Goal: Transaction & Acquisition: Download file/media

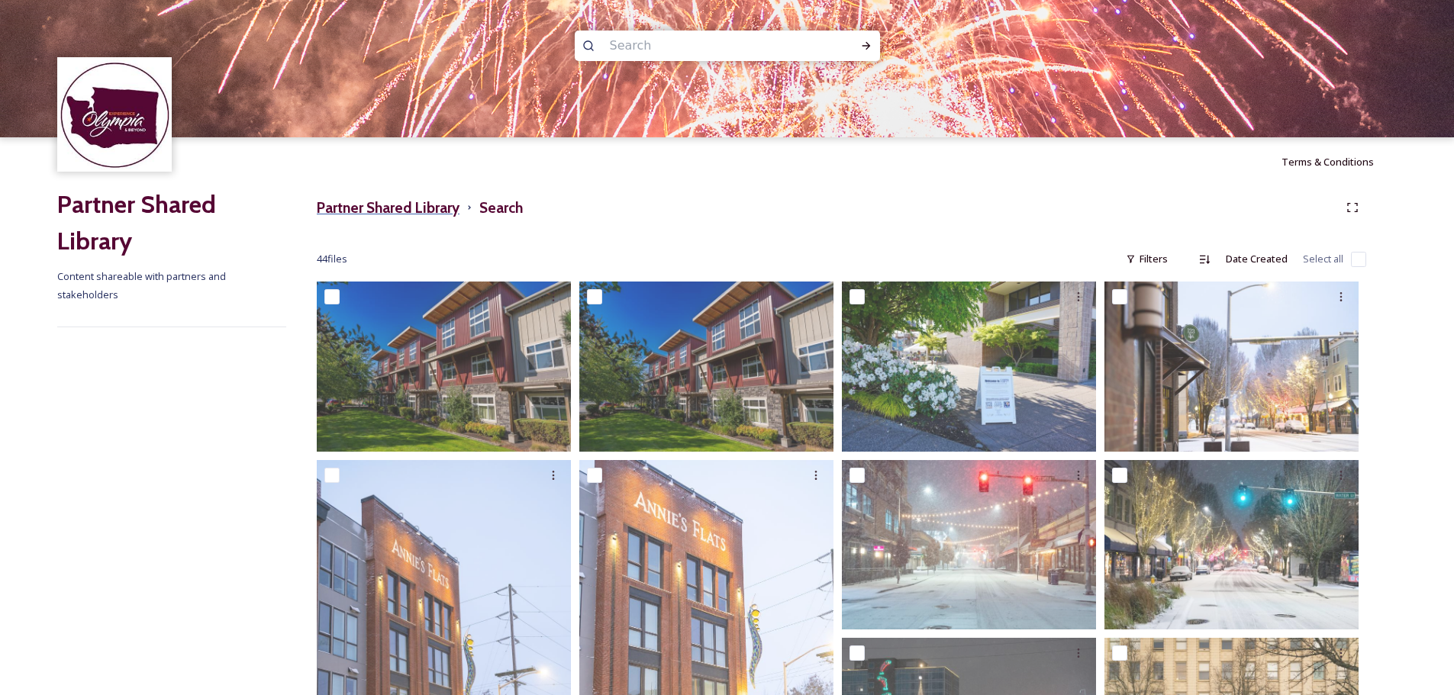
click at [353, 206] on h3 "Partner Shared Library" at bounding box center [388, 208] width 143 height 22
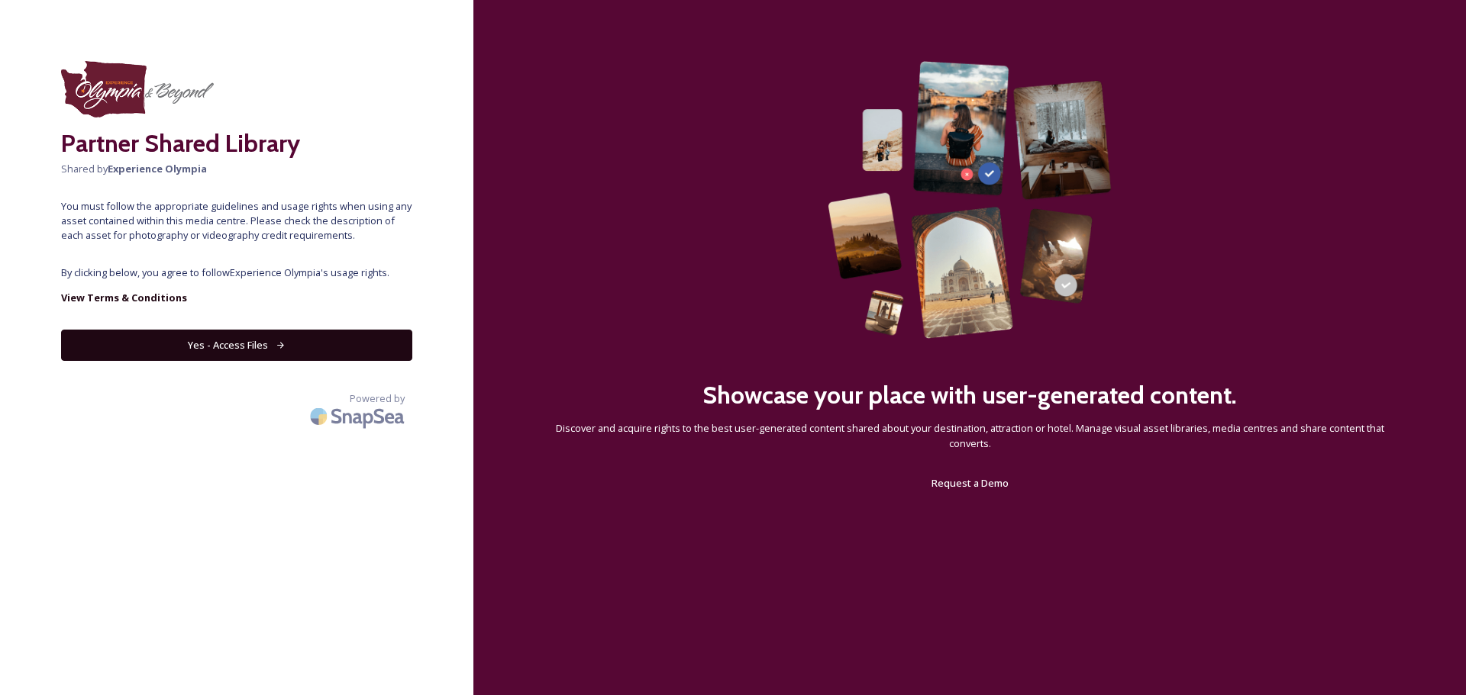
click at [216, 335] on button "Yes - Access Files" at bounding box center [236, 345] width 351 height 31
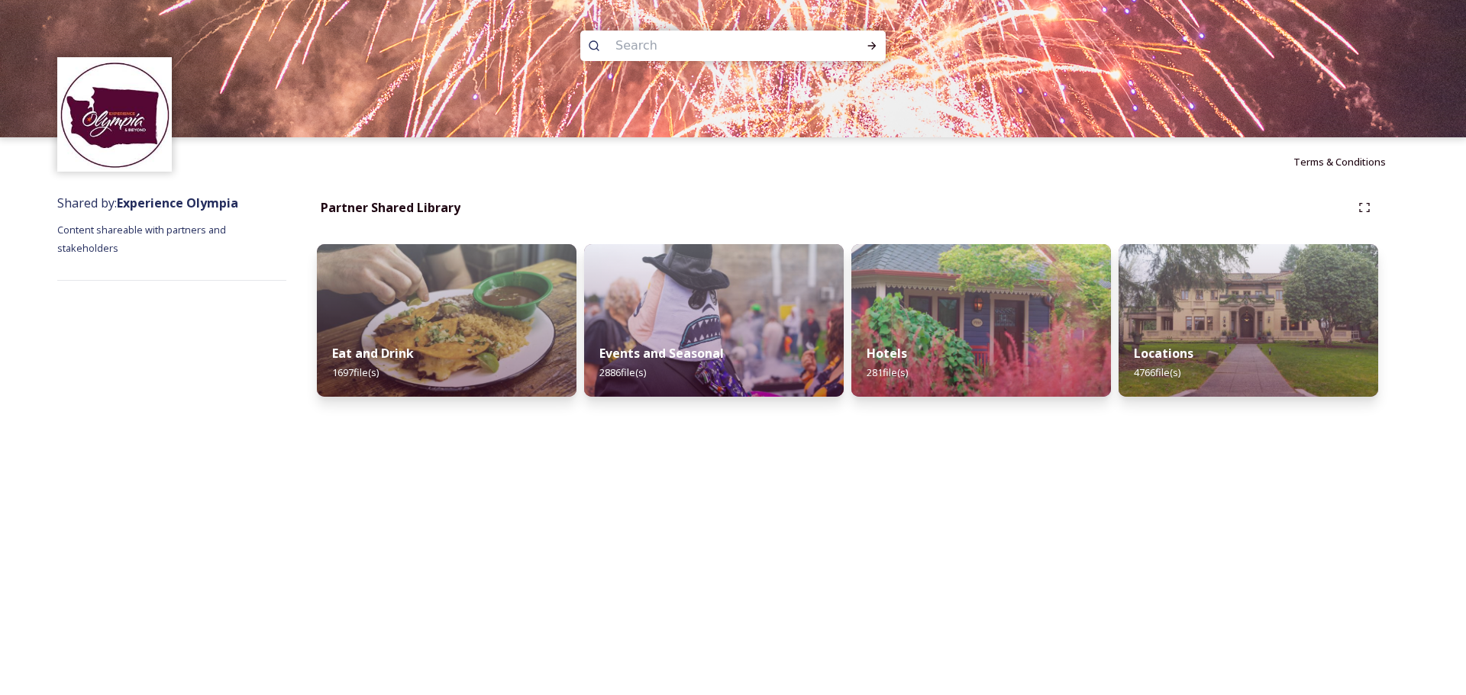
click at [689, 45] on input at bounding box center [712, 46] width 209 height 34
click at [658, 39] on input "0pl" at bounding box center [712, 46] width 209 height 34
type input "0"
type input "[GEOGRAPHIC_DATA]"
click at [867, 35] on div "Run Search" at bounding box center [871, 45] width 27 height 27
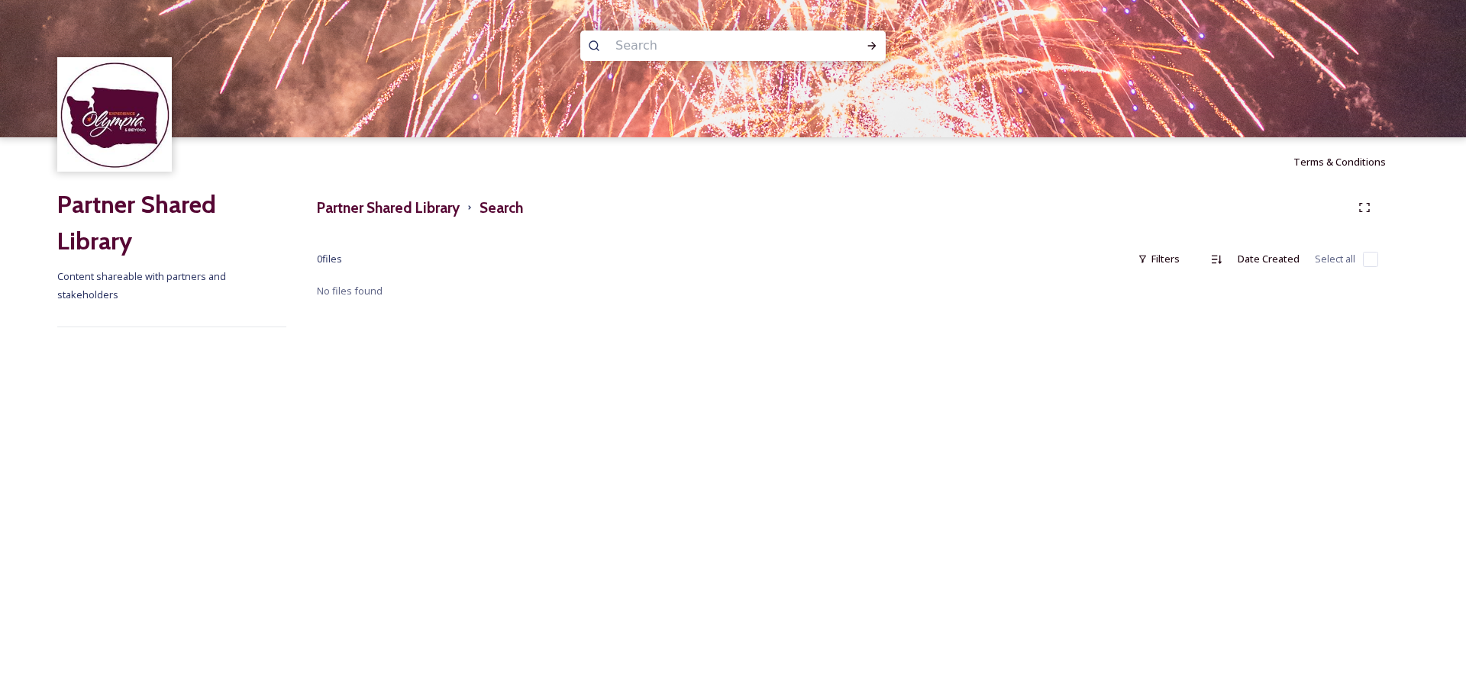
click at [689, 42] on input at bounding box center [712, 46] width 209 height 34
drag, startPoint x: 659, startPoint y: 43, endPoint x: 623, endPoint y: 38, distance: 36.2
click at [627, 38] on input at bounding box center [712, 46] width 209 height 34
type input "homeless"
click at [872, 42] on icon at bounding box center [872, 46] width 8 height 8
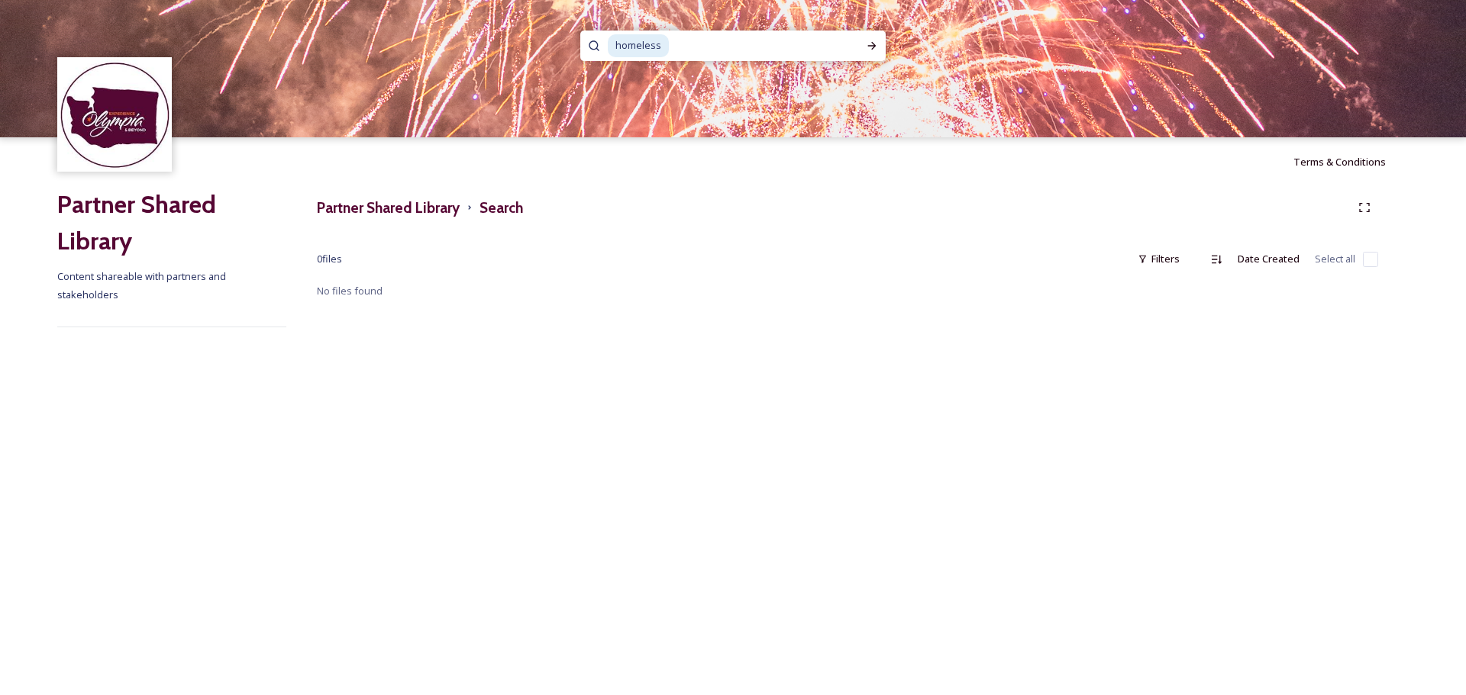
drag, startPoint x: 666, startPoint y: 44, endPoint x: 679, endPoint y: 47, distance: 13.5
click at [666, 43] on span "homeless" at bounding box center [638, 45] width 61 height 22
click at [670, 53] on input at bounding box center [759, 46] width 178 height 34
drag, startPoint x: 673, startPoint y: 43, endPoint x: 503, endPoint y: 48, distance: 169.6
click at [502, 48] on div "homeless" at bounding box center [733, 68] width 1466 height 137
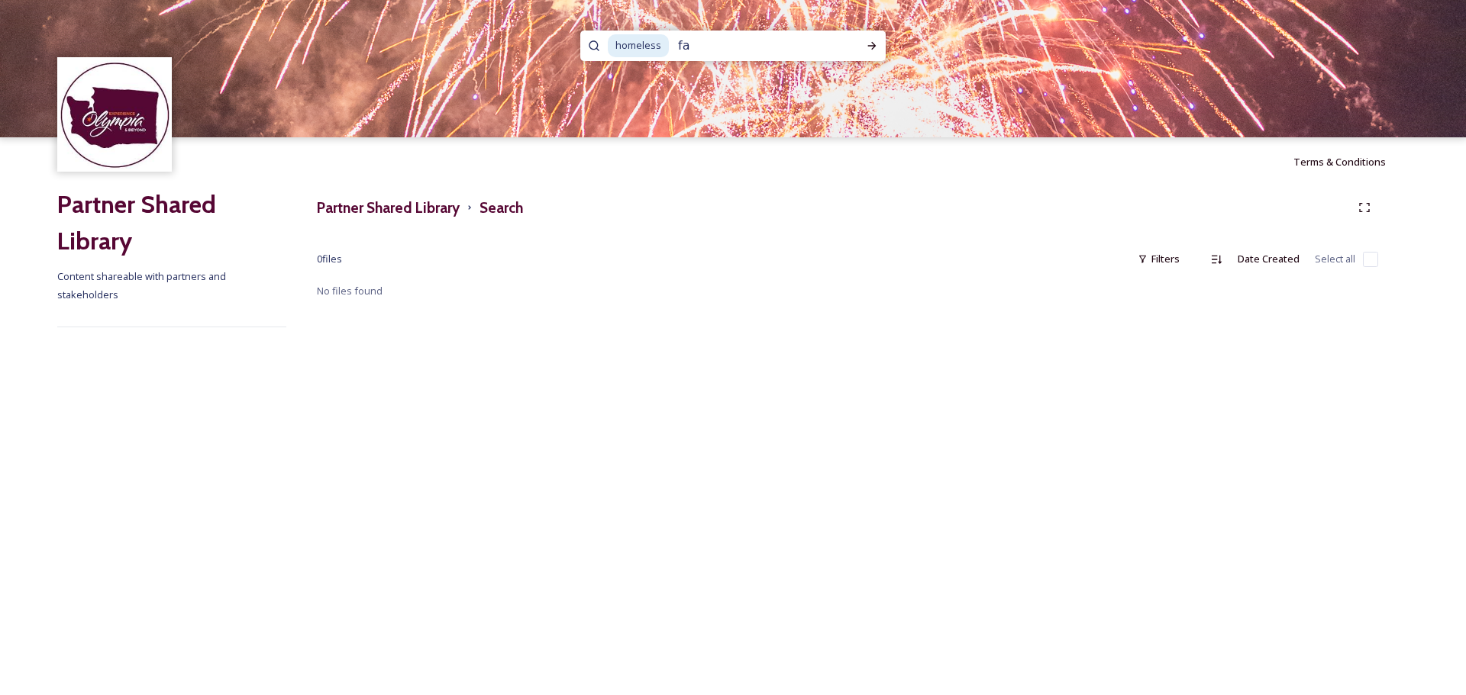
type input "f"
type input "farmers market"
click at [867, 44] on icon at bounding box center [872, 46] width 12 height 12
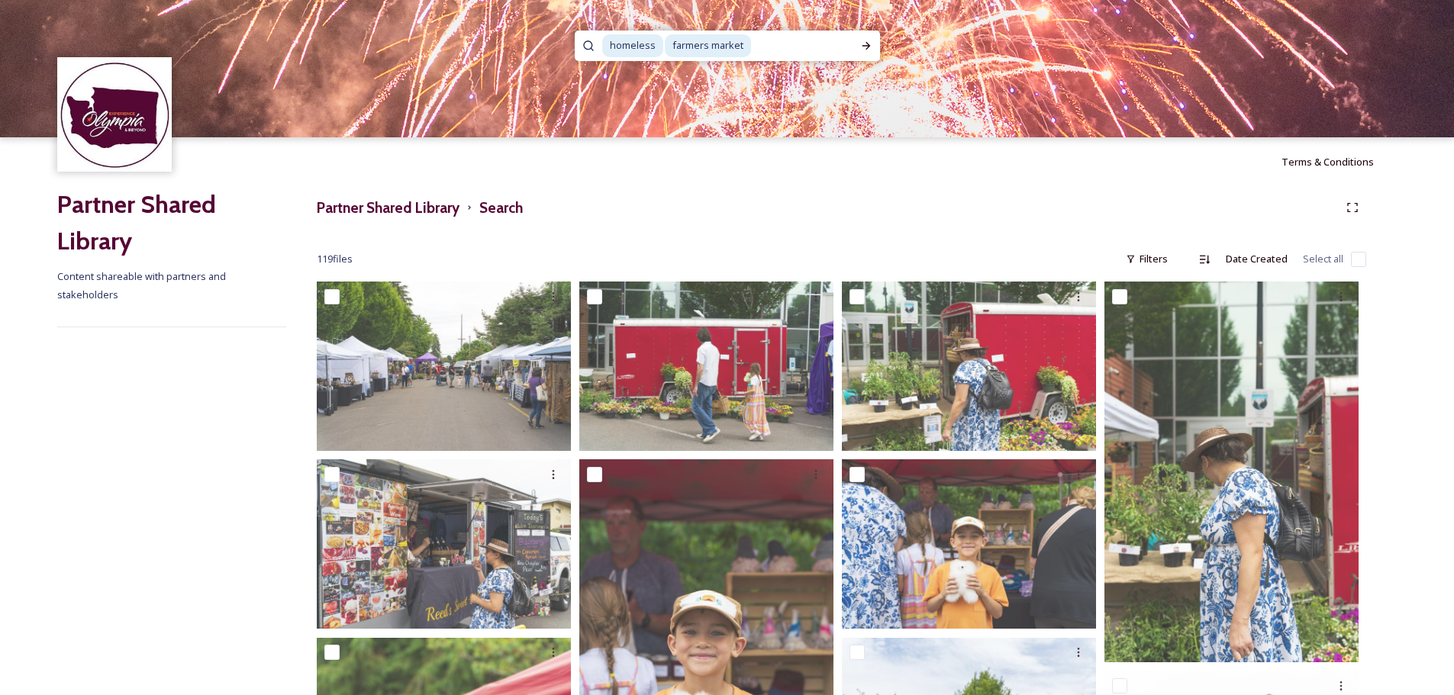
drag, startPoint x: 825, startPoint y: 39, endPoint x: 799, endPoint y: 40, distance: 26.0
click at [821, 39] on input at bounding box center [803, 46] width 100 height 34
drag, startPoint x: 799, startPoint y: 40, endPoint x: 553, endPoint y: 48, distance: 246.0
click at [553, 48] on div "homeless farmers market" at bounding box center [727, 68] width 1454 height 137
type input "f"
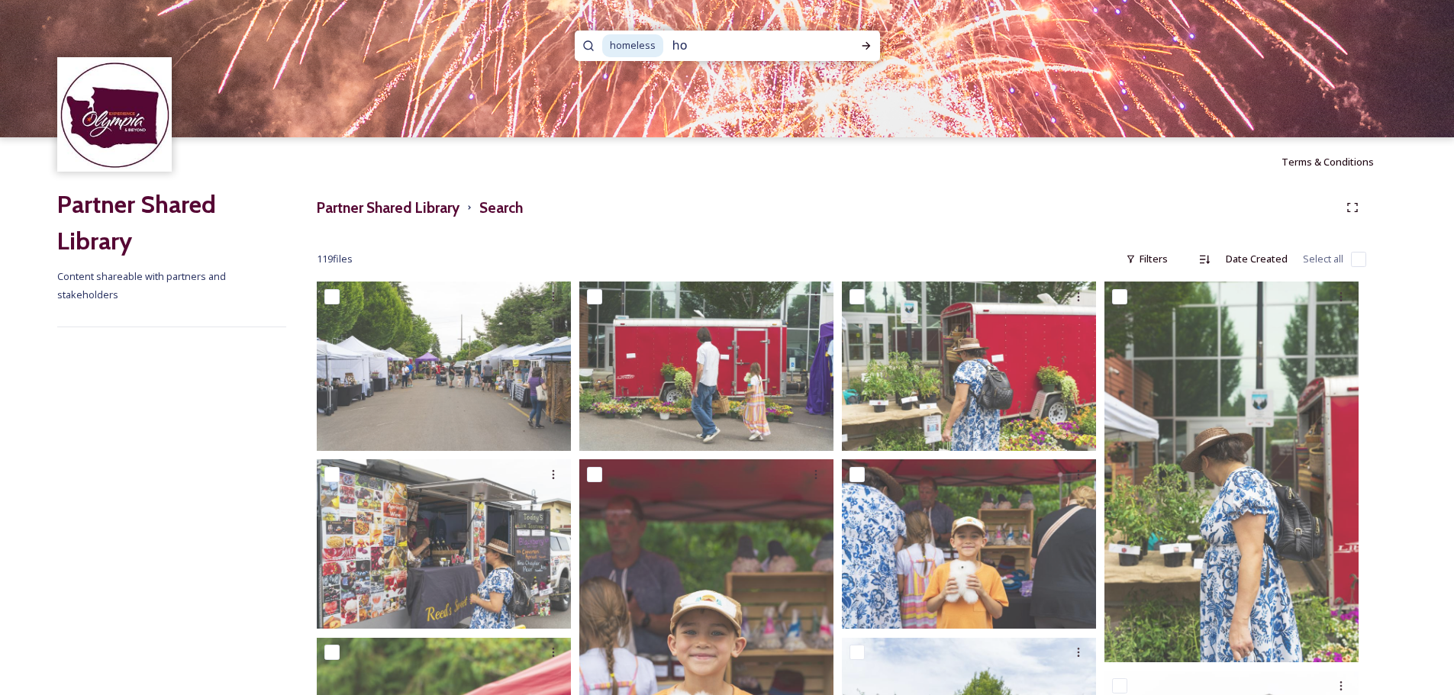
type input "h"
type input "food bank"
click at [869, 40] on icon at bounding box center [866, 46] width 12 height 12
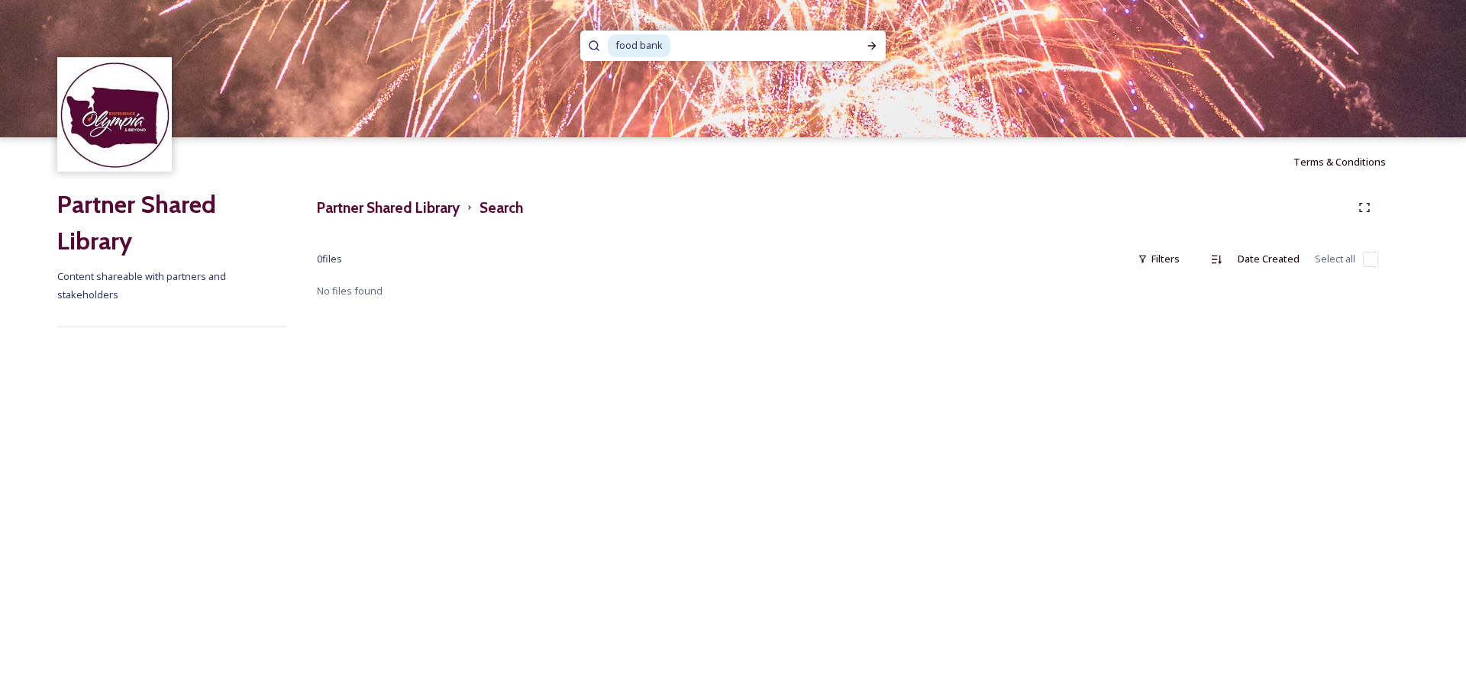
click at [686, 47] on input at bounding box center [760, 46] width 177 height 34
drag, startPoint x: 714, startPoint y: 46, endPoint x: 563, endPoint y: 45, distance: 151.2
click at [563, 45] on div "food bank" at bounding box center [733, 68] width 1466 height 137
type input "f"
type input "farmers market"
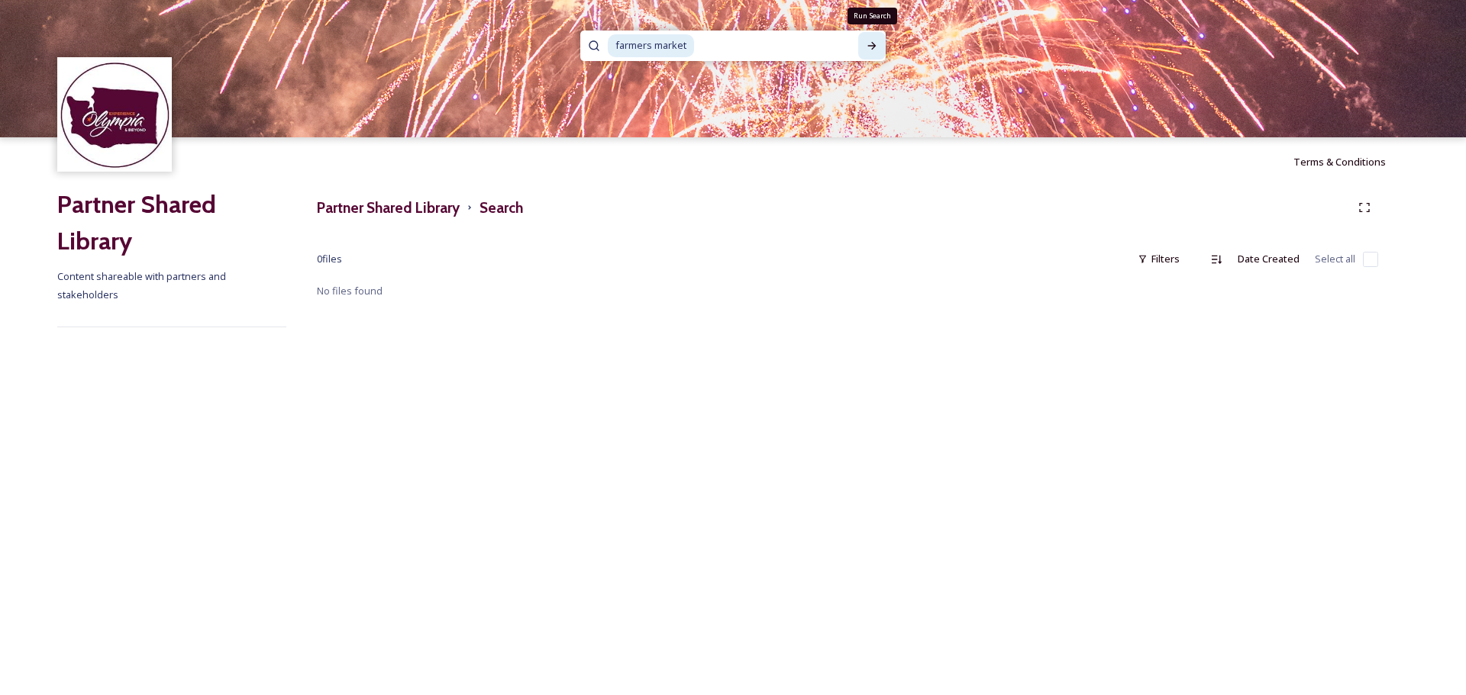
click at [877, 36] on div "Run Search" at bounding box center [871, 45] width 27 height 27
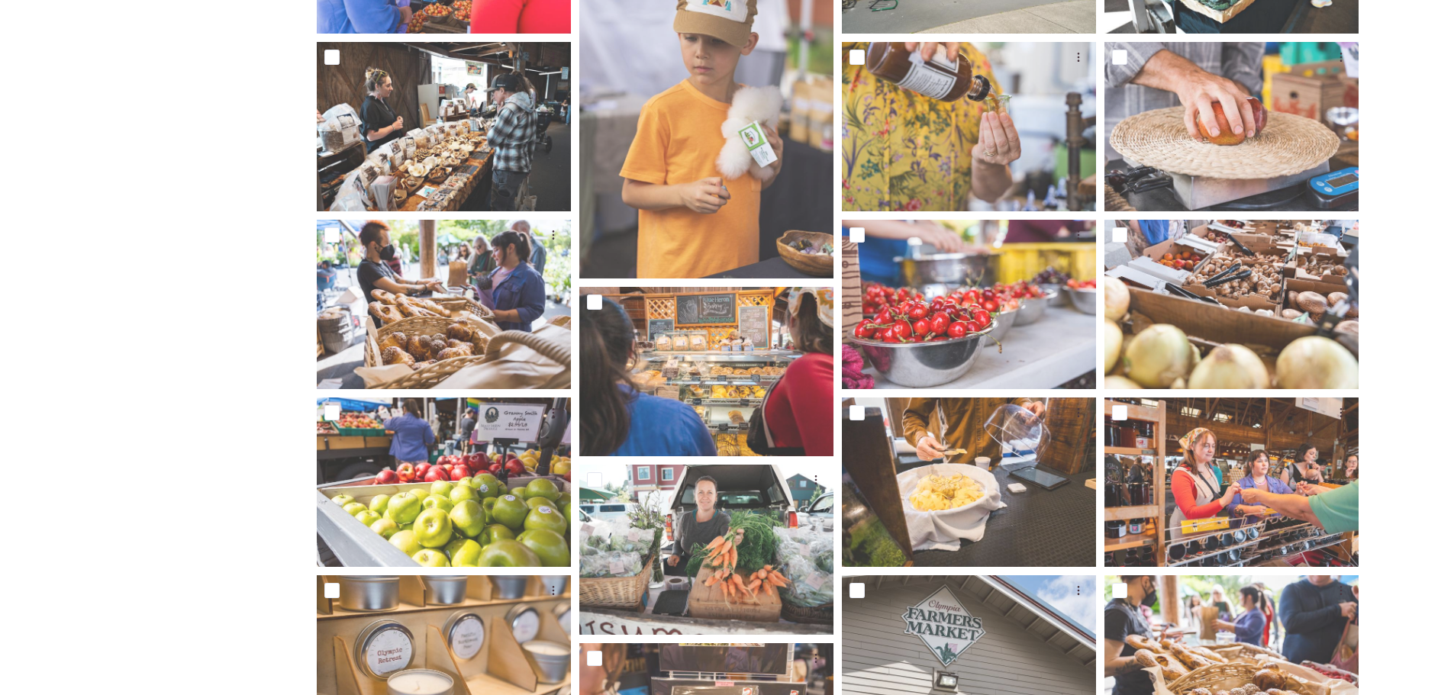
scroll to position [3661, 0]
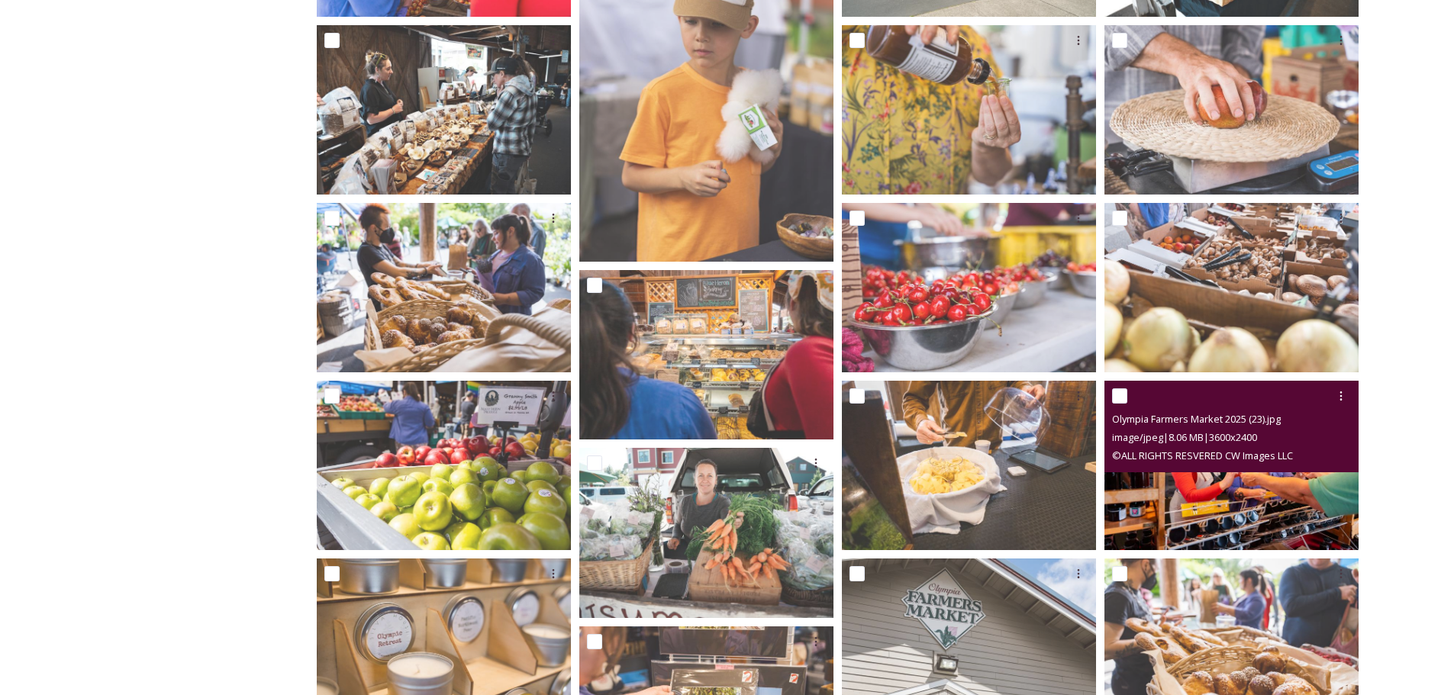
click at [1282, 489] on img at bounding box center [1232, 465] width 254 height 169
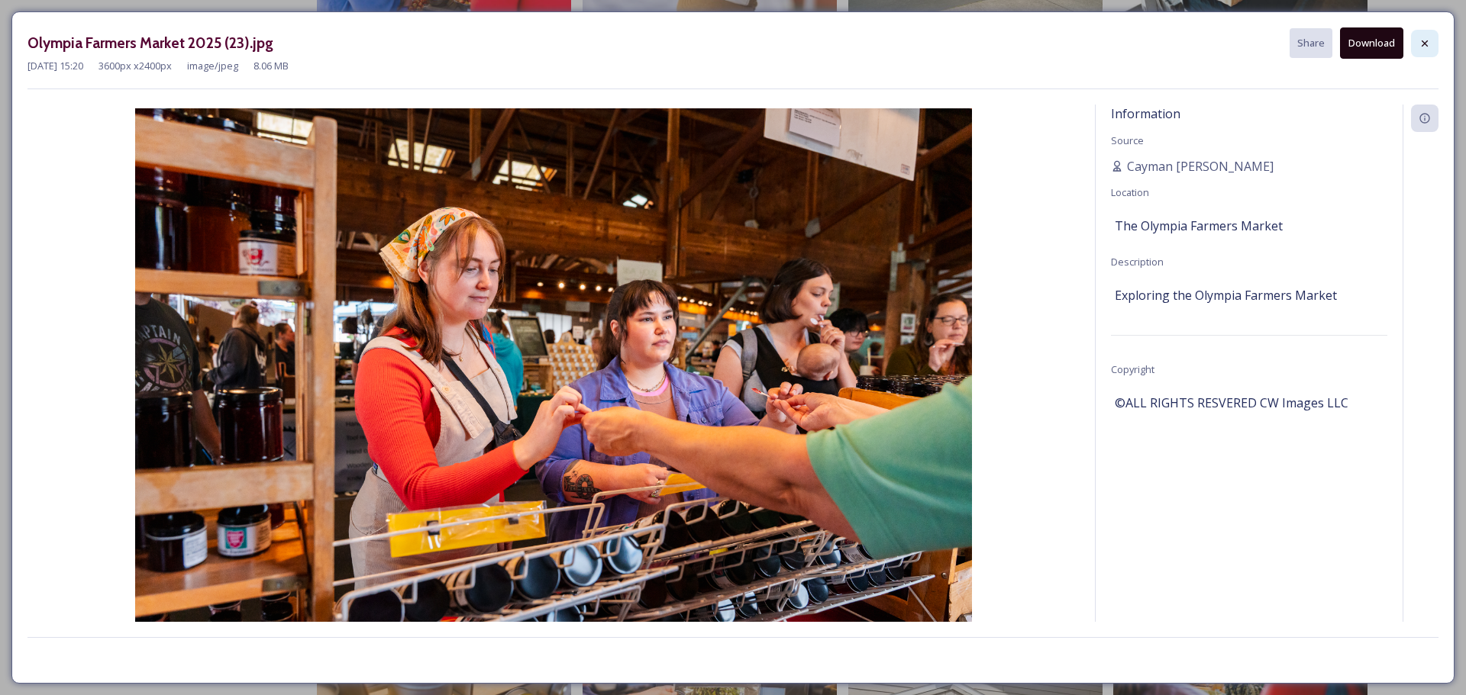
click at [1423, 42] on icon at bounding box center [1424, 43] width 6 height 6
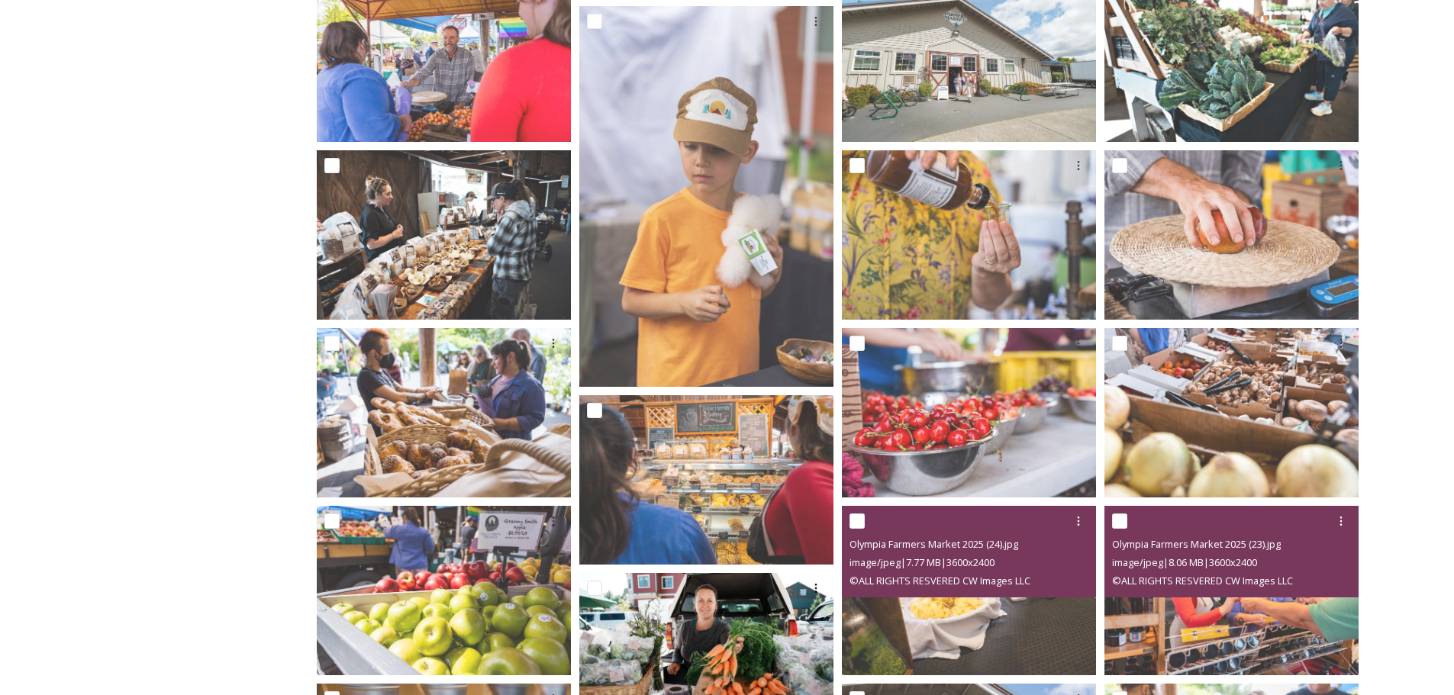
scroll to position [3585, 0]
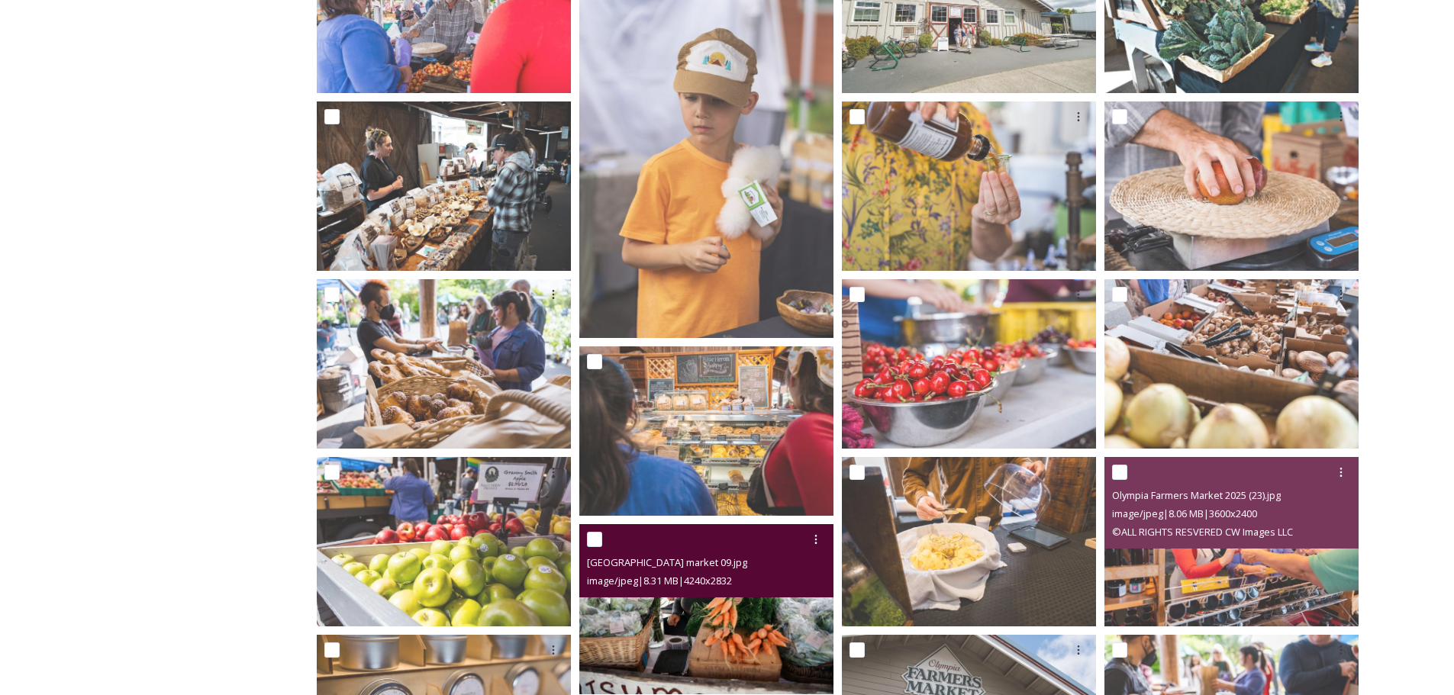
click at [747, 604] on img at bounding box center [706, 609] width 254 height 170
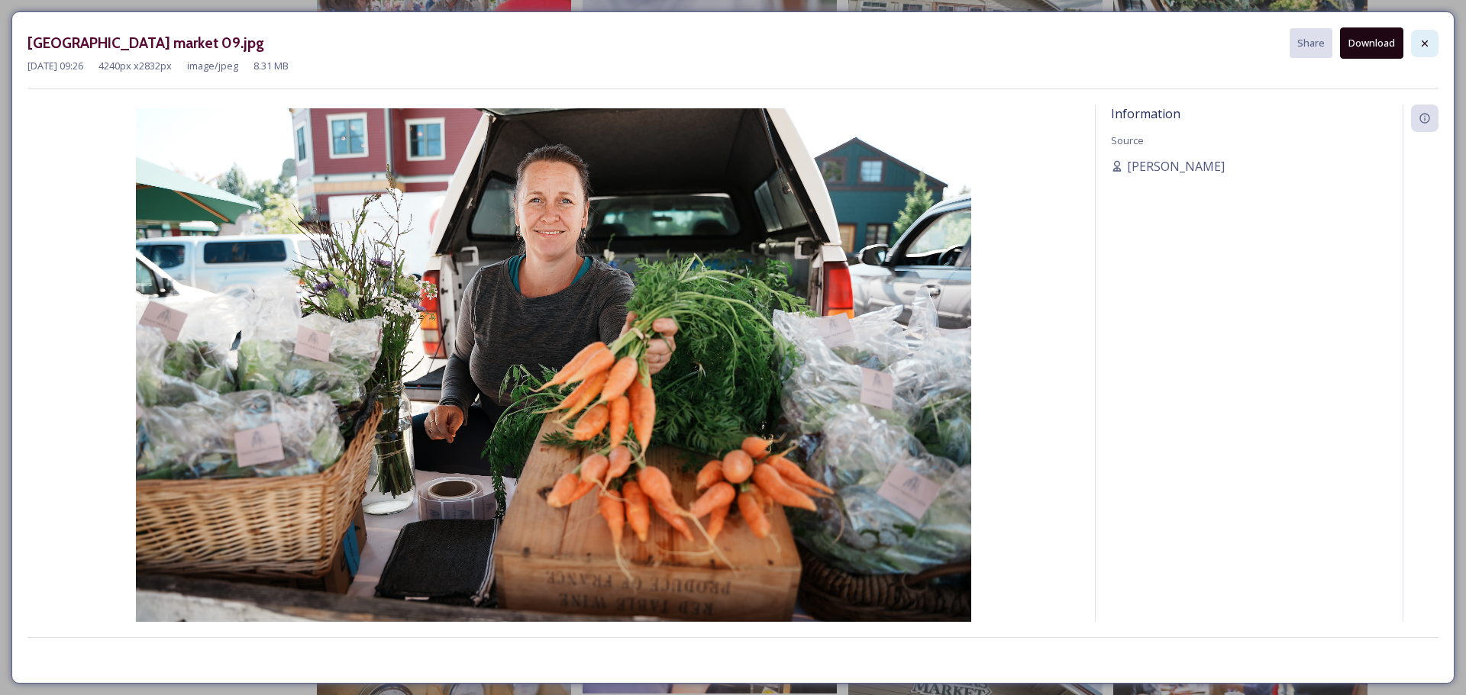
click at [1423, 42] on icon at bounding box center [1424, 43] width 6 height 6
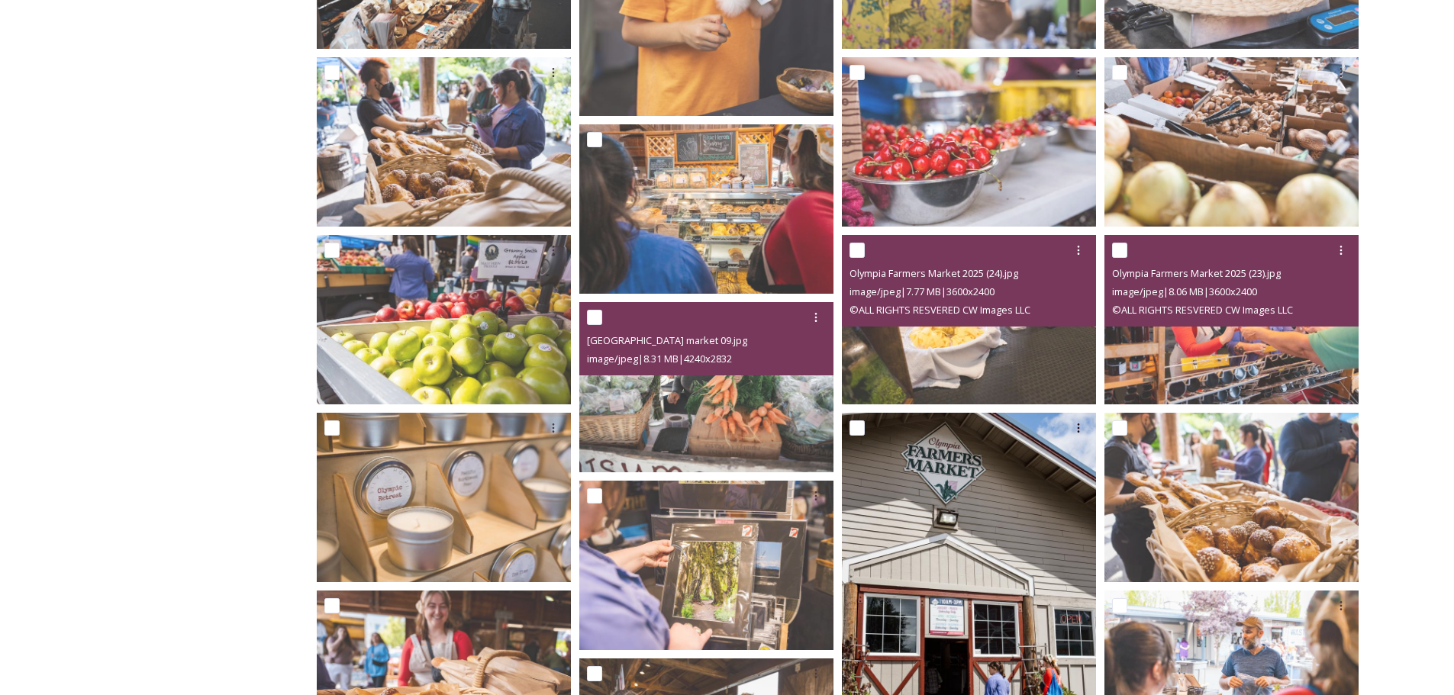
scroll to position [3814, 0]
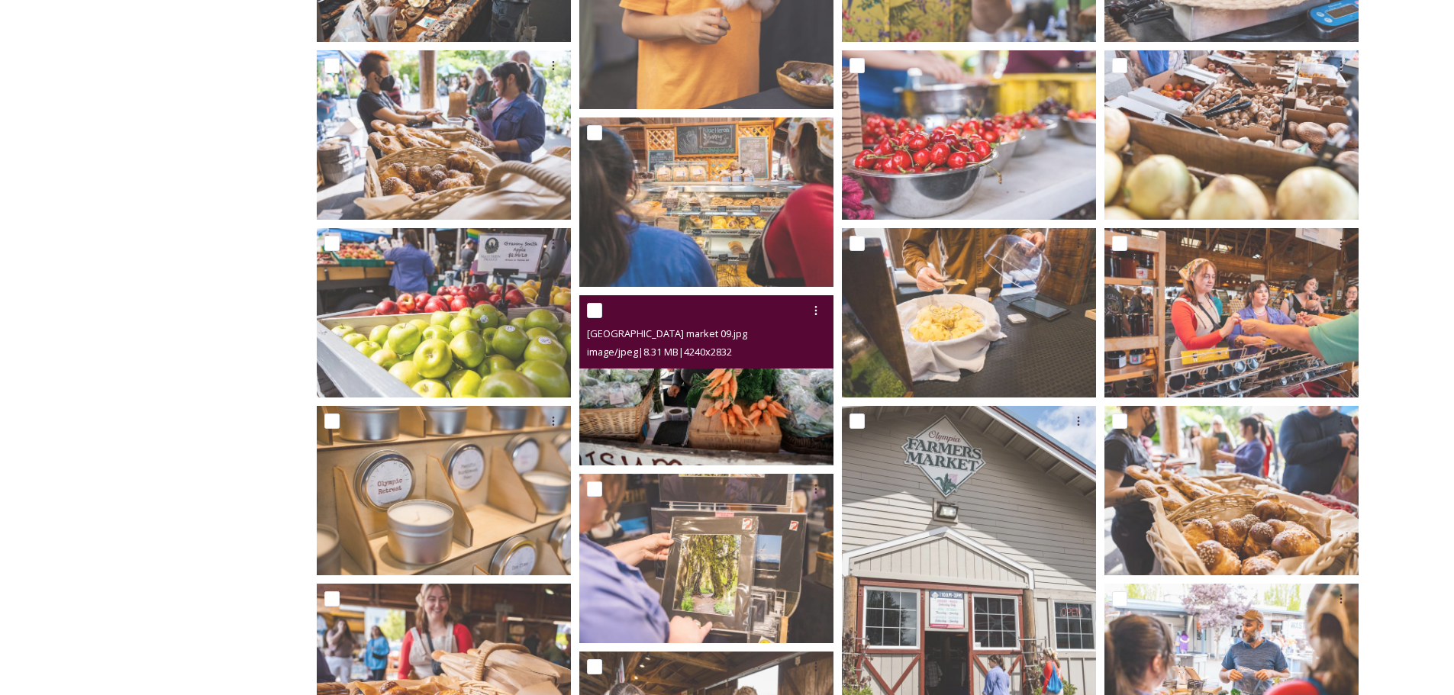
click at [770, 402] on img at bounding box center [706, 380] width 254 height 170
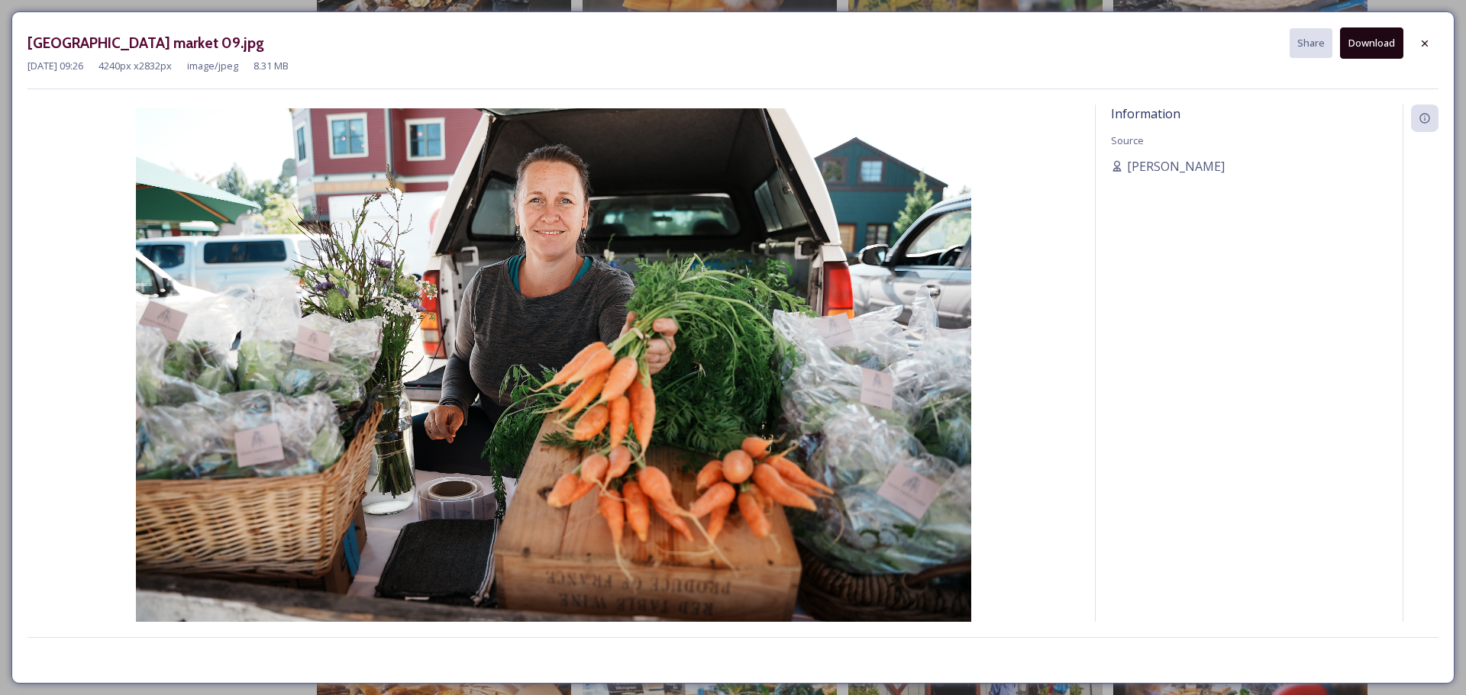
click at [1369, 37] on button "Download" at bounding box center [1371, 42] width 63 height 31
click at [1415, 34] on div at bounding box center [1424, 43] width 27 height 27
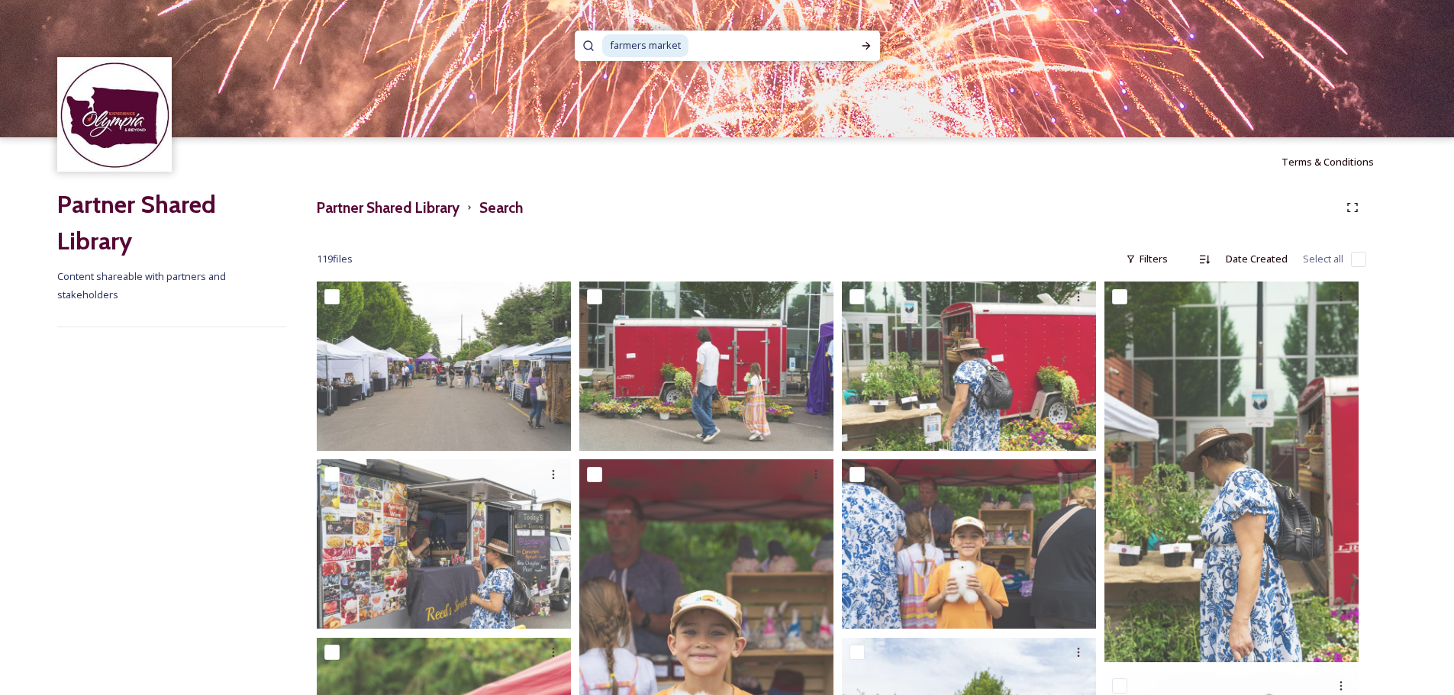
click at [712, 45] on input at bounding box center [771, 46] width 163 height 34
drag, startPoint x: 734, startPoint y: 43, endPoint x: 534, endPoint y: 41, distance: 200.0
click at [534, 41] on div "farmers market" at bounding box center [727, 68] width 1454 height 137
type input "f"
type input "train"
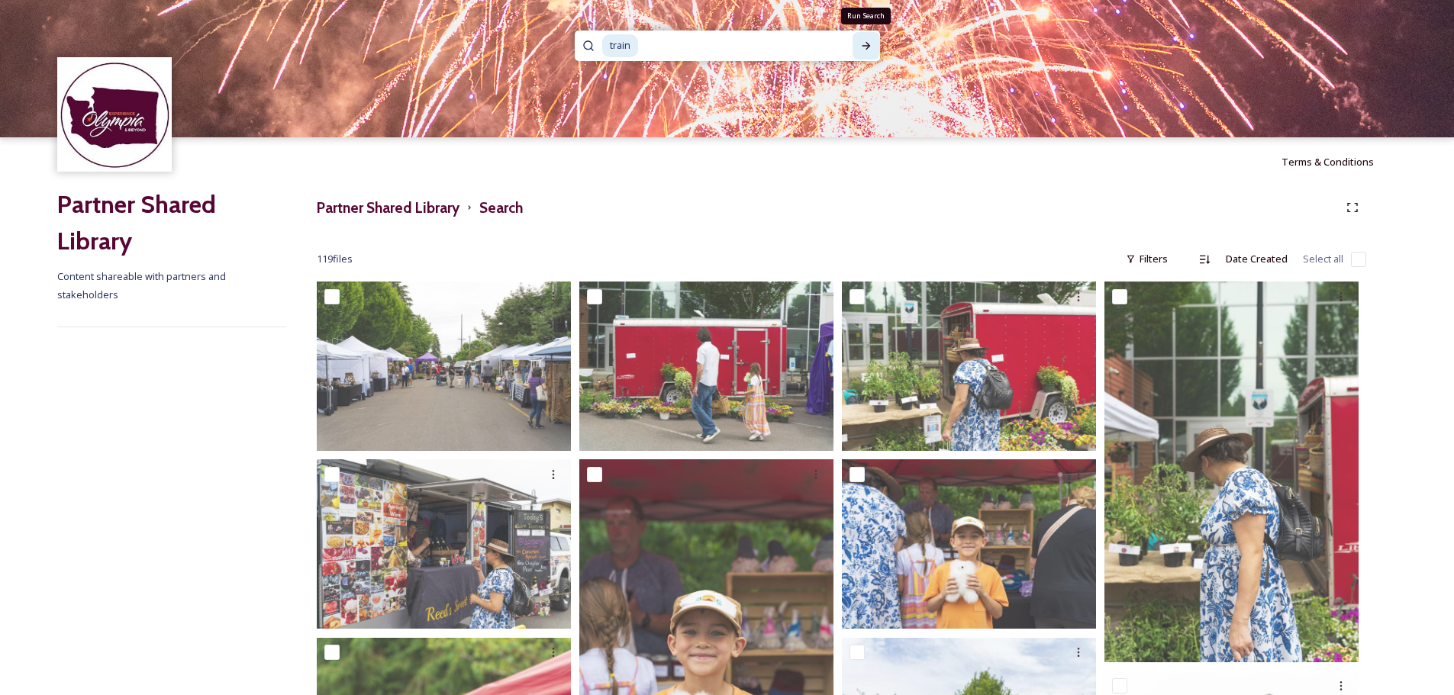
click at [866, 44] on icon at bounding box center [866, 46] width 12 height 12
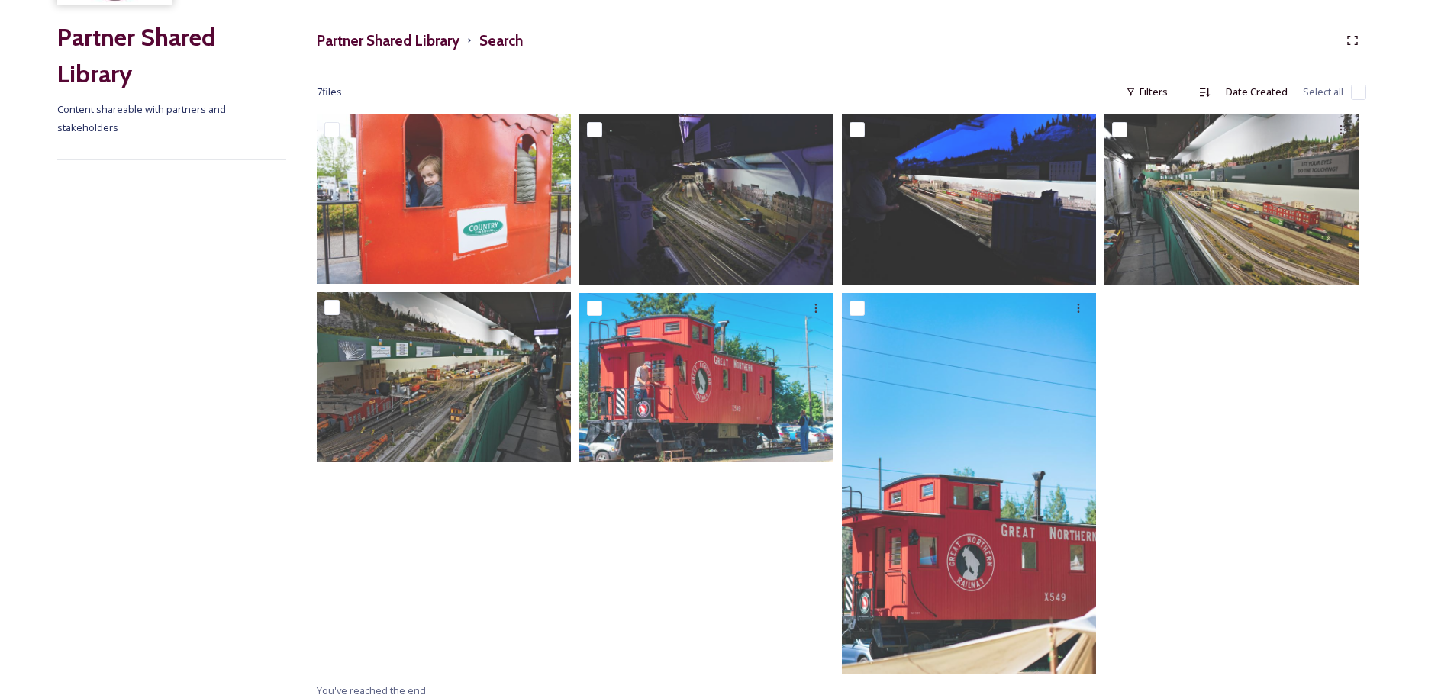
scroll to position [179, 0]
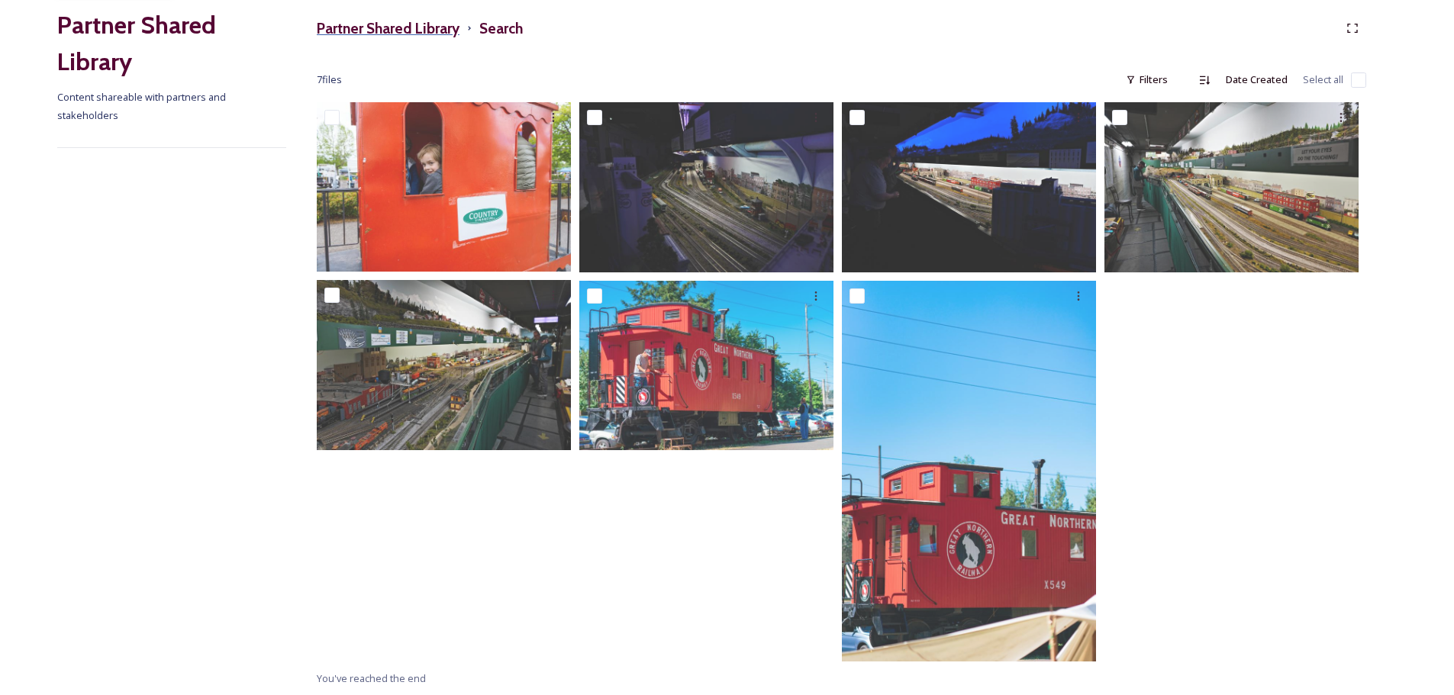
click at [380, 22] on h3 "Partner Shared Library" at bounding box center [388, 29] width 143 height 22
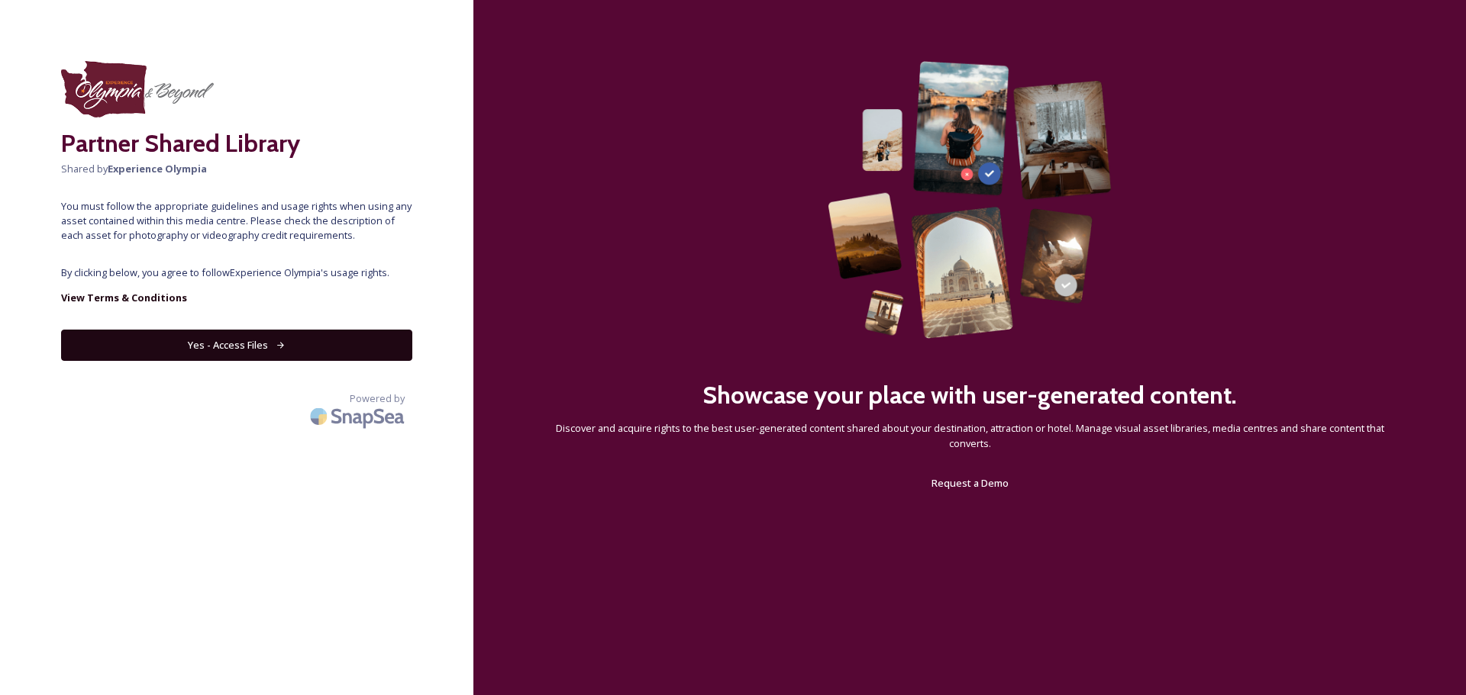
click at [272, 343] on button "Yes - Access Files" at bounding box center [236, 345] width 351 height 31
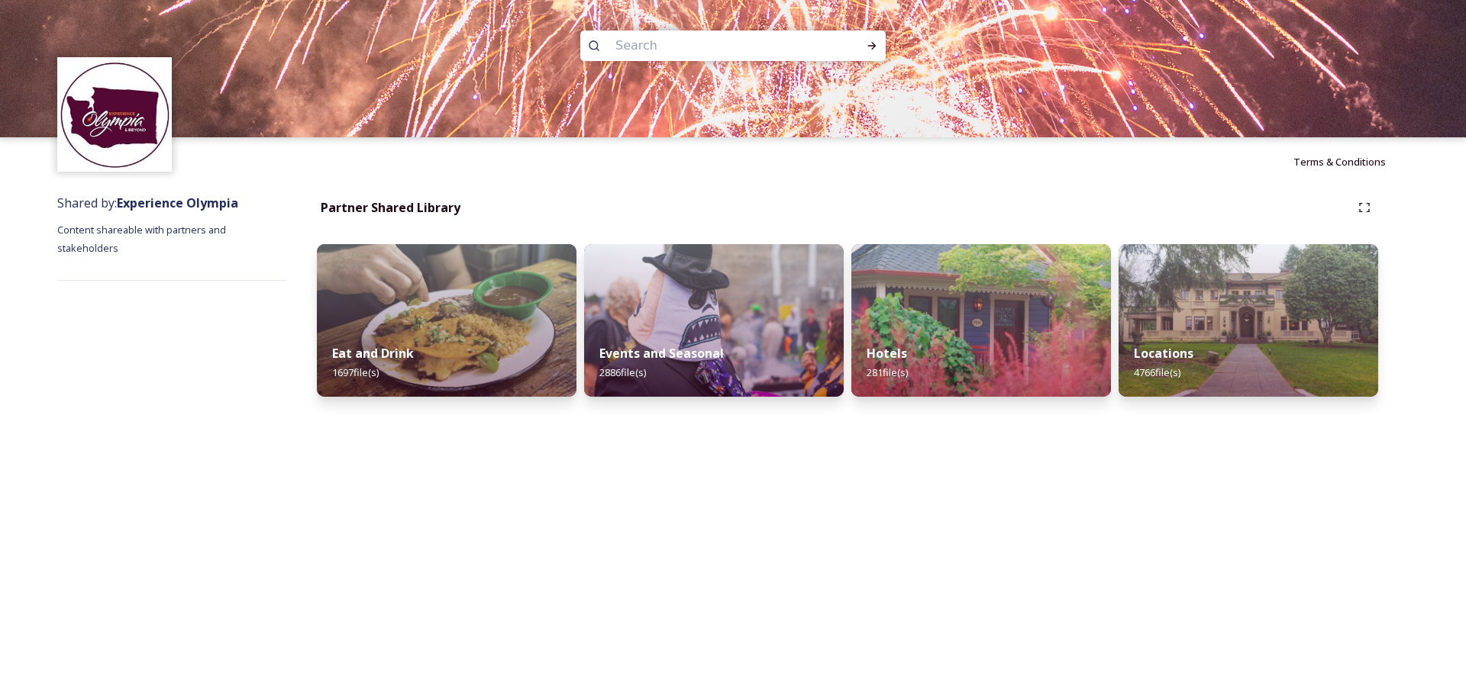
click at [683, 44] on input at bounding box center [712, 46] width 209 height 34
type input "health"
click at [869, 44] on icon at bounding box center [872, 46] width 12 height 12
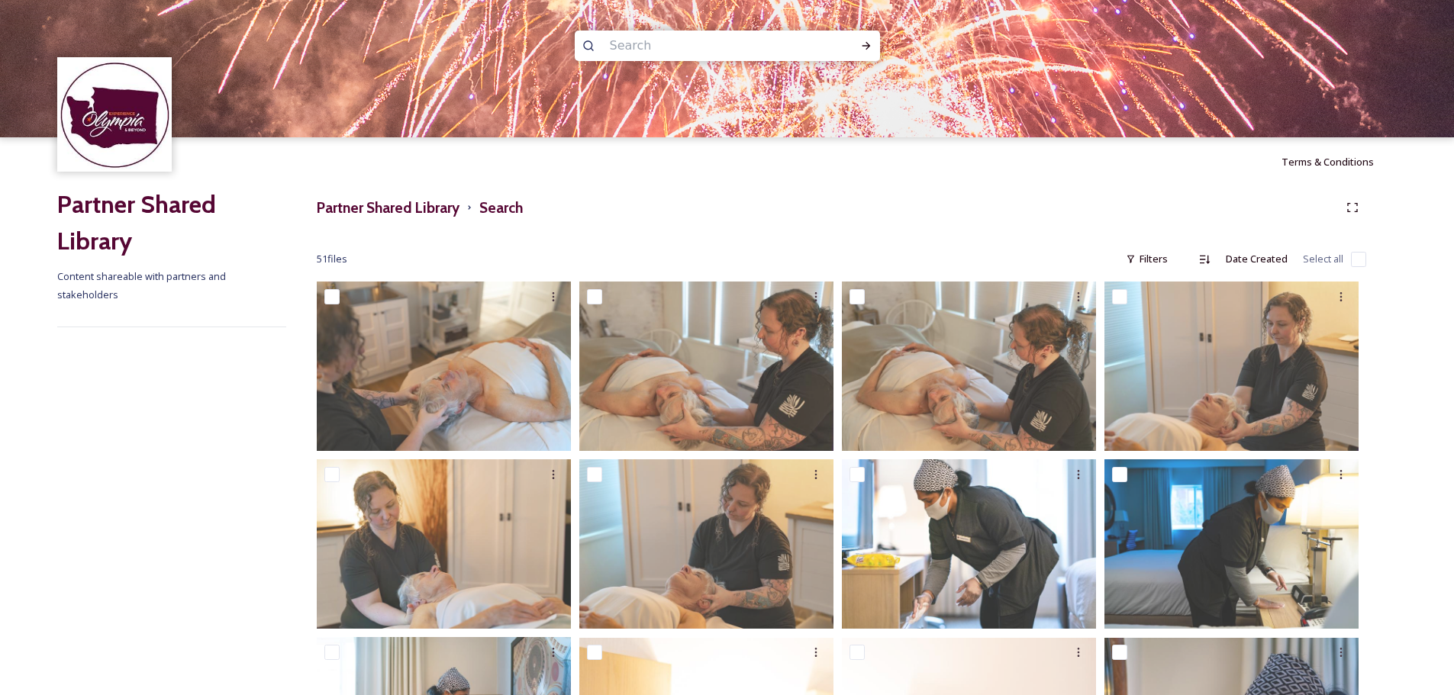
click at [660, 45] on input at bounding box center [706, 46] width 209 height 34
click at [865, 37] on div "Run Search" at bounding box center [866, 45] width 27 height 27
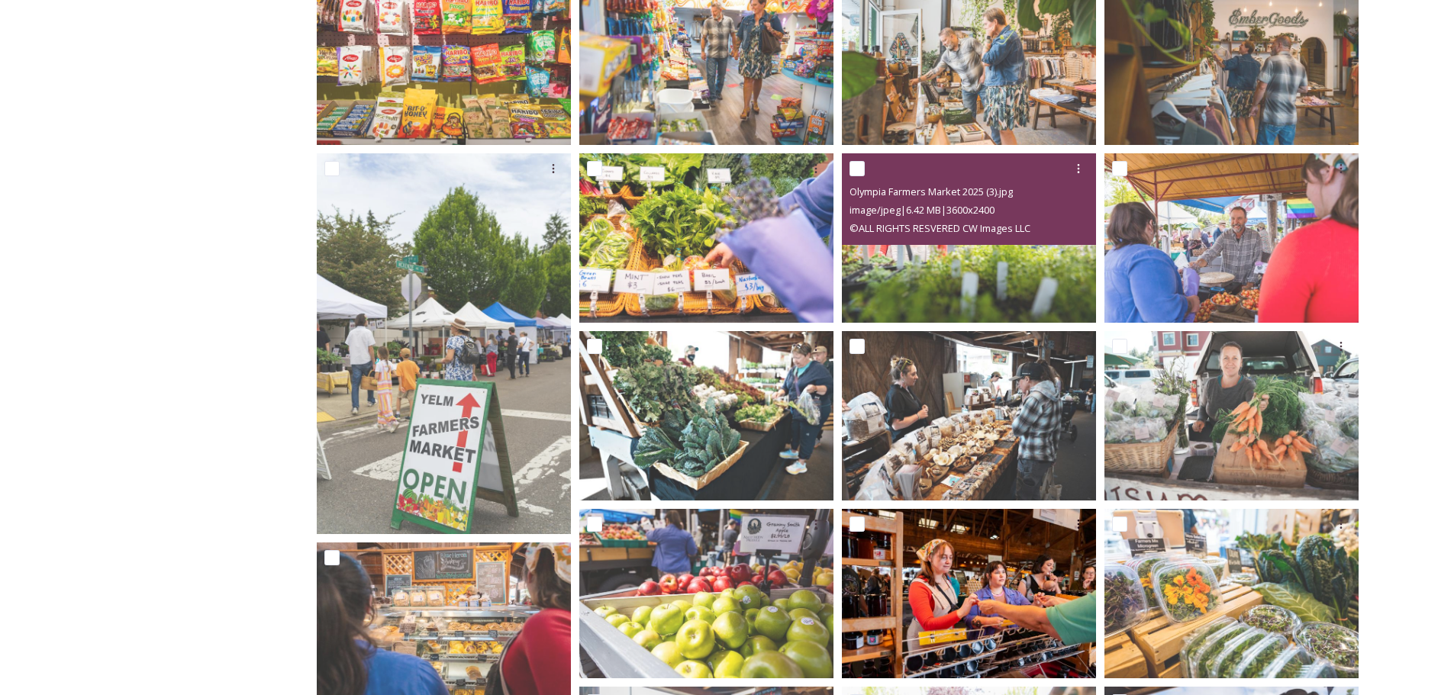
scroll to position [657, 0]
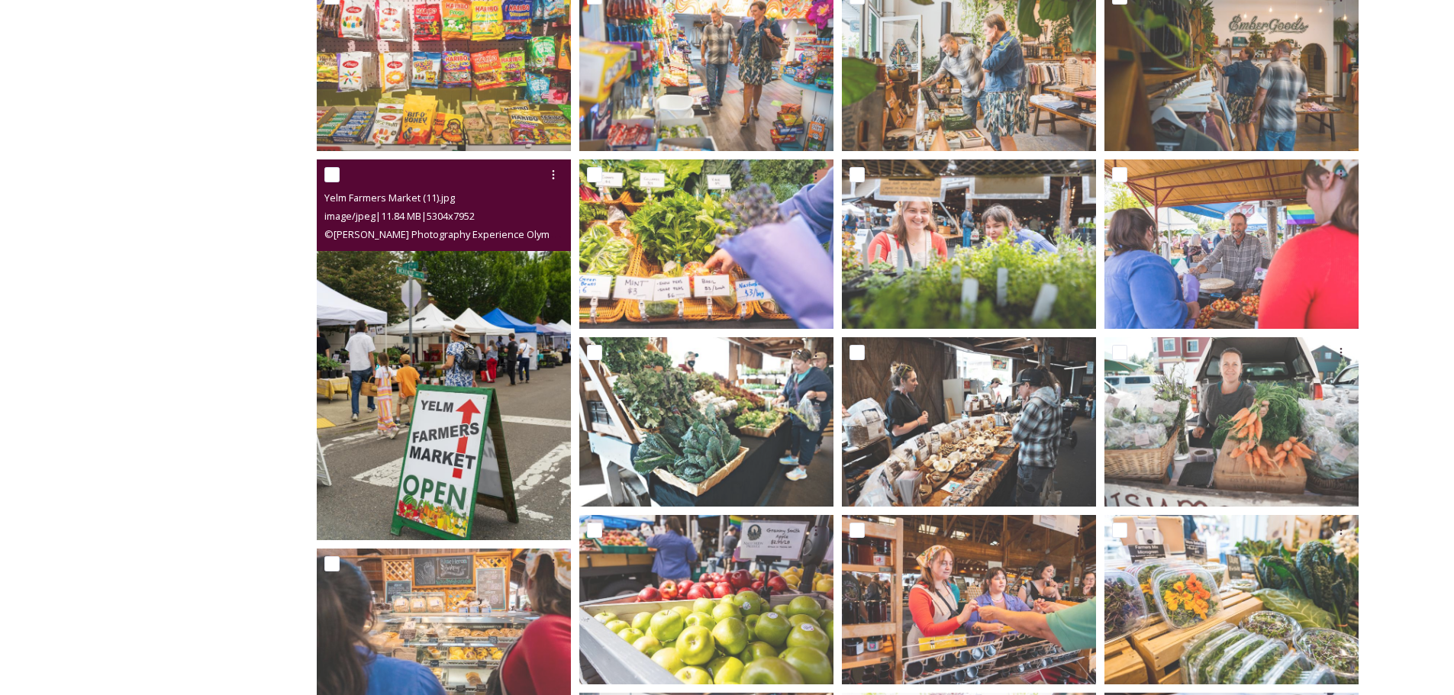
click at [412, 406] on img at bounding box center [444, 350] width 254 height 381
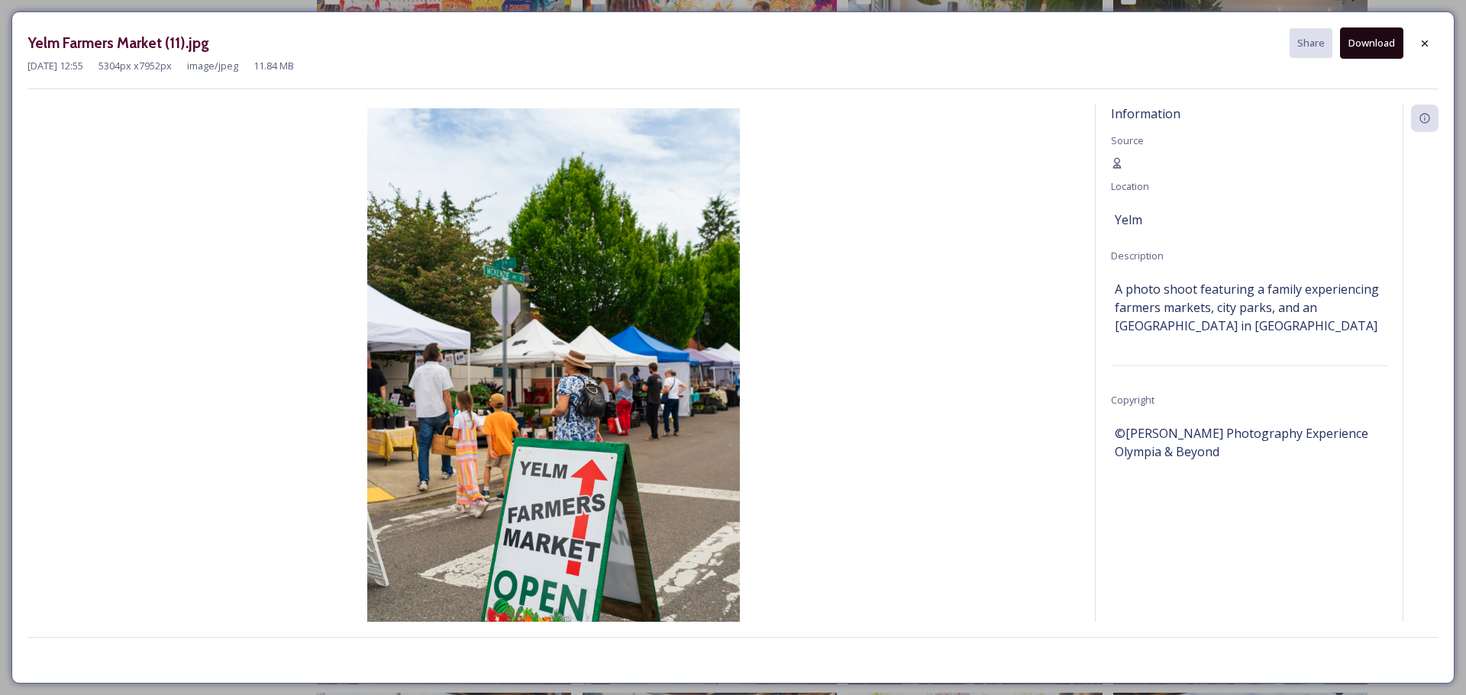
click at [1367, 40] on button "Download" at bounding box center [1371, 42] width 63 height 31
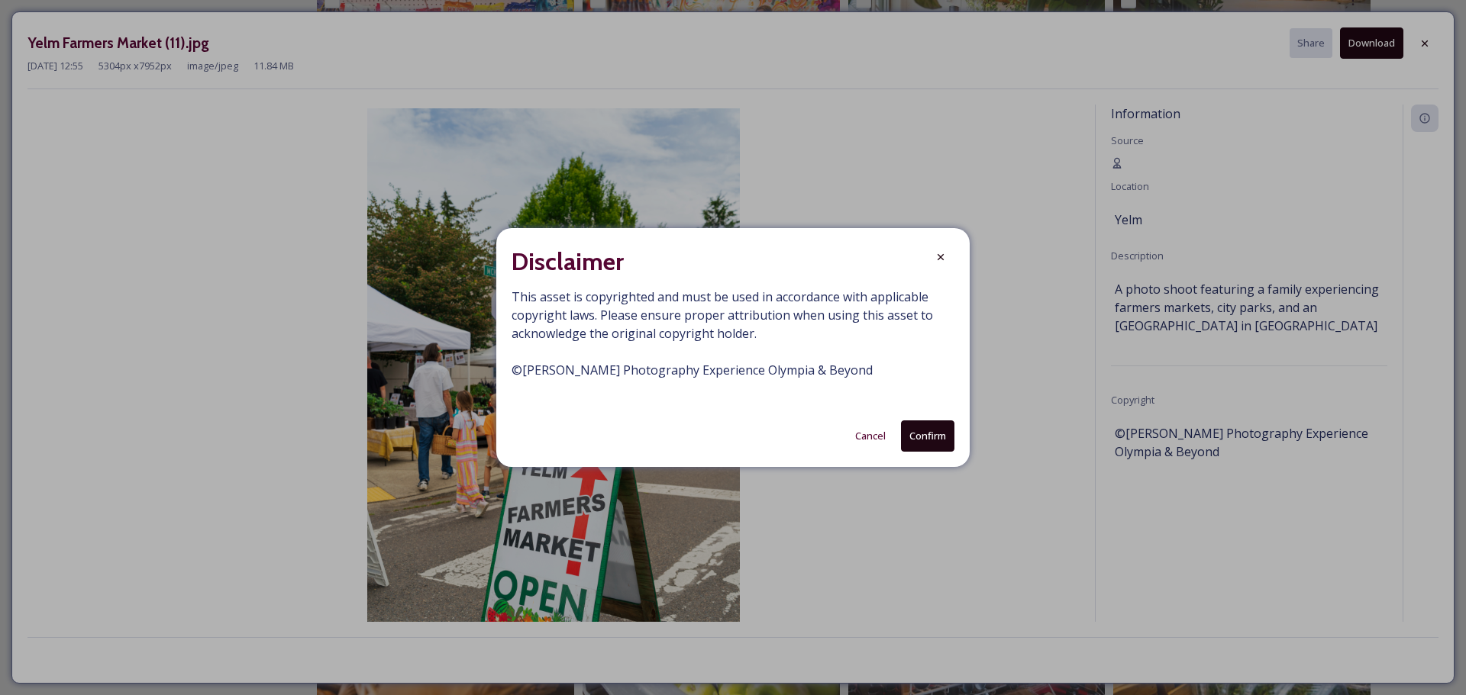
click at [924, 424] on button "Confirm" at bounding box center [927, 436] width 53 height 31
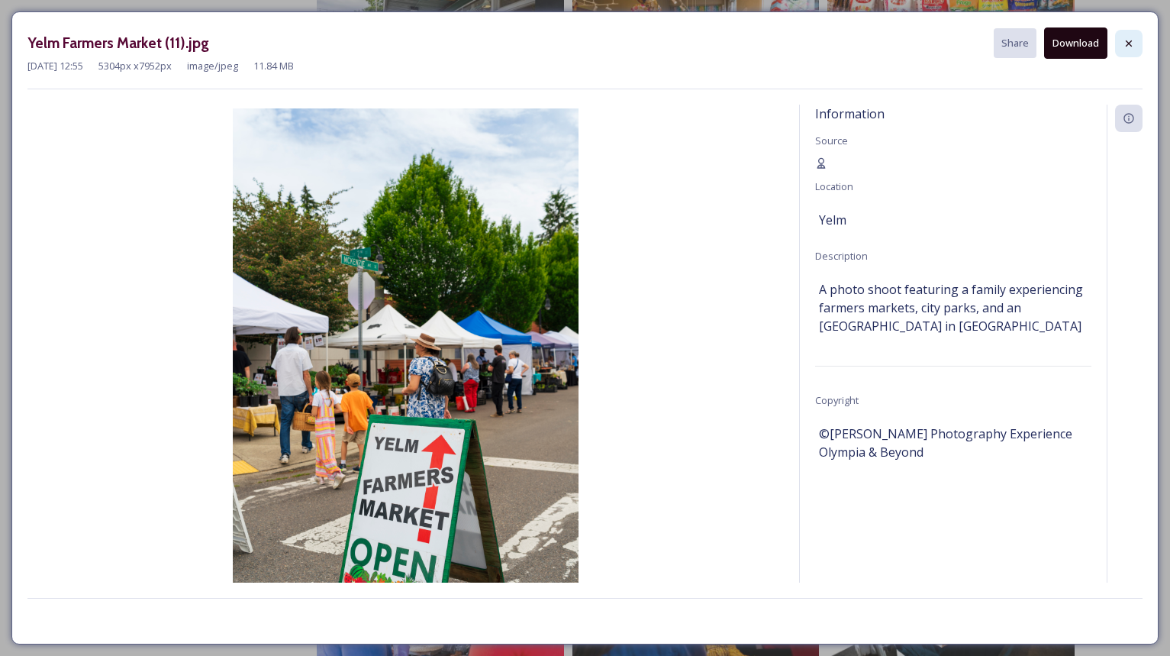
click at [1128, 44] on icon at bounding box center [1129, 43] width 6 height 6
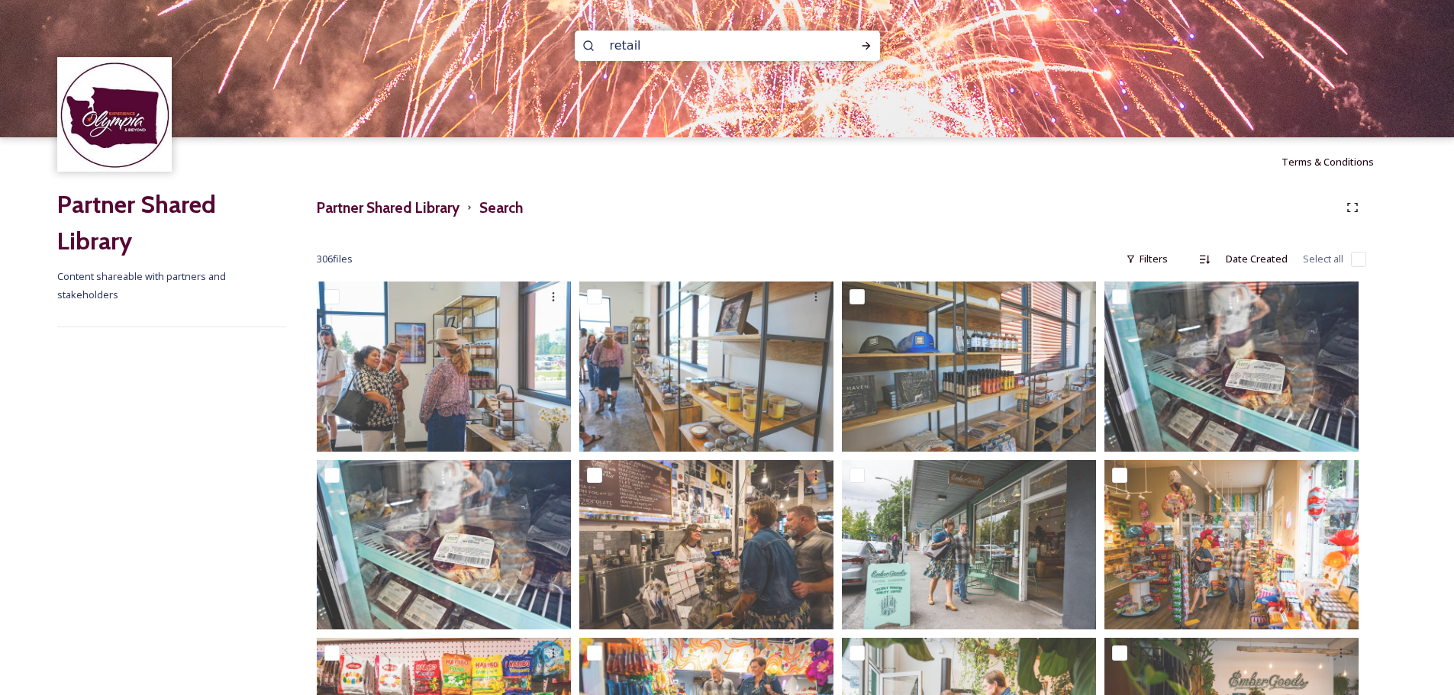
drag, startPoint x: 643, startPoint y: 38, endPoint x: 592, endPoint y: 44, distance: 51.5
click at [592, 44] on div "retail" at bounding box center [727, 46] width 305 height 31
type input "cliff"
click at [861, 33] on div "Run Search" at bounding box center [866, 45] width 27 height 27
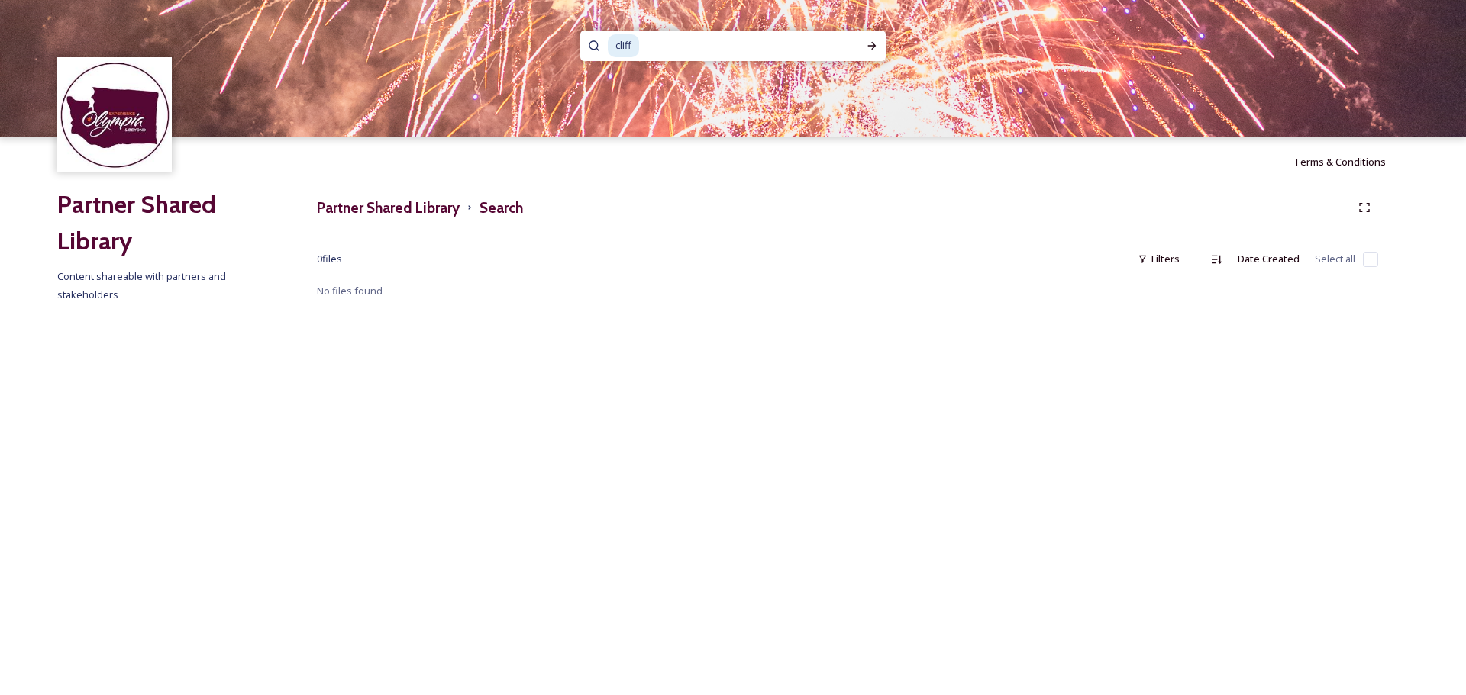
drag, startPoint x: 663, startPoint y: 58, endPoint x: 662, endPoint y: 42, distance: 16.1
click at [663, 57] on input at bounding box center [736, 46] width 193 height 34
drag, startPoint x: 662, startPoint y: 42, endPoint x: 598, endPoint y: 42, distance: 64.1
click at [598, 42] on div "cliff" at bounding box center [732, 46] width 305 height 31
type input "mima mounds"
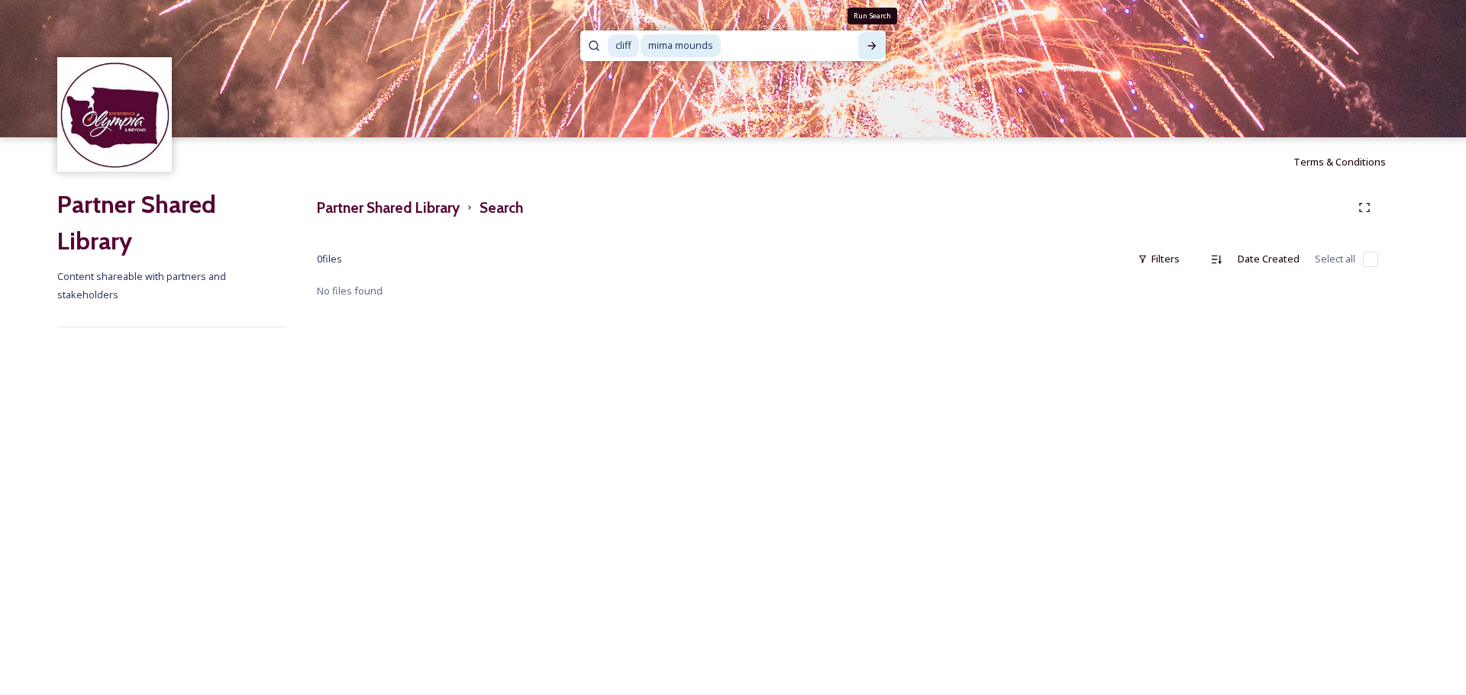
click at [876, 35] on div "Run Search" at bounding box center [871, 45] width 27 height 27
click at [618, 36] on span "cliff" at bounding box center [623, 45] width 31 height 22
click at [635, 46] on span "cliff" at bounding box center [623, 45] width 31 height 22
click at [624, 40] on span "mima mounds" at bounding box center [664, 45] width 80 height 22
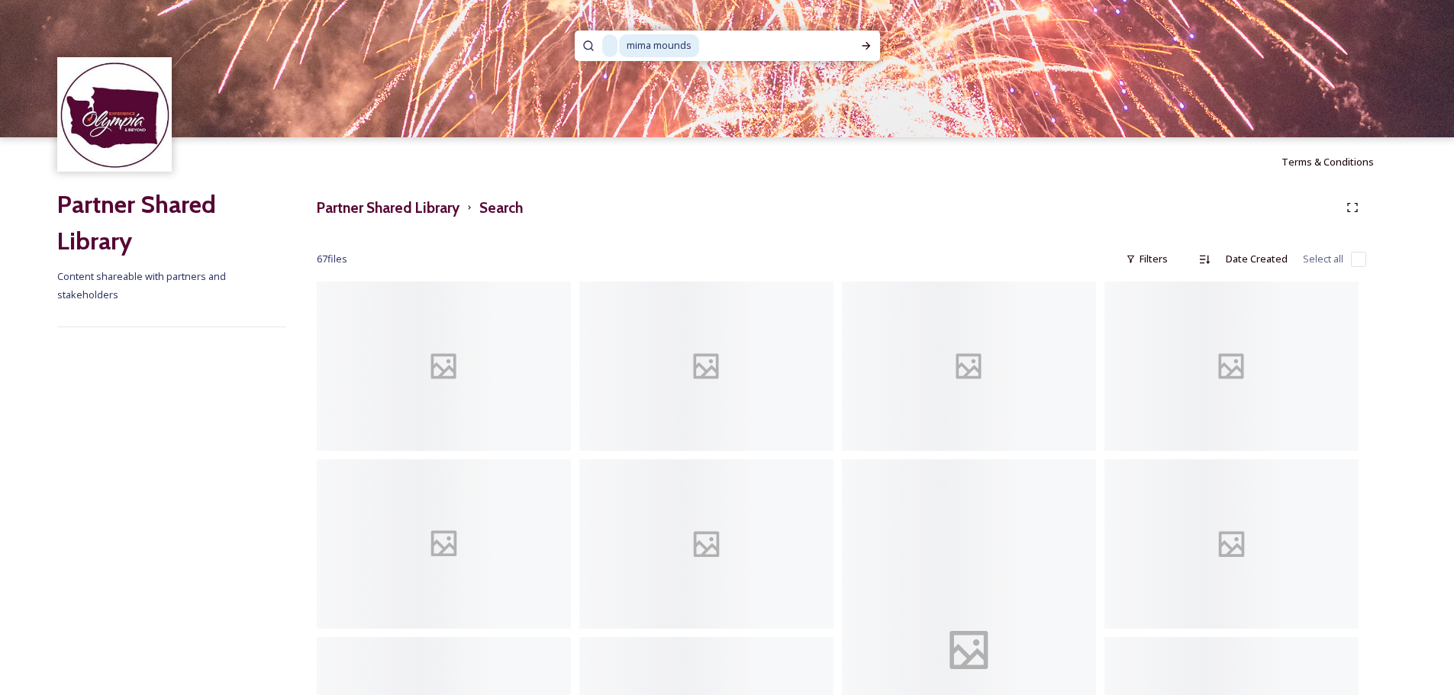
click at [624, 43] on span "mima mounds" at bounding box center [659, 45] width 80 height 22
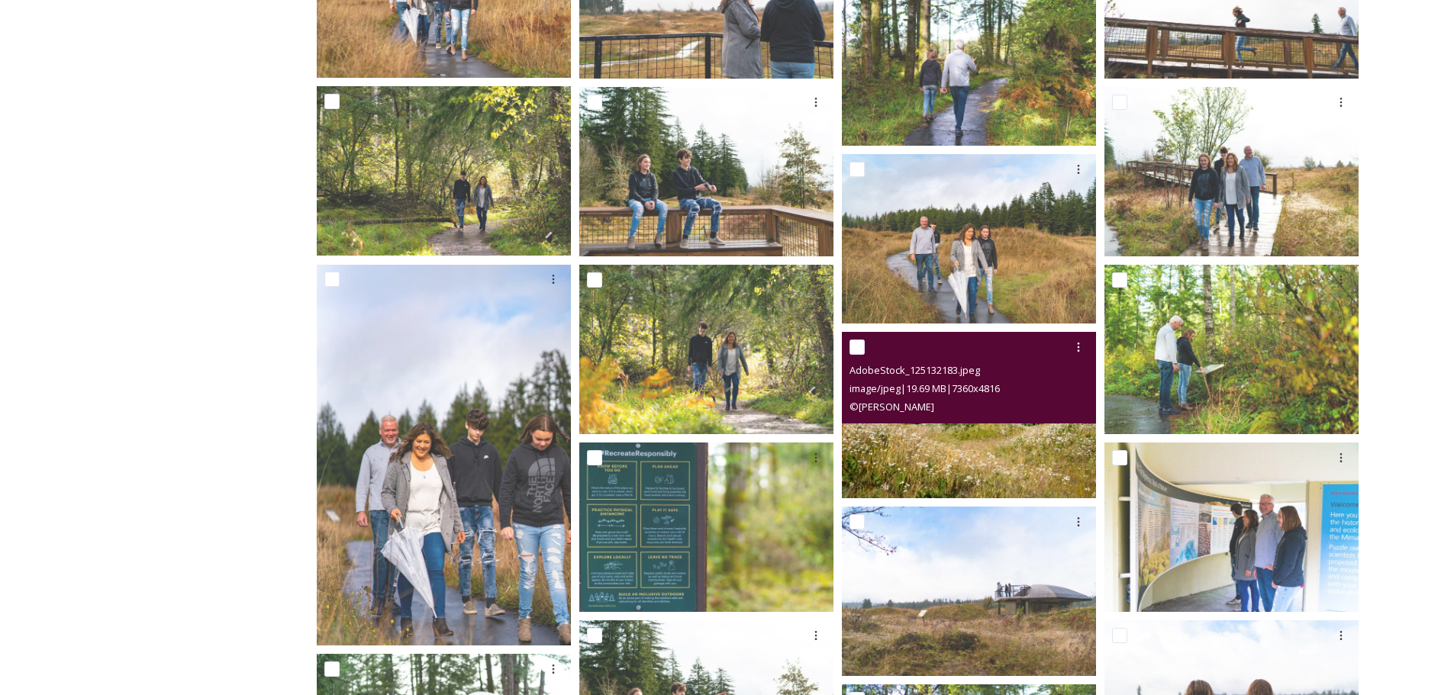
scroll to position [1603, 0]
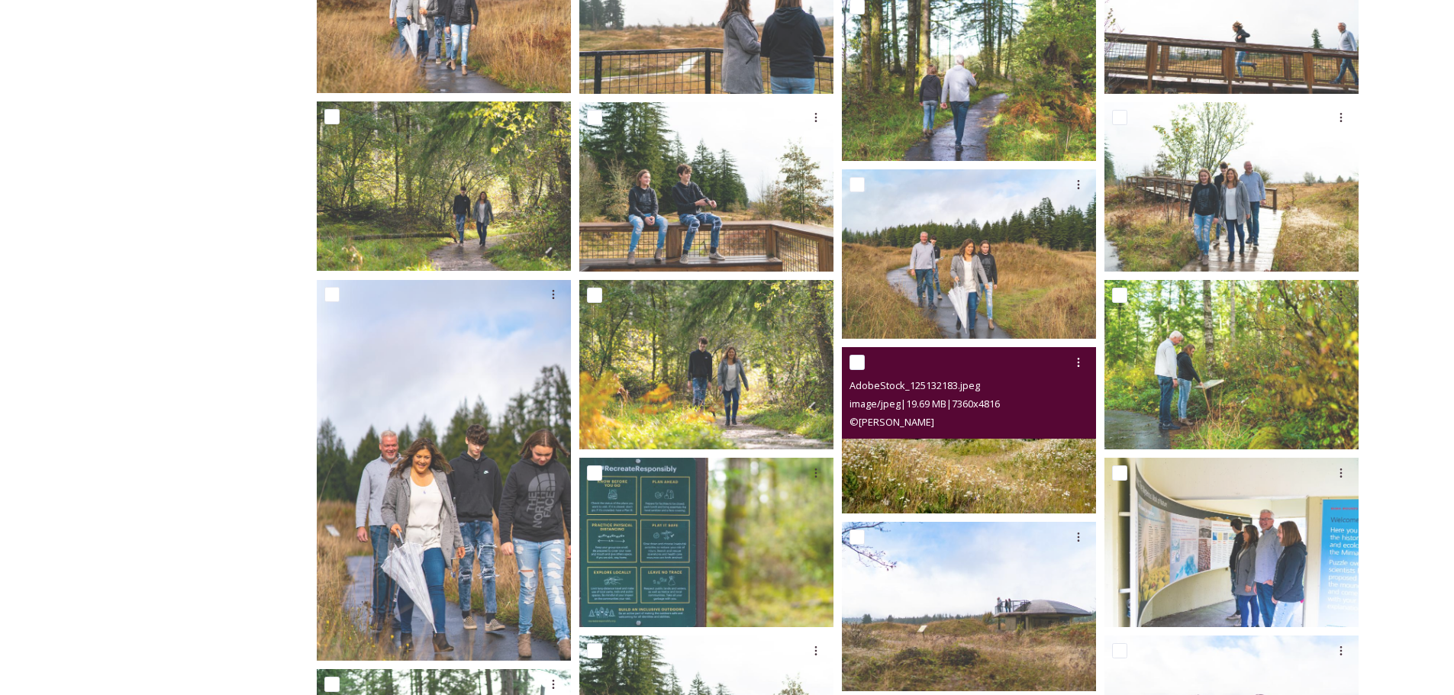
click at [1004, 446] on img at bounding box center [969, 430] width 254 height 166
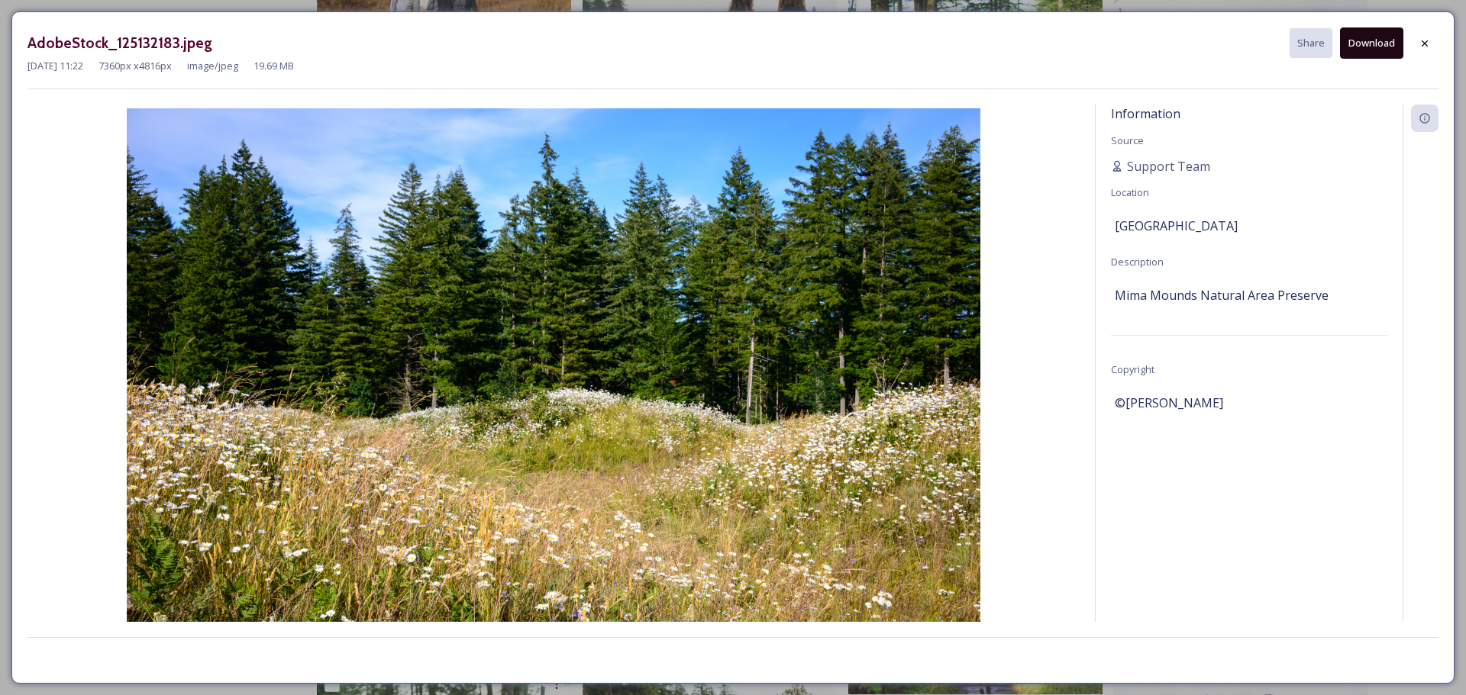
click at [1379, 45] on button "Download" at bounding box center [1371, 42] width 63 height 31
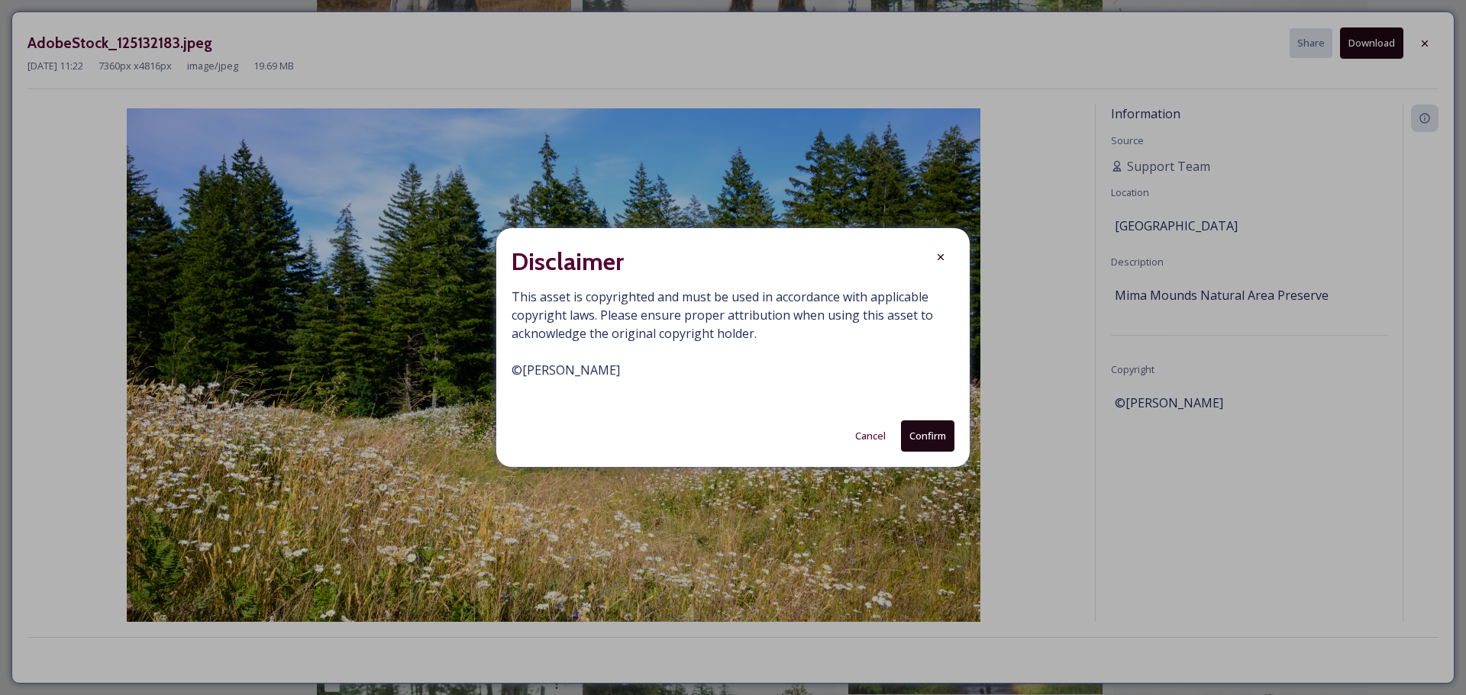
click at [936, 432] on button "Confirm" at bounding box center [927, 436] width 53 height 31
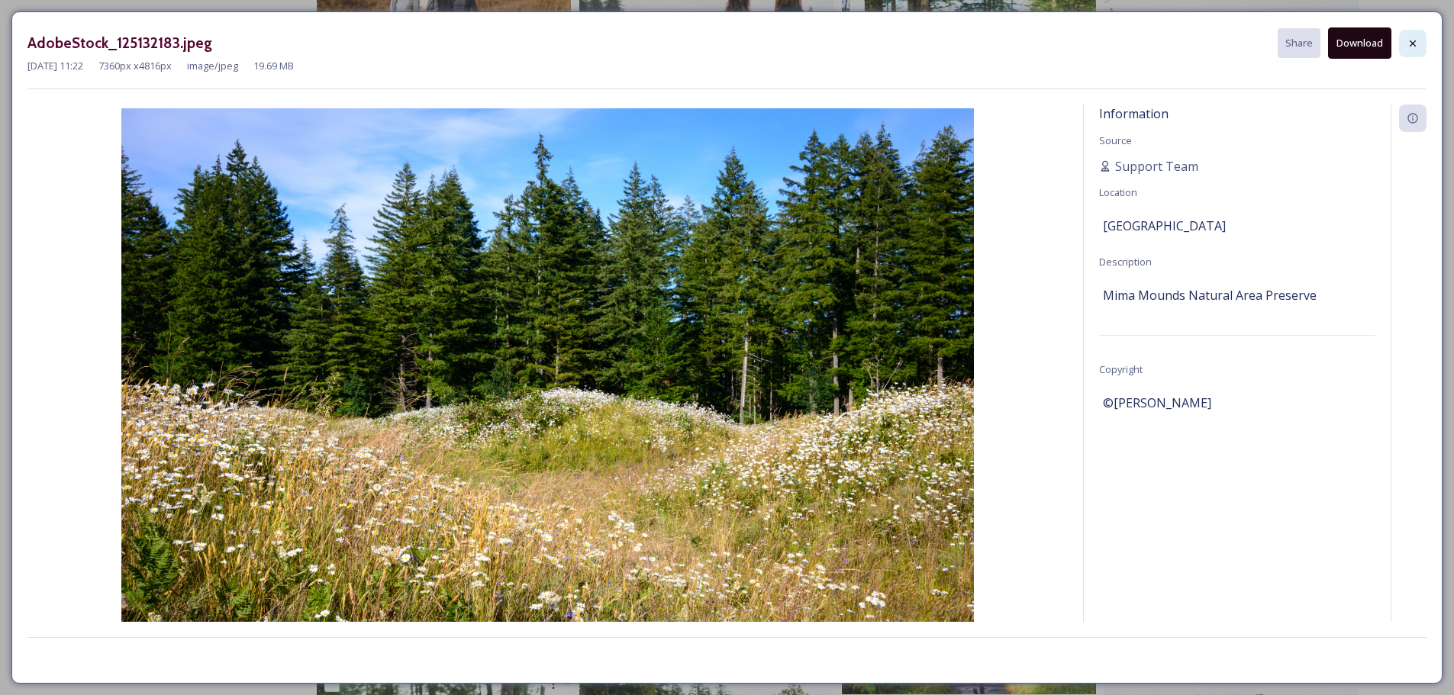
click at [1413, 40] on icon at bounding box center [1413, 43] width 12 height 12
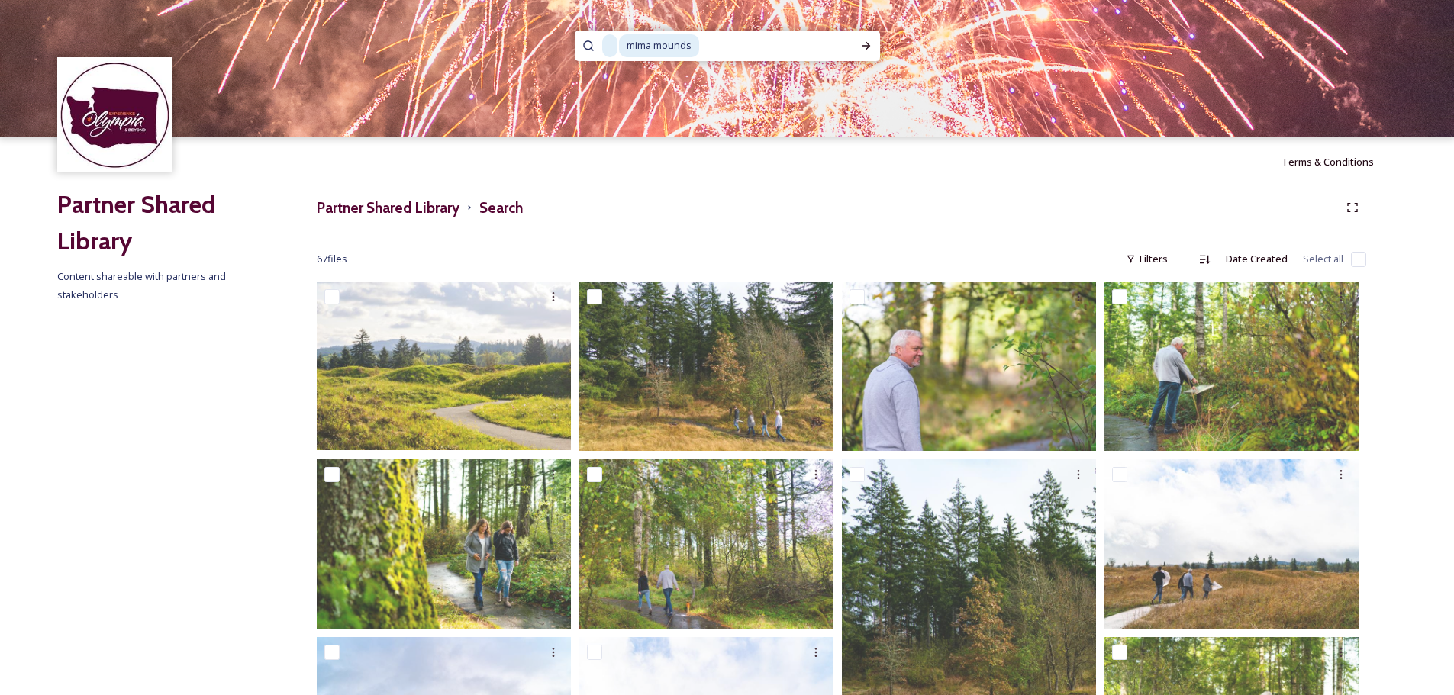
click at [717, 24] on img at bounding box center [727, 68] width 1454 height 137
click at [795, 36] on input at bounding box center [777, 46] width 152 height 34
drag, startPoint x: 735, startPoint y: 53, endPoint x: 618, endPoint y: 43, distance: 118.0
click at [618, 43] on div "mima mounds" at bounding box center [727, 46] width 250 height 31
type input "m"
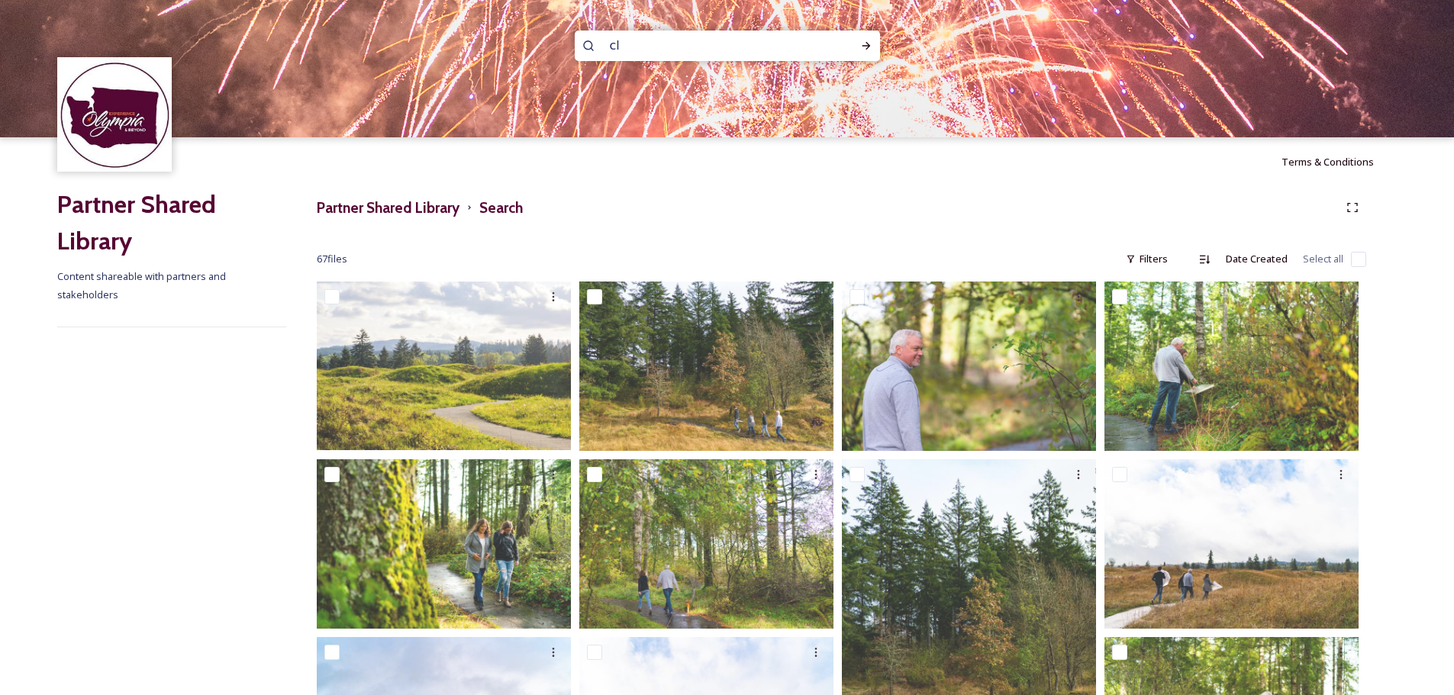
type input "c"
type input "chehalis river"
click at [862, 37] on div "Run Search" at bounding box center [866, 45] width 27 height 27
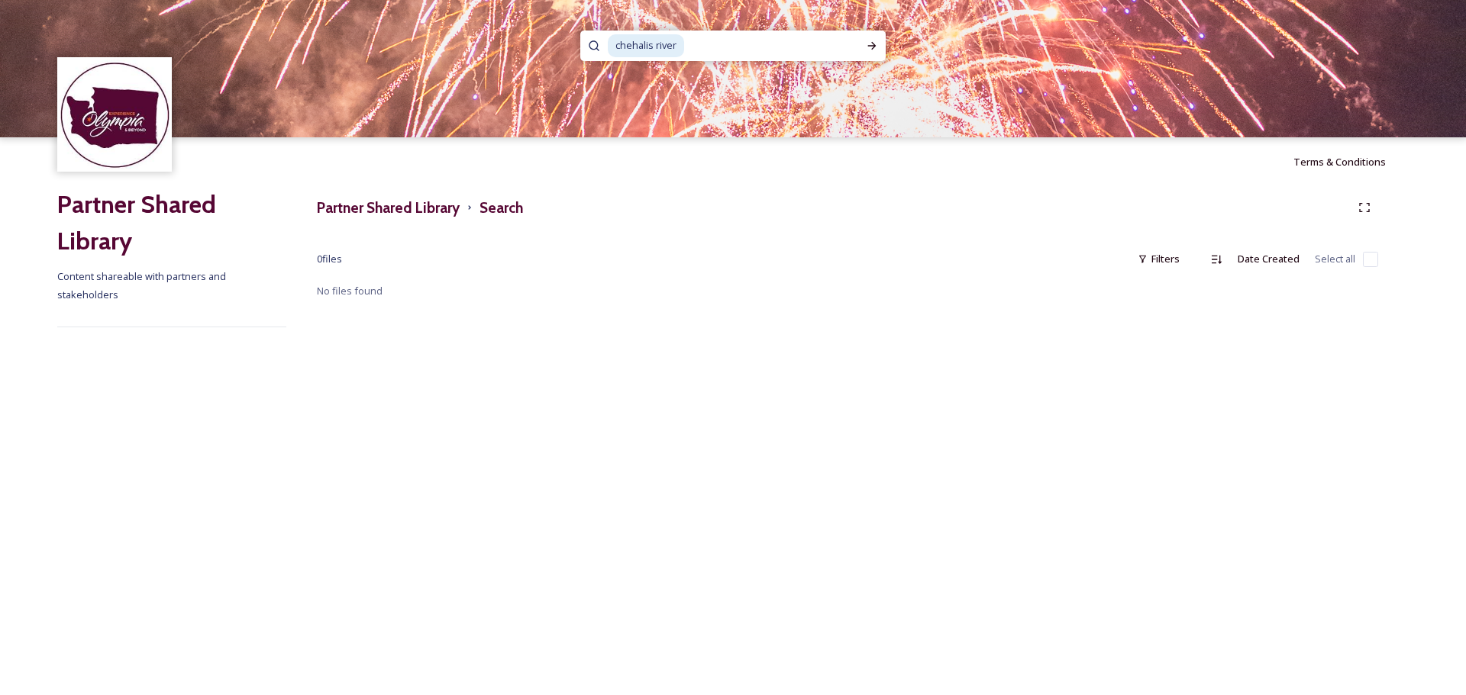
click at [692, 35] on input at bounding box center [771, 46] width 170 height 34
drag, startPoint x: 713, startPoint y: 44, endPoint x: 618, endPoint y: 47, distance: 95.5
click at [618, 47] on div "chehalis river" at bounding box center [732, 46] width 248 height 31
type input "c"
type input "nisqually river"
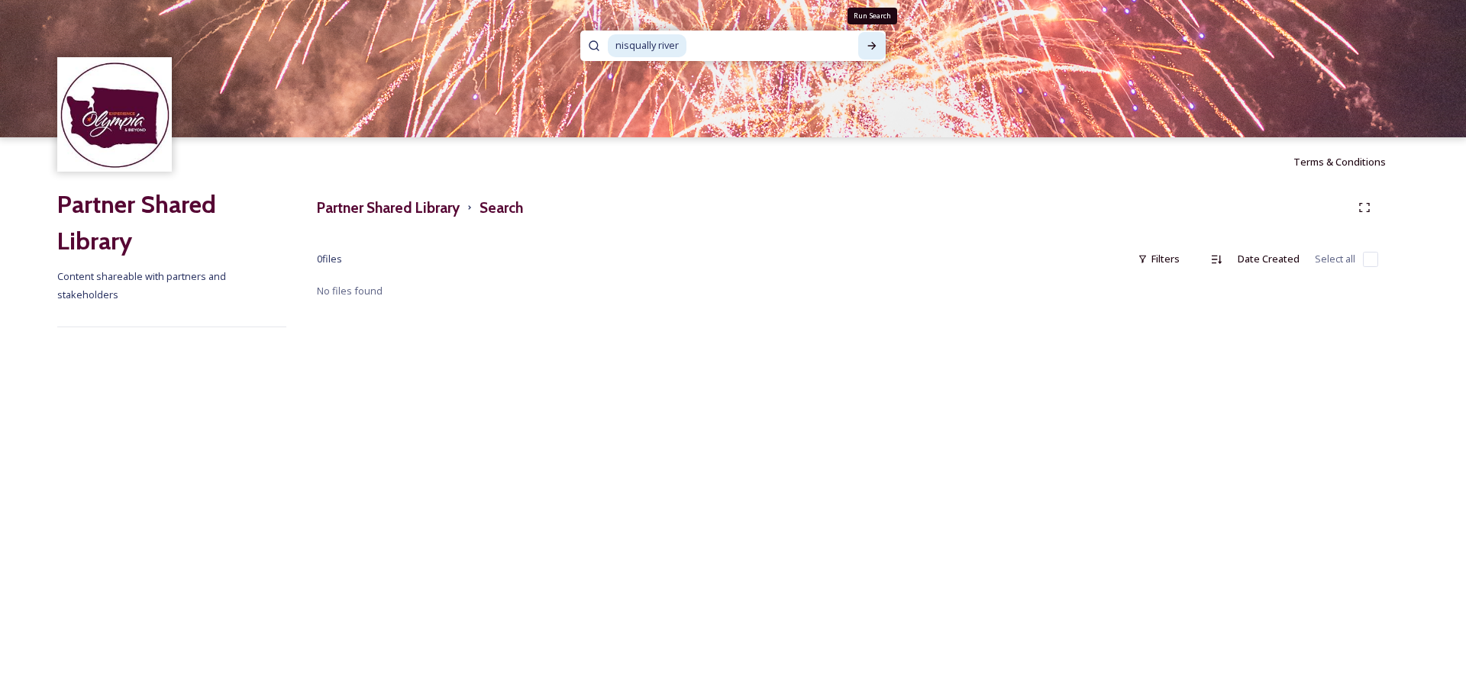
click at [867, 40] on icon at bounding box center [872, 46] width 12 height 12
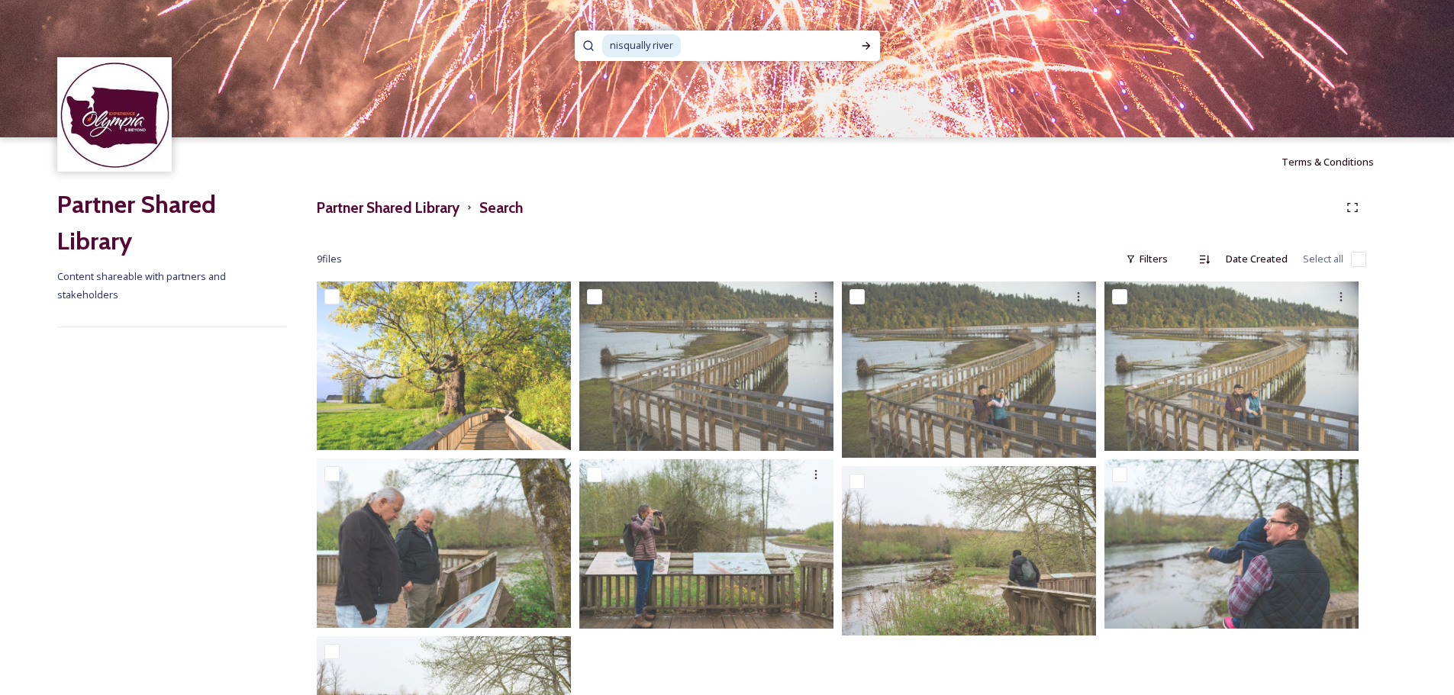
click at [679, 41] on span "nisqually river" at bounding box center [641, 45] width 79 height 22
drag, startPoint x: 695, startPoint y: 43, endPoint x: 581, endPoint y: 44, distance: 113.7
click at [581, 44] on div "nisqually river" at bounding box center [727, 46] width 305 height 31
type input "n"
type input "nisqually refuge"
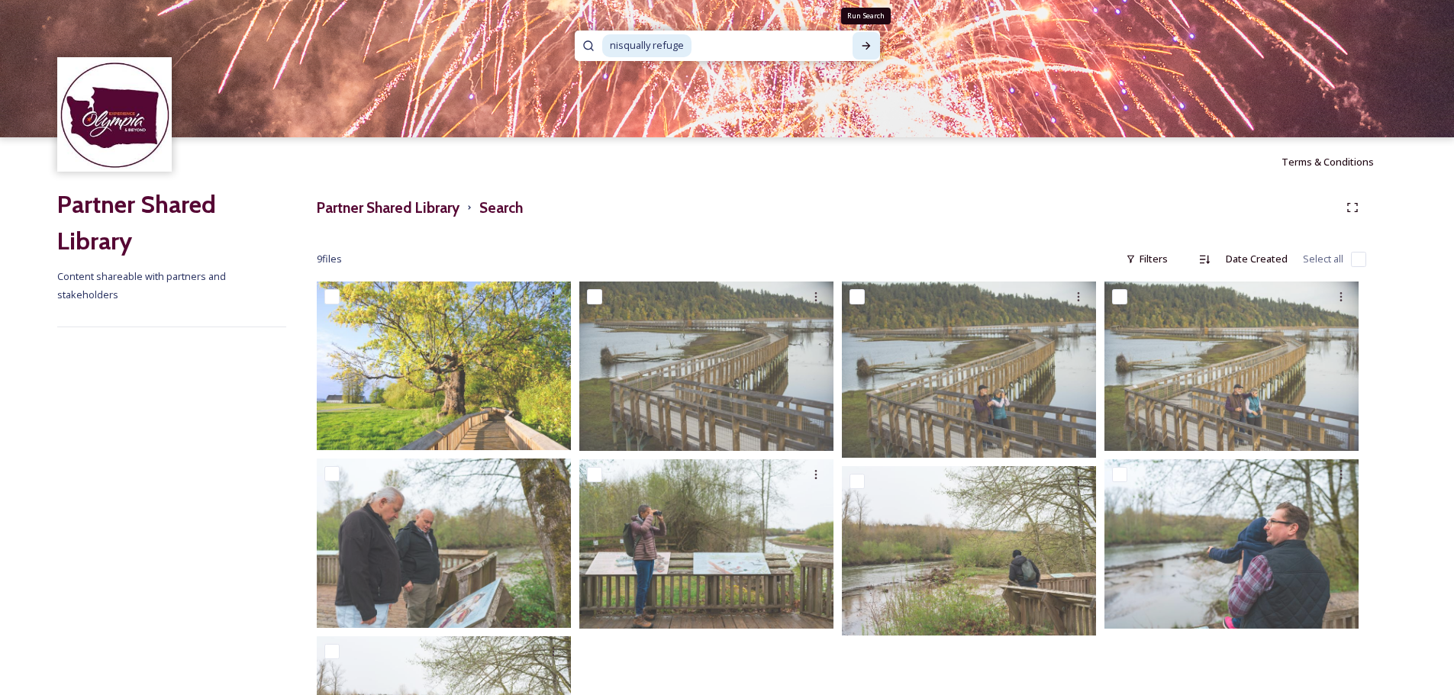
click at [858, 38] on div "Run Search" at bounding box center [866, 45] width 27 height 27
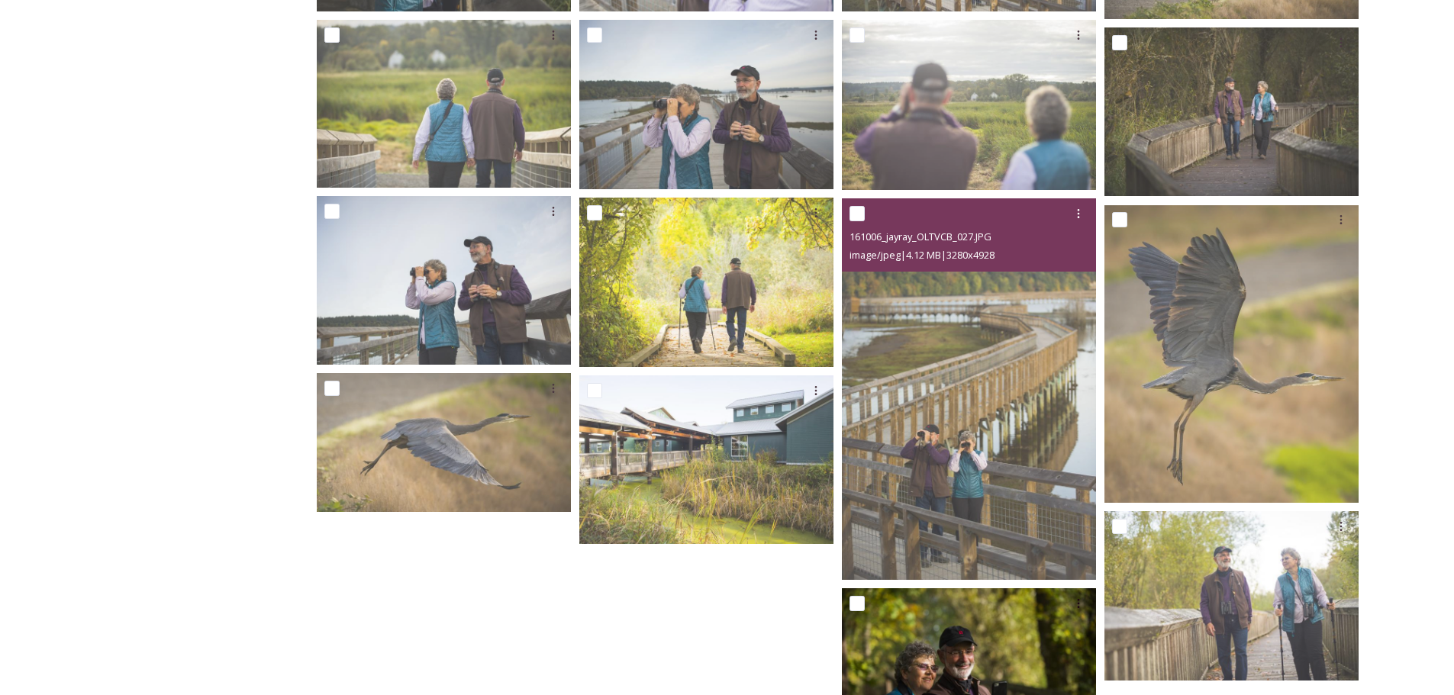
scroll to position [733, 0]
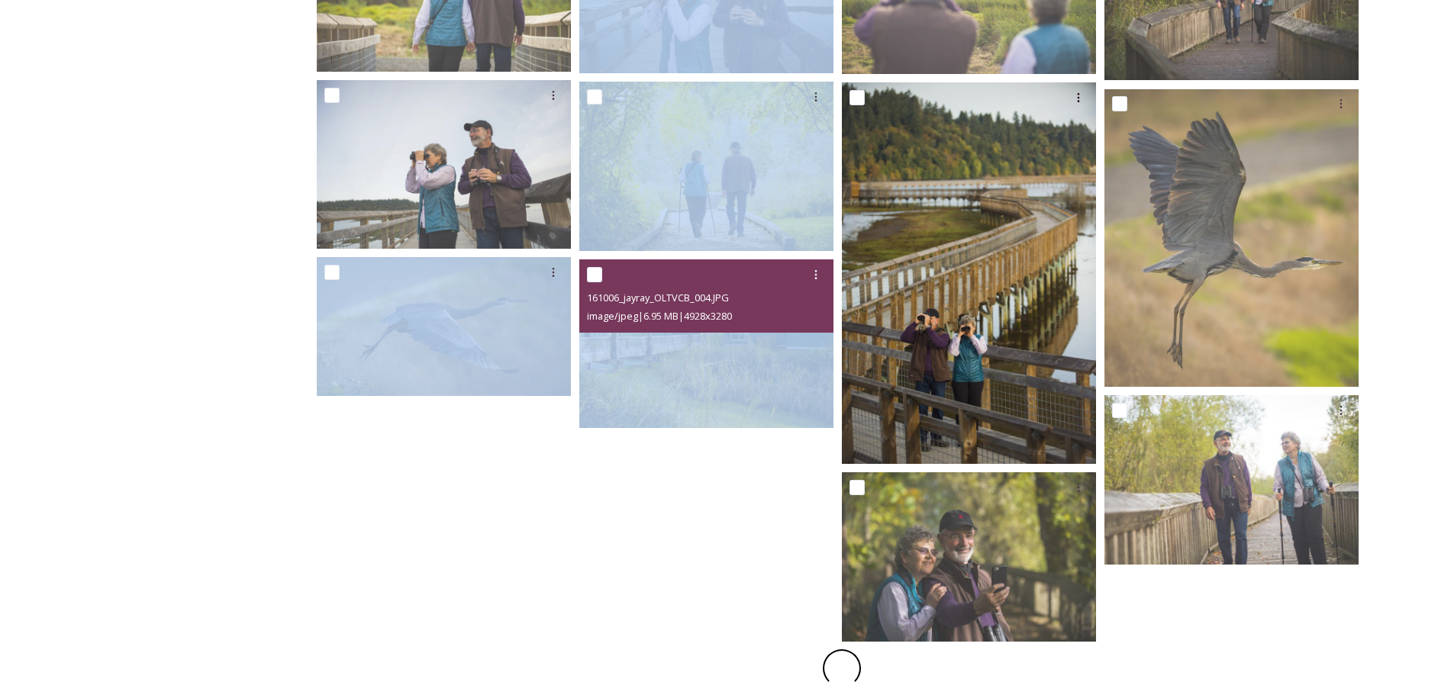
drag, startPoint x: 684, startPoint y: 371, endPoint x: 1064, endPoint y: 418, distance: 383.1
click at [850, 403] on div "161006_jayray_OLTVCB_004.JPG image/jpeg | 6.95 MB | 4928 x 3280" at bounding box center [842, 99] width 1050 height 1101
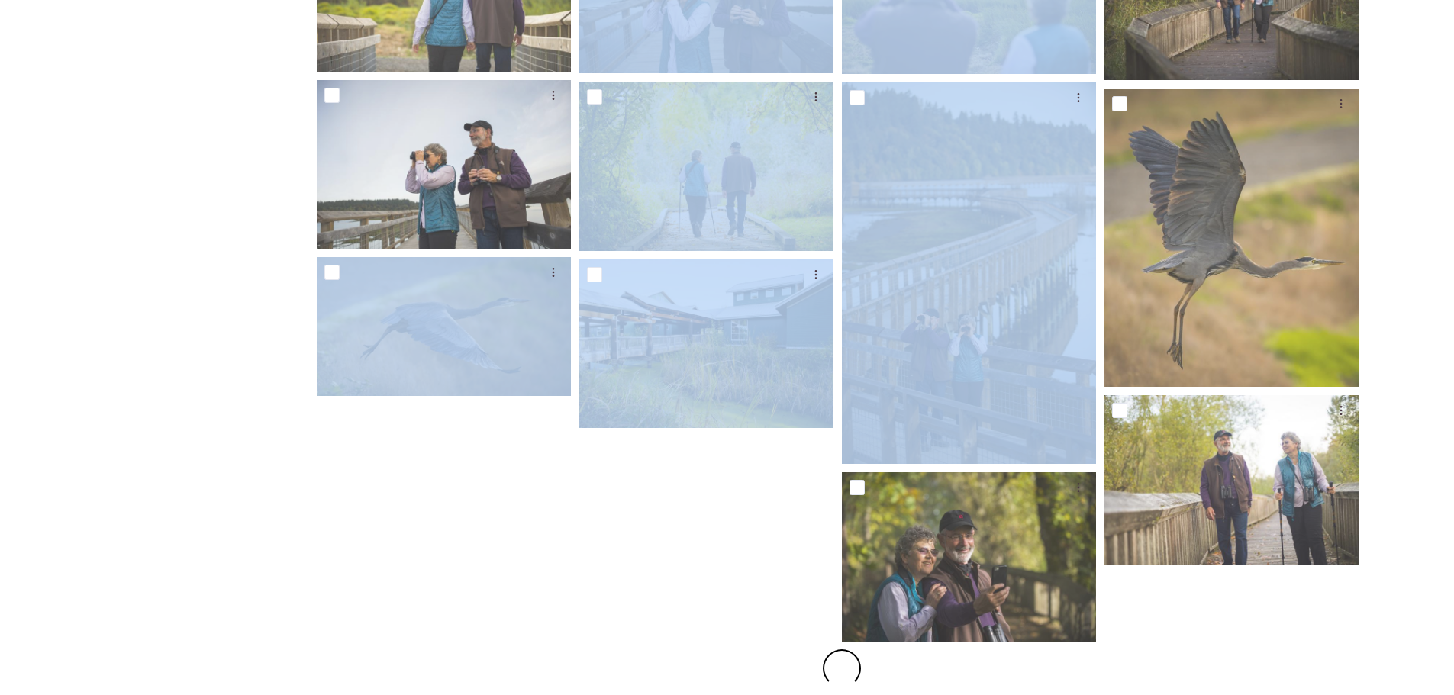
click at [623, 585] on div at bounding box center [710, 99] width 262 height 1101
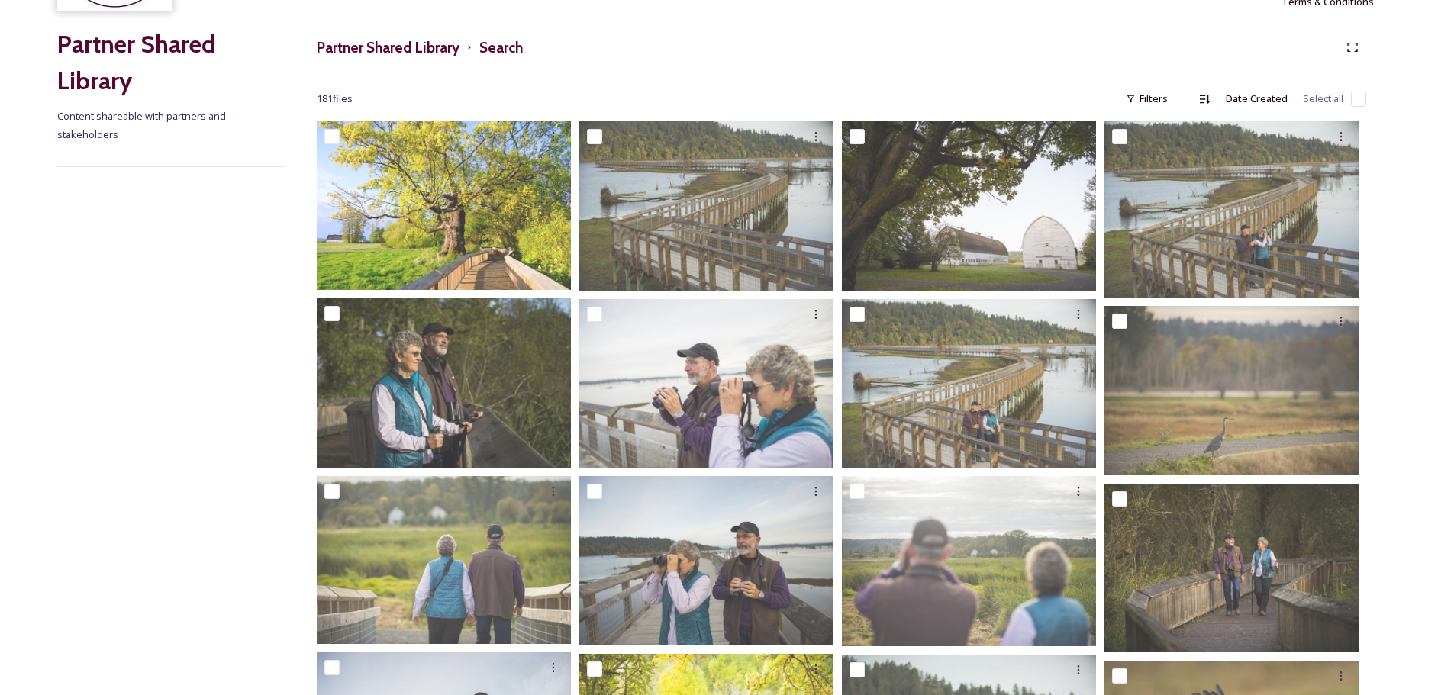
scroll to position [0, 0]
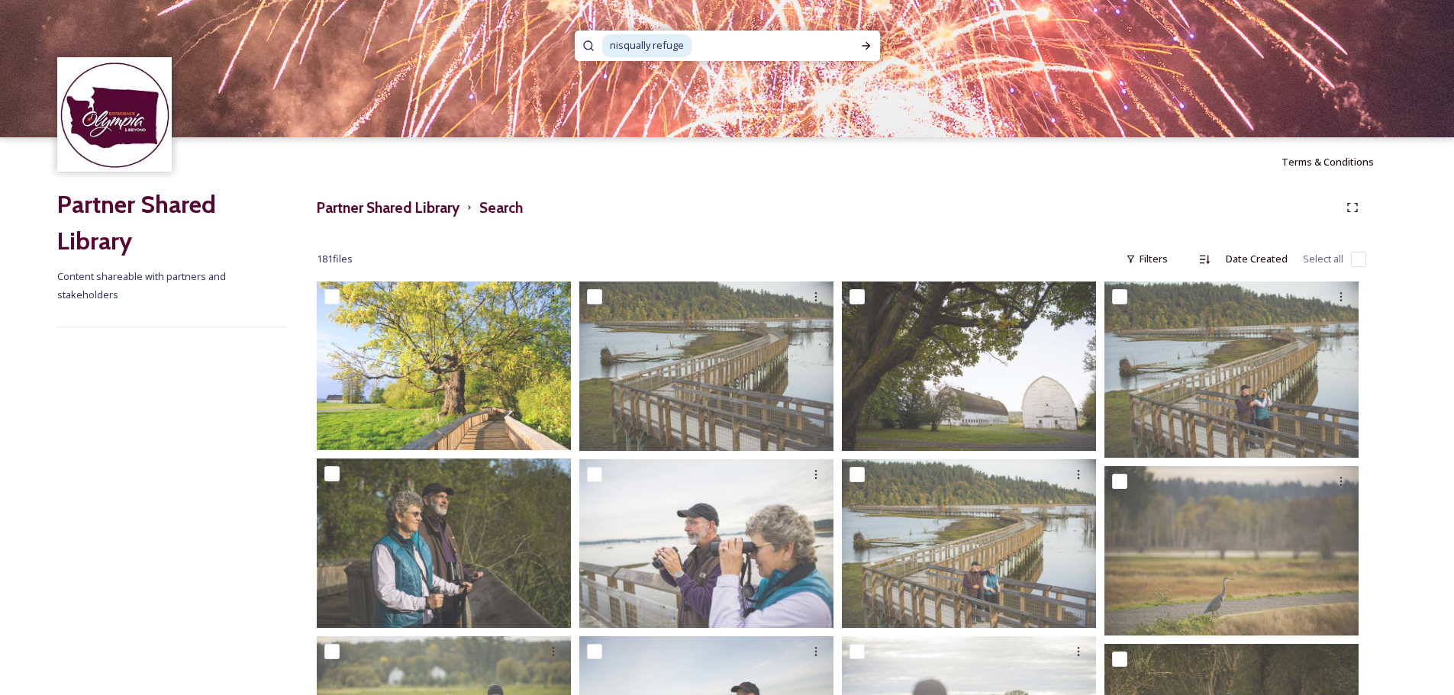
click at [681, 24] on img at bounding box center [727, 68] width 1454 height 137
click at [702, 34] on input at bounding box center [773, 46] width 160 height 34
type input "n"
type input "[PERSON_NAME] creek"
click at [873, 41] on div "Run Search" at bounding box center [866, 45] width 27 height 27
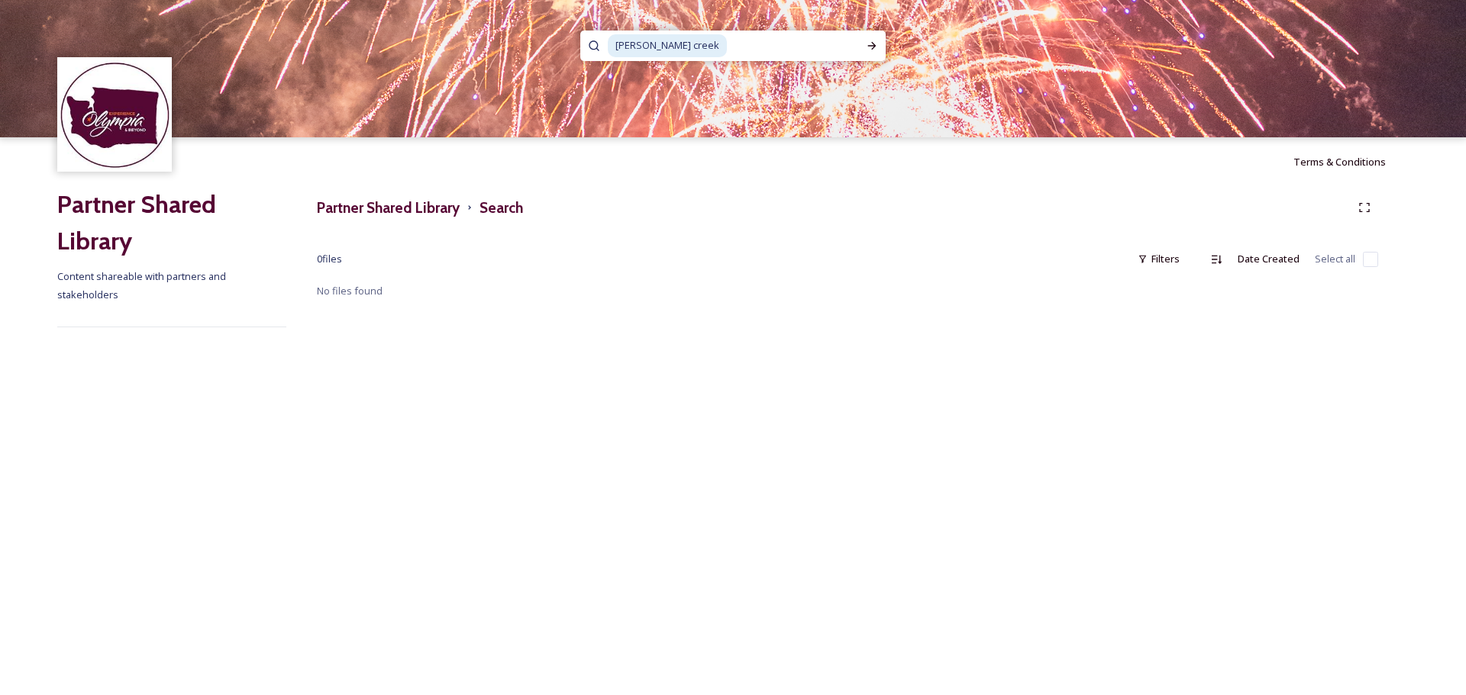
click at [680, 34] on div "[PERSON_NAME] creek" at bounding box center [733, 46] width 250 height 31
drag, startPoint x: 708, startPoint y: 44, endPoint x: 605, endPoint y: 50, distance: 103.2
click at [605, 50] on div "[PERSON_NAME] creek" at bounding box center [732, 46] width 305 height 31
type input "k"
type input "rain"
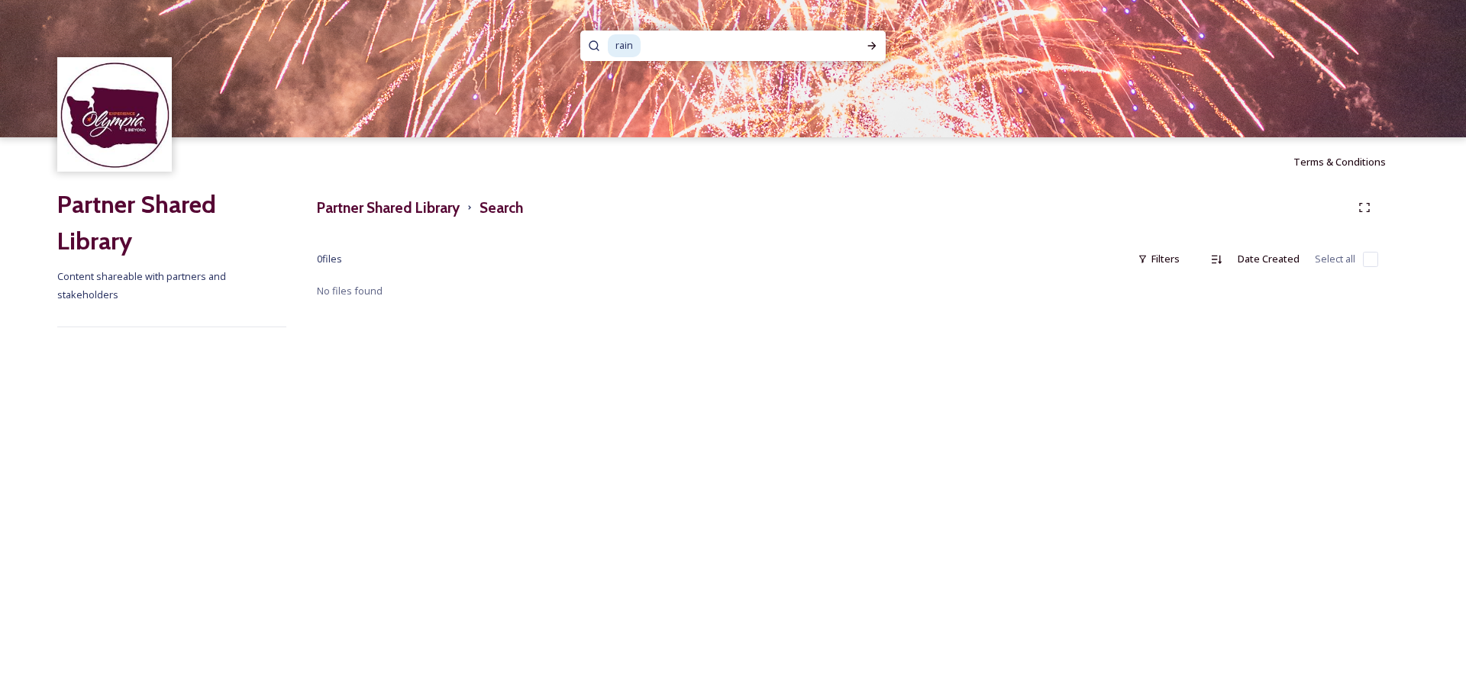
click at [648, 49] on input at bounding box center [738, 46] width 192 height 34
type input "r"
type input "puget sound"
click at [731, 52] on input at bounding box center [769, 46] width 172 height 34
click at [763, 40] on input at bounding box center [769, 46] width 172 height 34
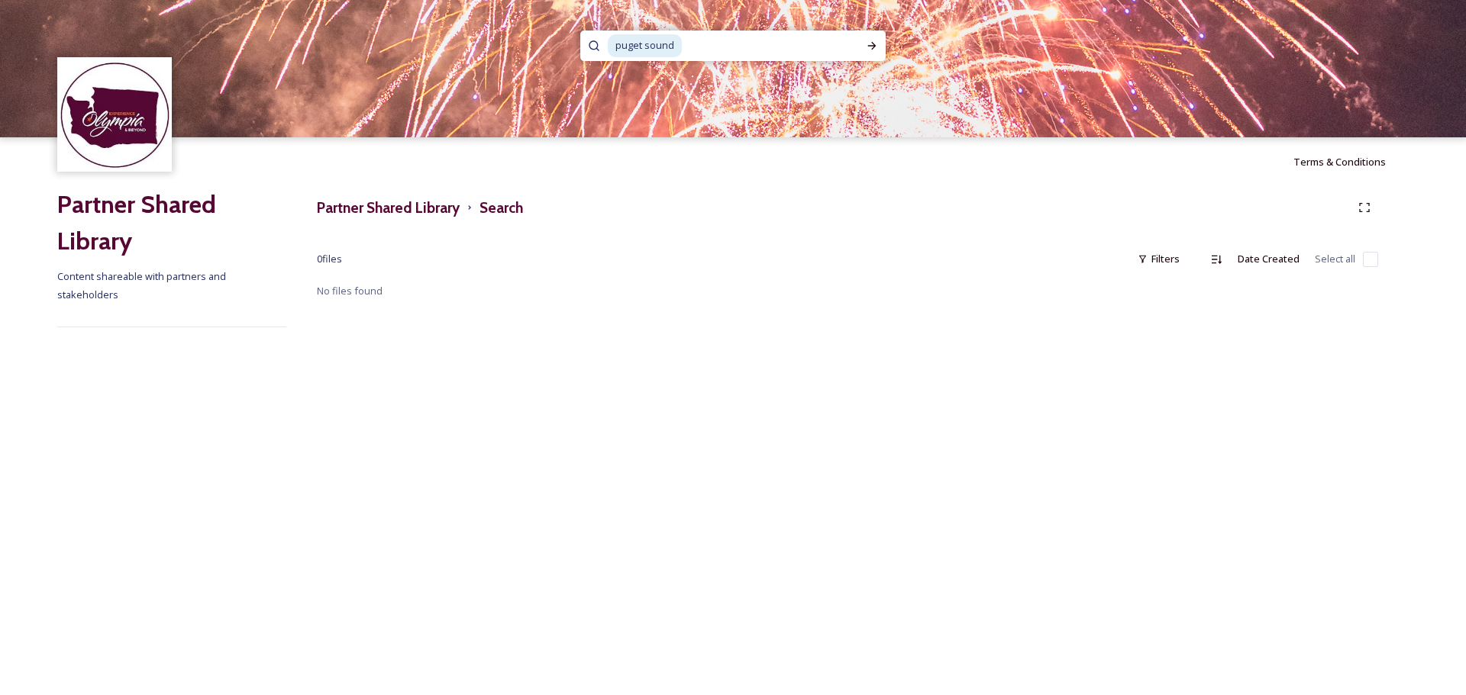
drag, startPoint x: 723, startPoint y: 40, endPoint x: 620, endPoint y: 40, distance: 103.1
click at [623, 41] on div "puget sound" at bounding box center [731, 46] width 247 height 31
type input "p"
type input "chehalis western trail"
click at [876, 47] on icon at bounding box center [872, 46] width 12 height 12
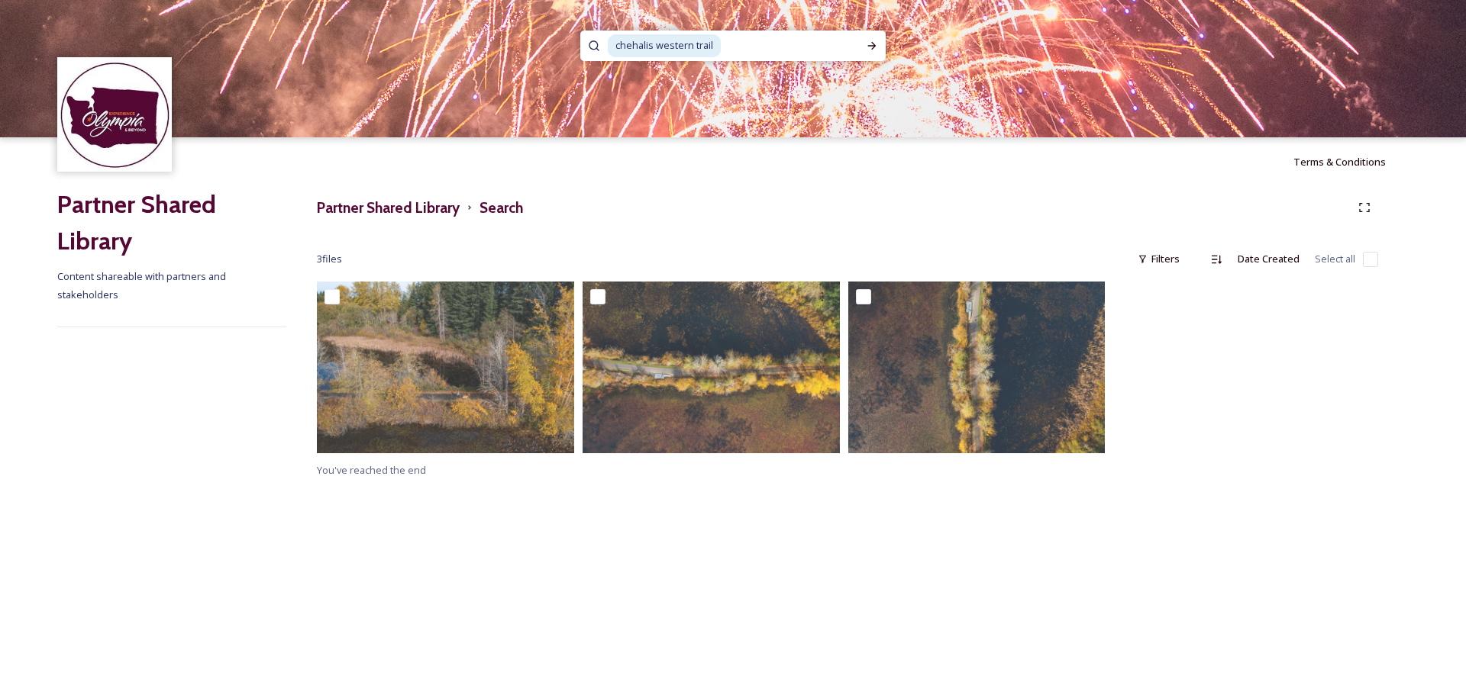
click at [658, 48] on span "chehalis western trail" at bounding box center [664, 45] width 113 height 22
click at [776, 43] on input at bounding box center [790, 46] width 136 height 34
type input "c"
type input "glacial heritage"
click at [866, 40] on icon at bounding box center [872, 46] width 12 height 12
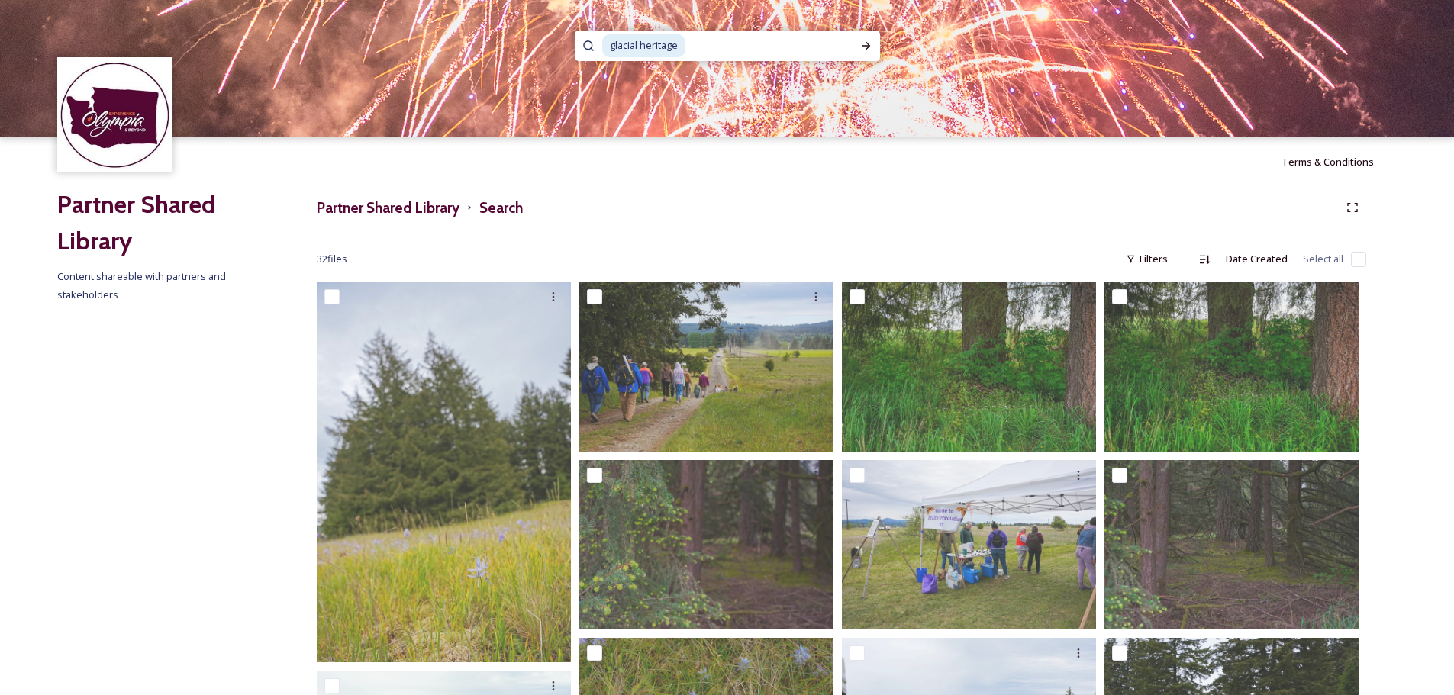
scroll to position [229, 0]
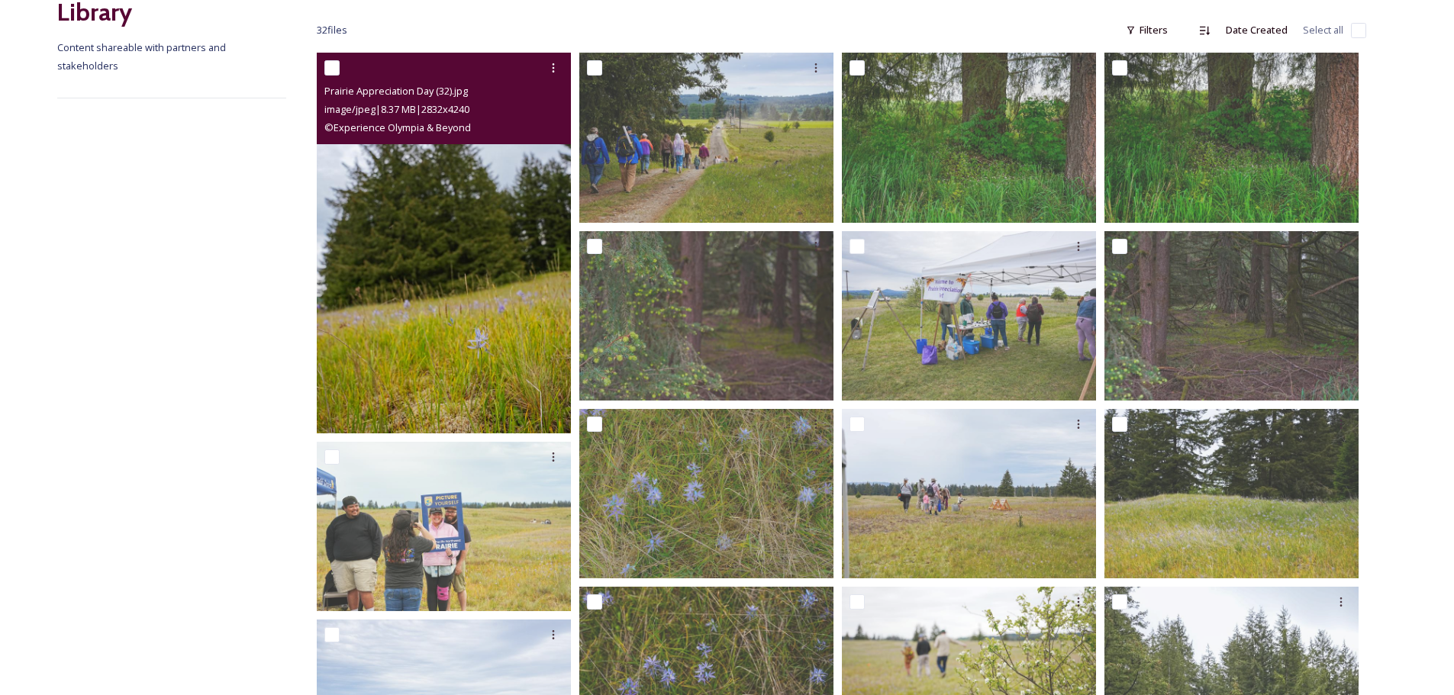
click at [439, 239] on img at bounding box center [444, 243] width 254 height 381
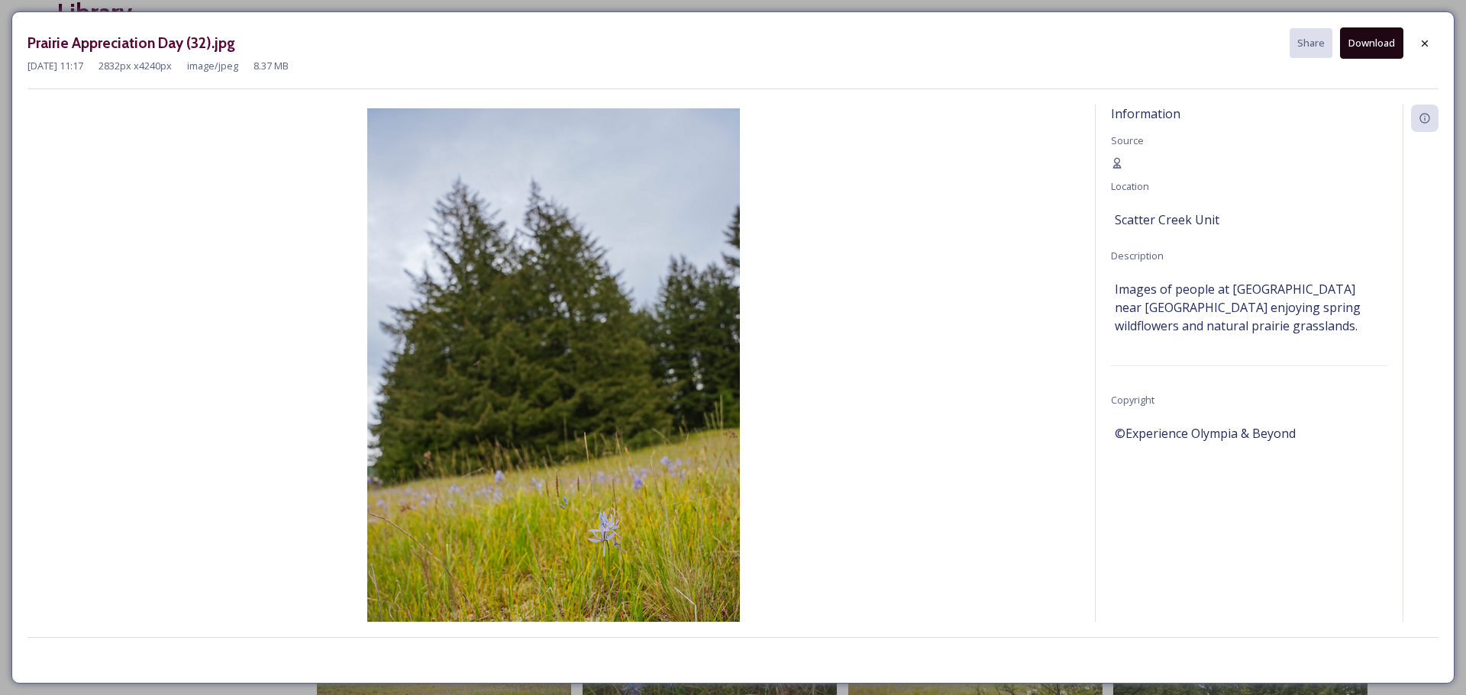
click at [1387, 48] on button "Download" at bounding box center [1371, 42] width 63 height 31
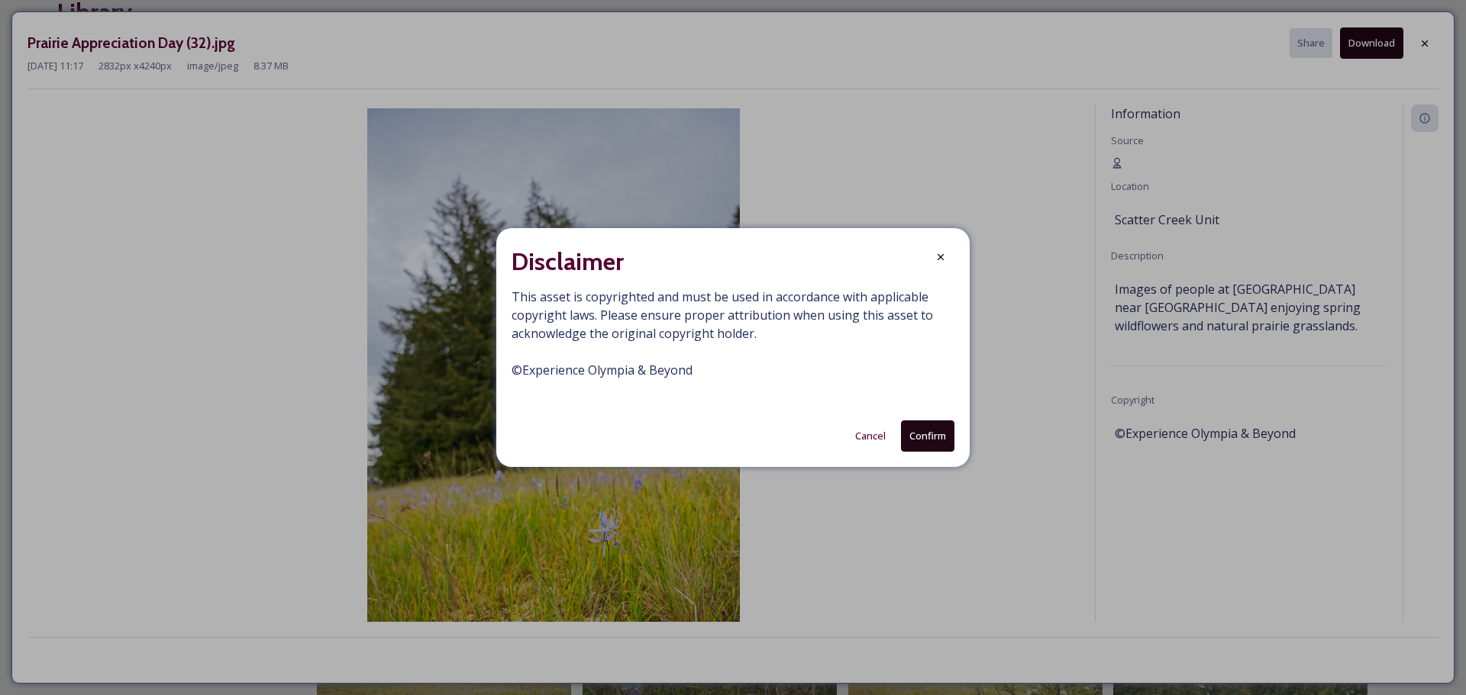
click at [903, 434] on button "Confirm" at bounding box center [927, 436] width 53 height 31
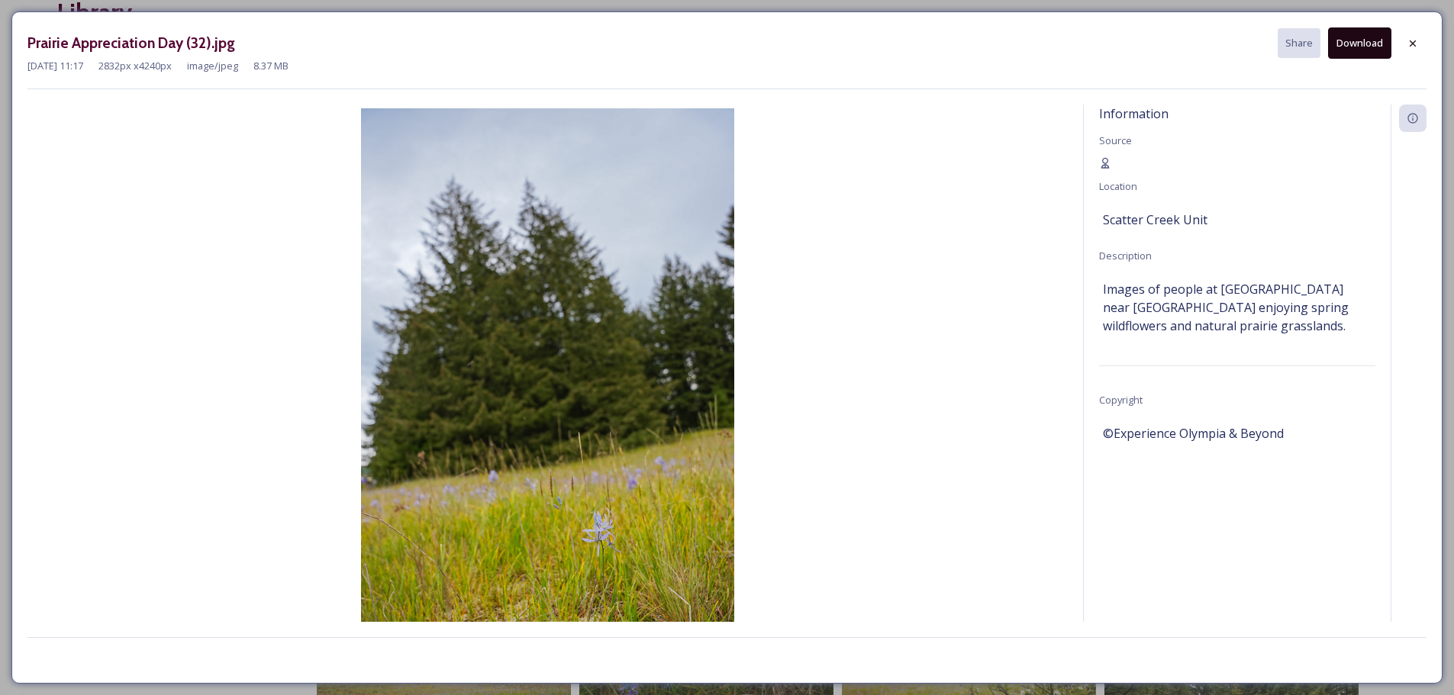
click at [1024, 50] on div "Prairie Appreciation Day (32).jpg Share Download" at bounding box center [726, 42] width 1399 height 31
click at [1415, 40] on icon at bounding box center [1413, 43] width 6 height 6
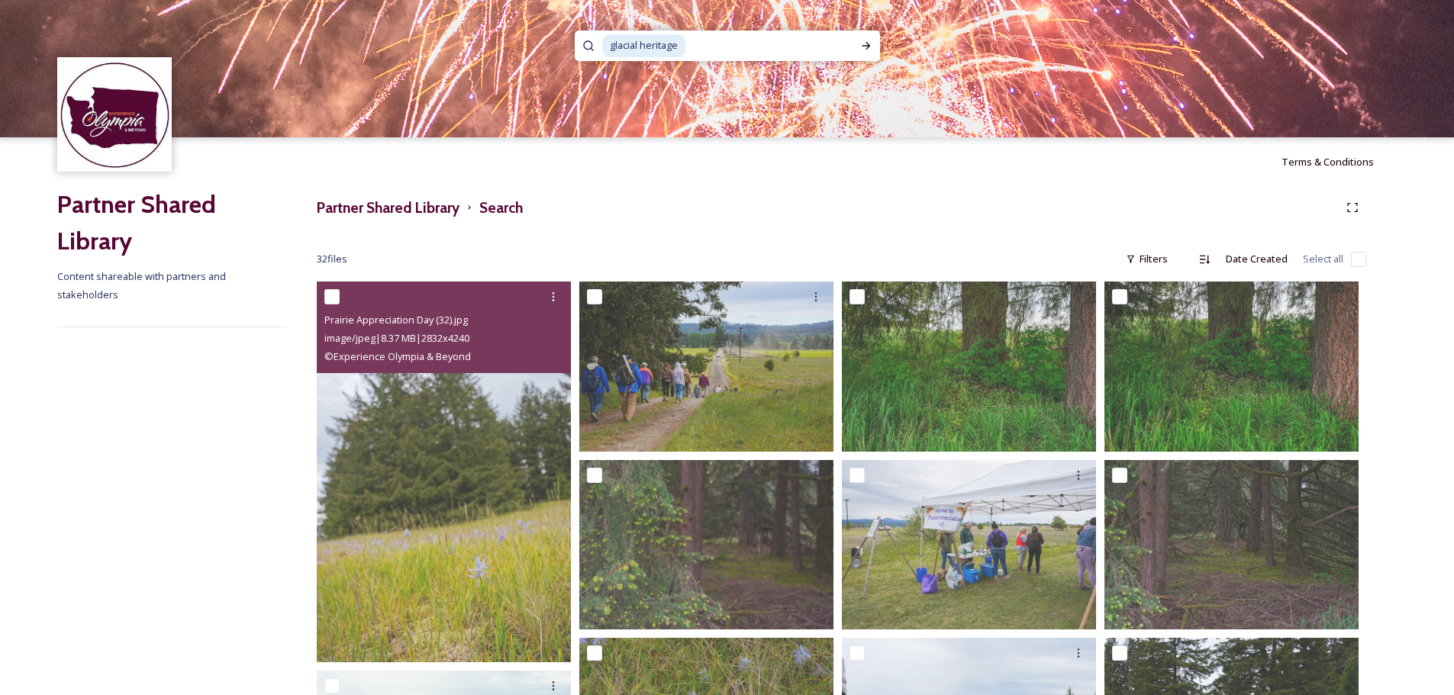
click at [707, 39] on input at bounding box center [770, 46] width 166 height 34
click at [709, 47] on input at bounding box center [770, 46] width 166 height 34
type input "]"
type input "g"
type input "squaxin"
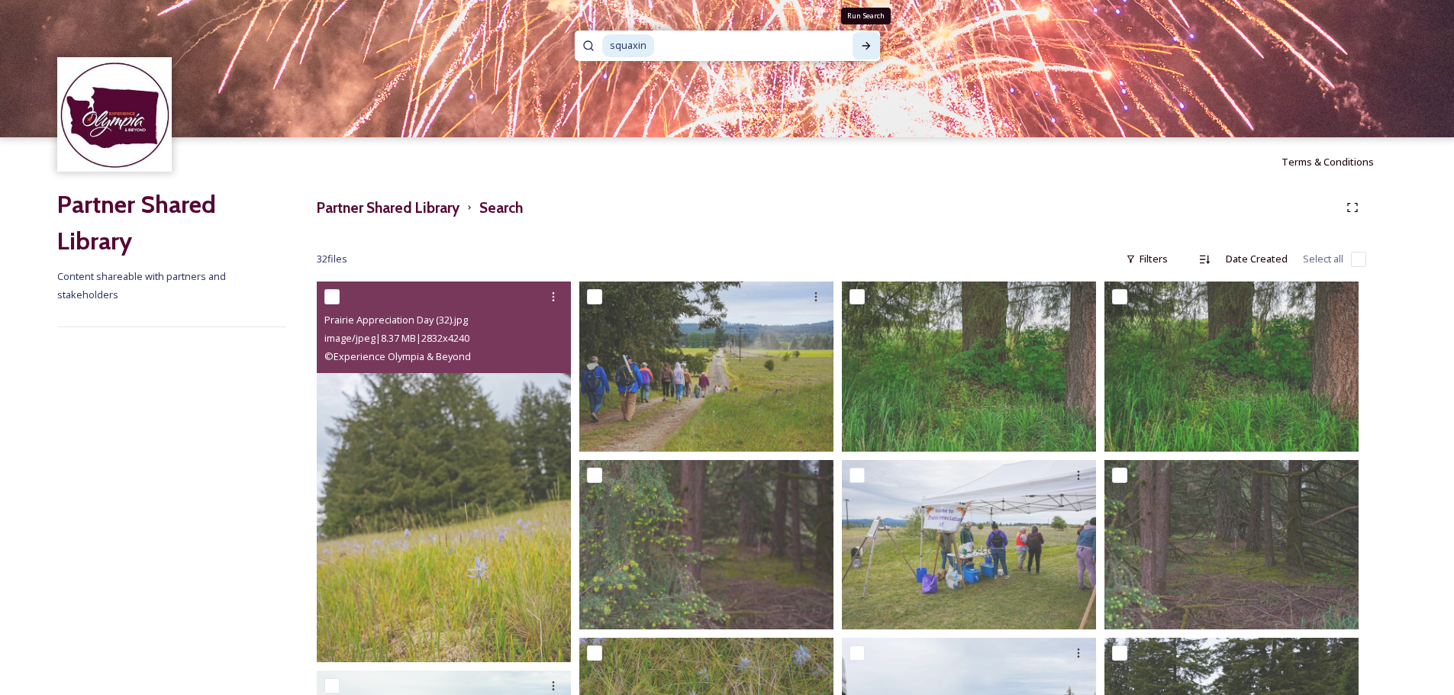
click at [867, 41] on icon at bounding box center [866, 46] width 12 height 12
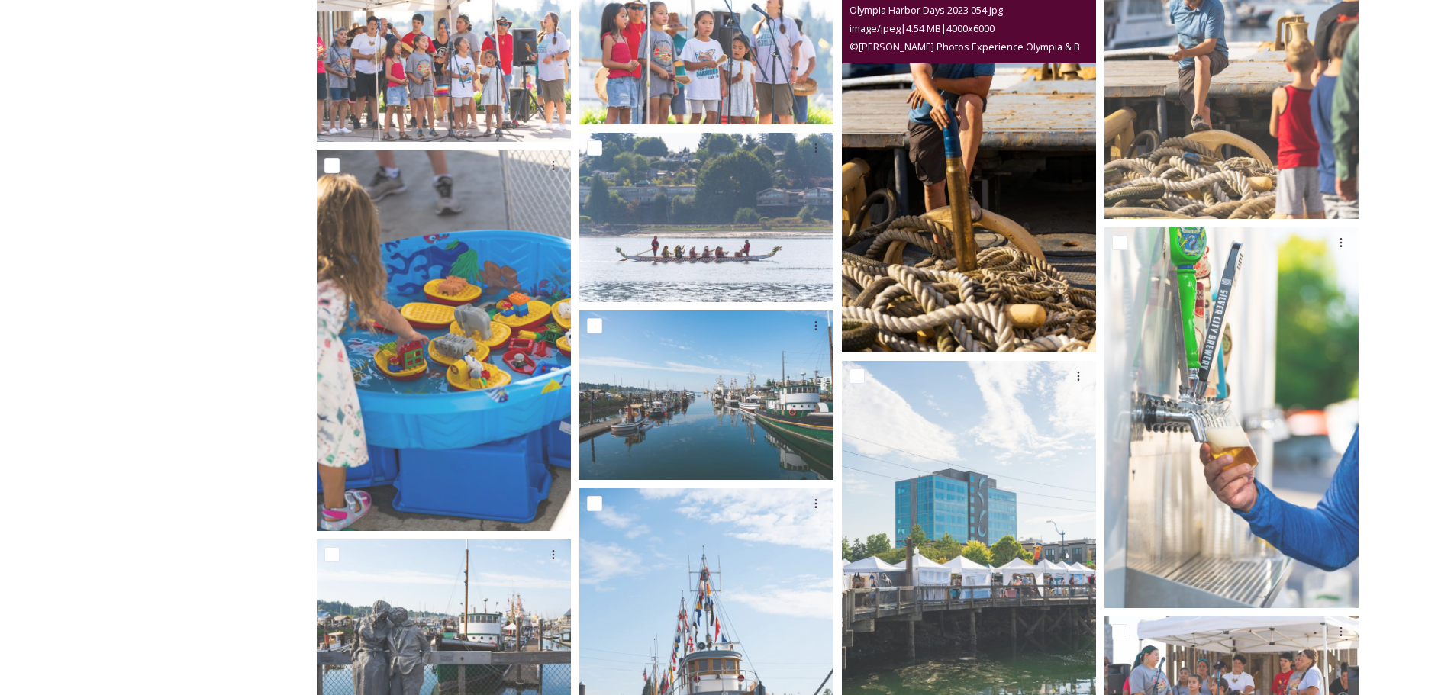
scroll to position [888, 0]
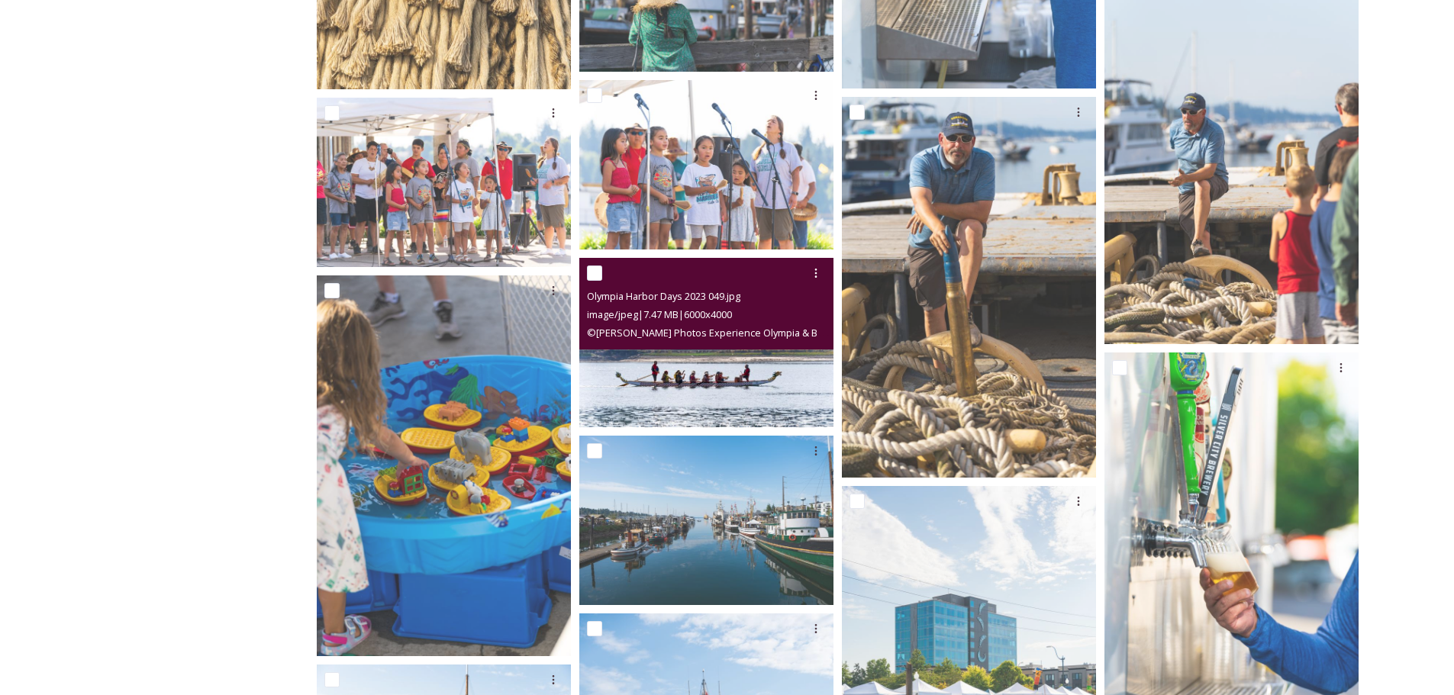
click at [784, 366] on img at bounding box center [706, 342] width 254 height 169
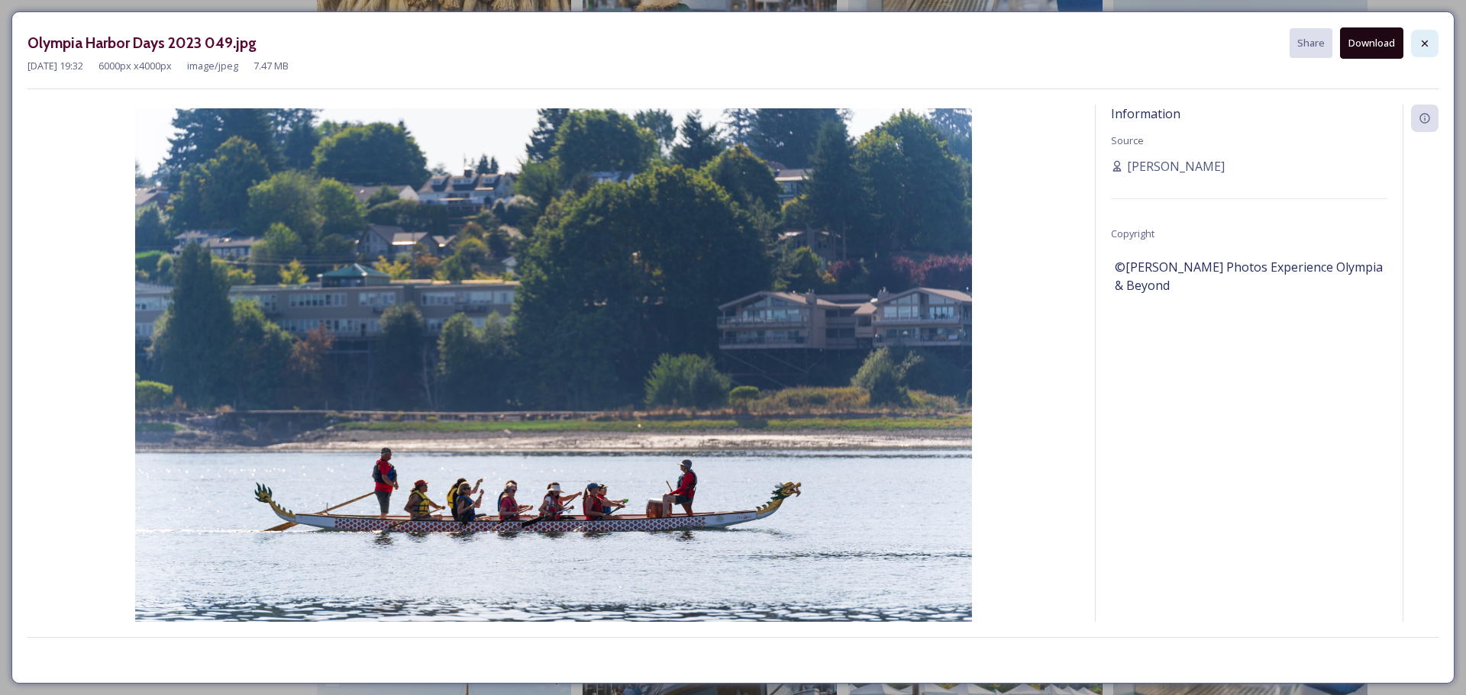
click at [1428, 40] on icon at bounding box center [1424, 43] width 12 height 12
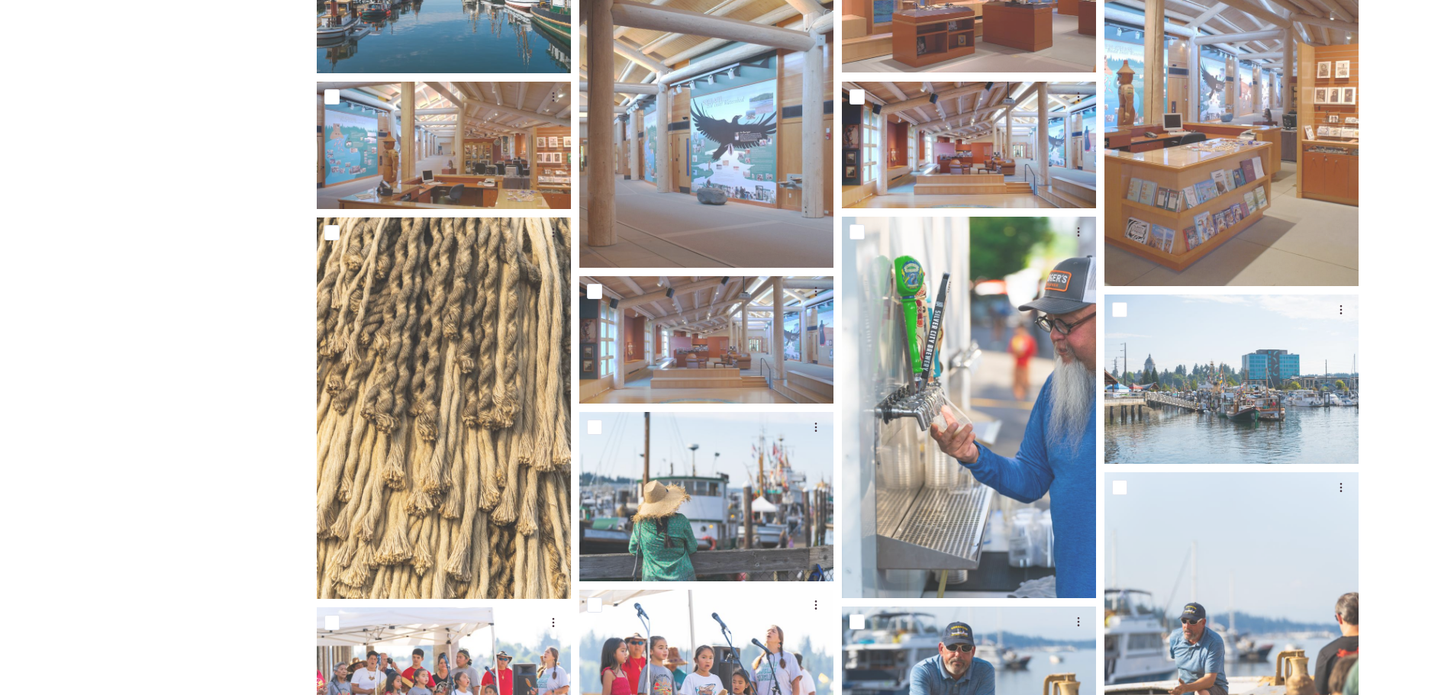
scroll to position [353, 0]
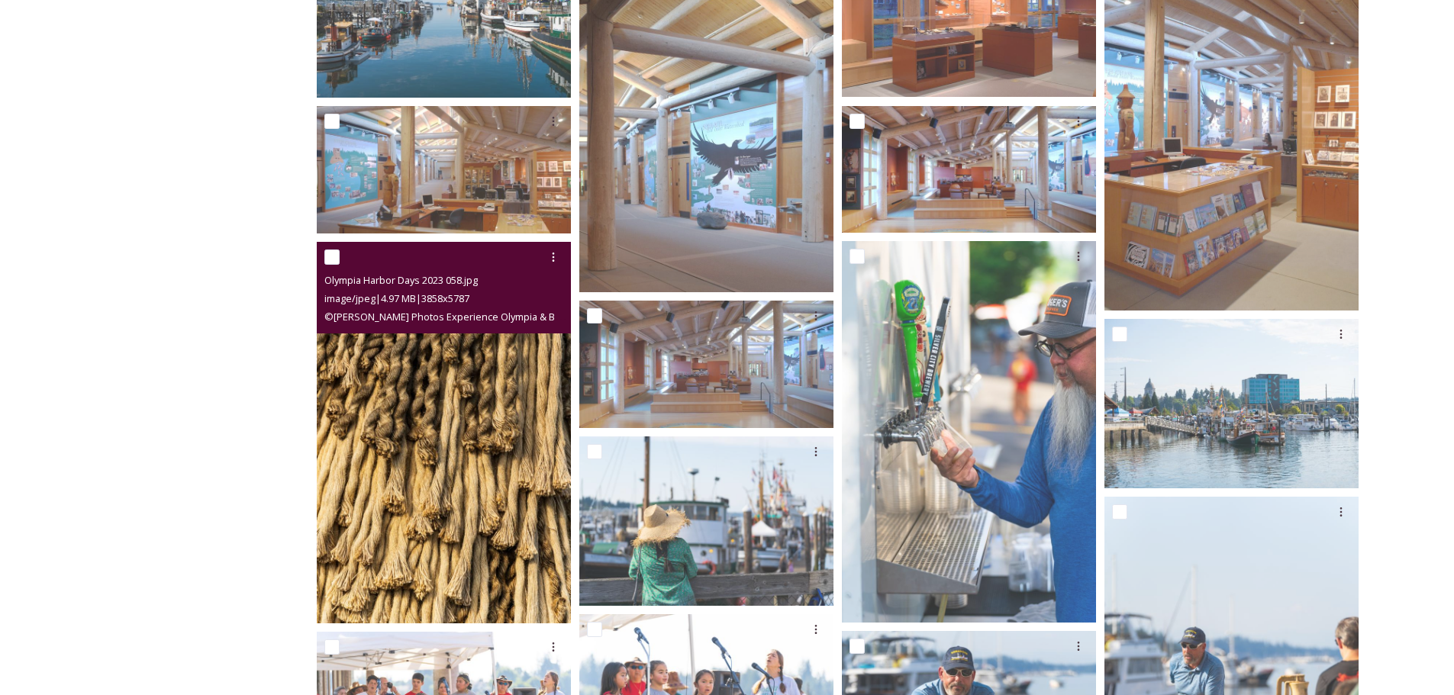
click at [427, 478] on img at bounding box center [444, 433] width 254 height 382
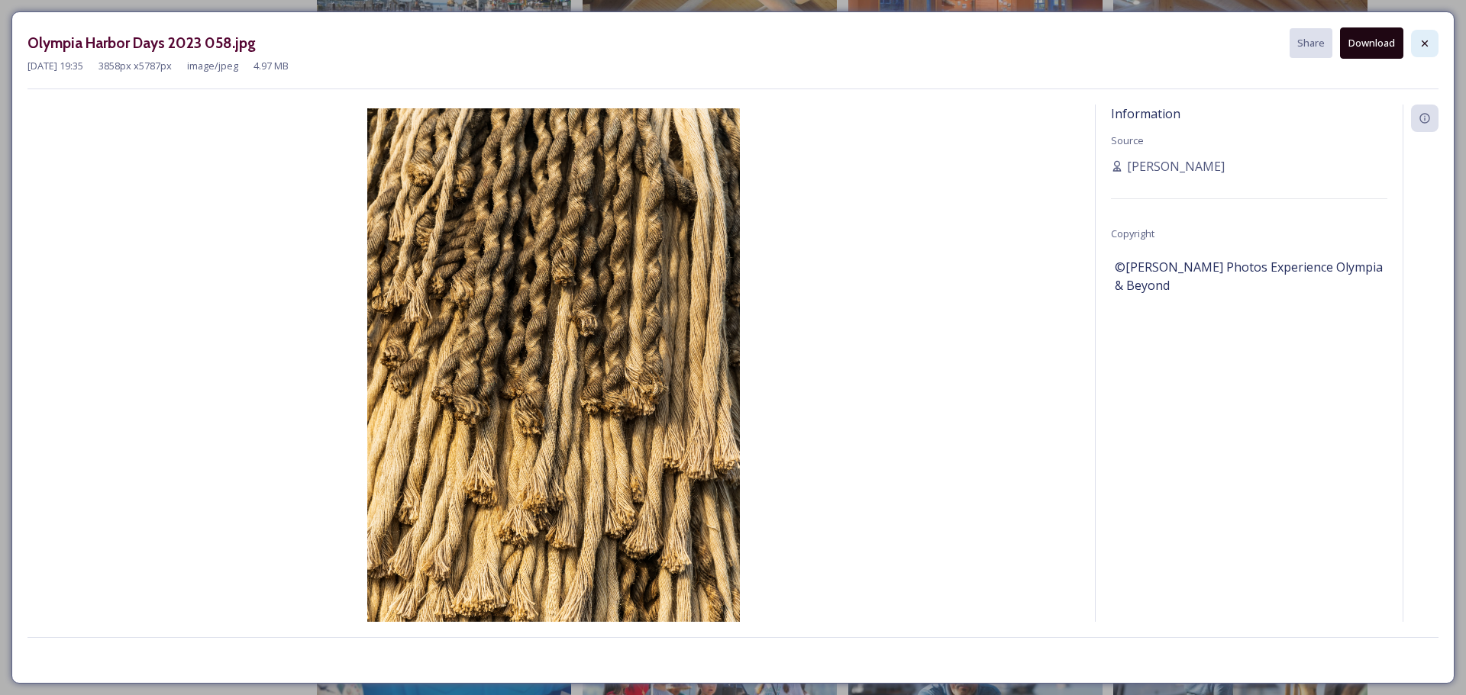
click at [1420, 40] on icon at bounding box center [1424, 43] width 12 height 12
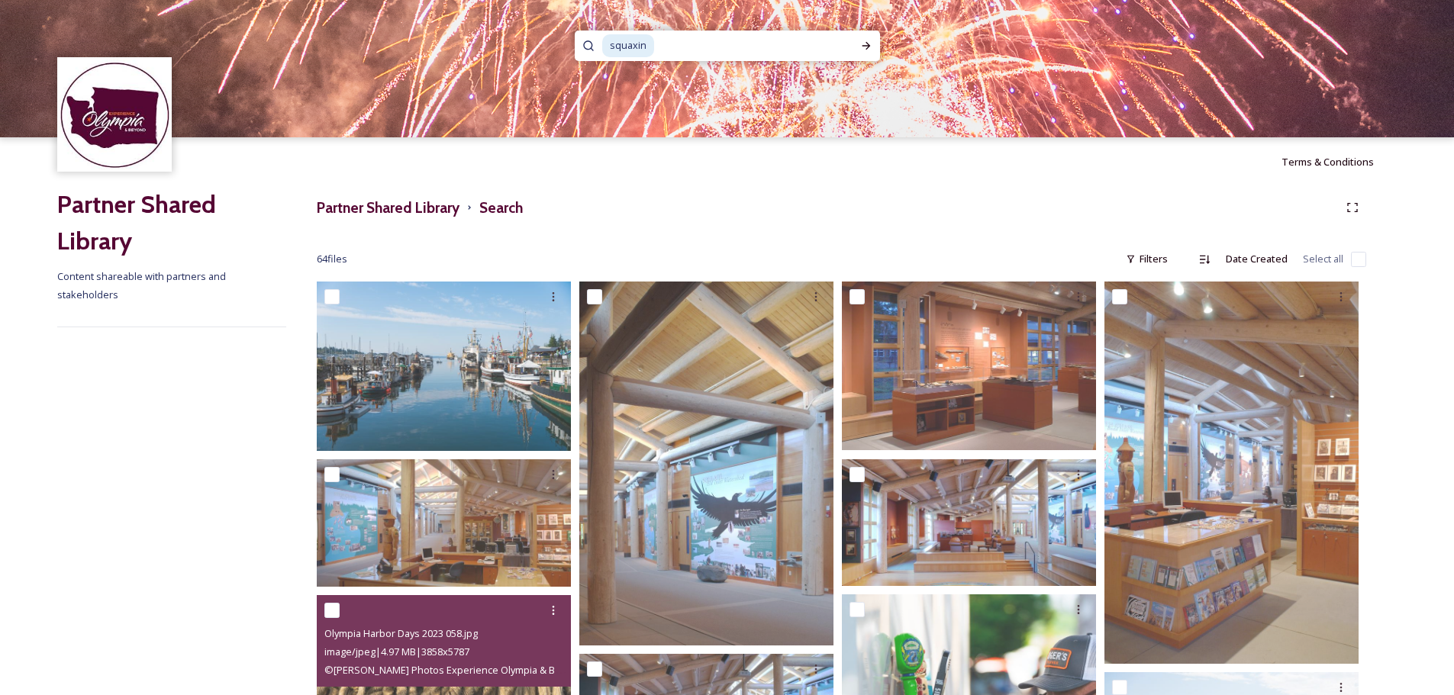
click at [673, 49] on input at bounding box center [747, 46] width 182 height 34
type input "s"
type input "nisqually"
click at [865, 40] on icon at bounding box center [866, 46] width 12 height 12
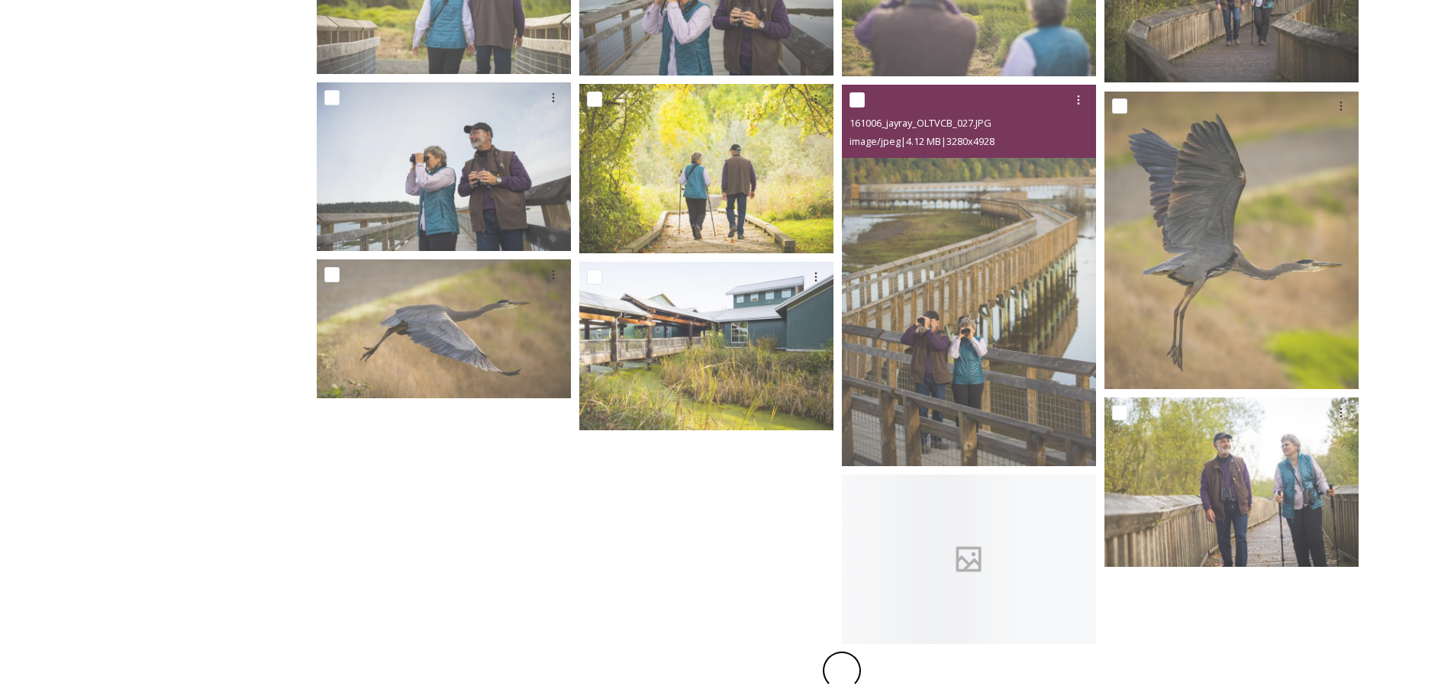
scroll to position [733, 0]
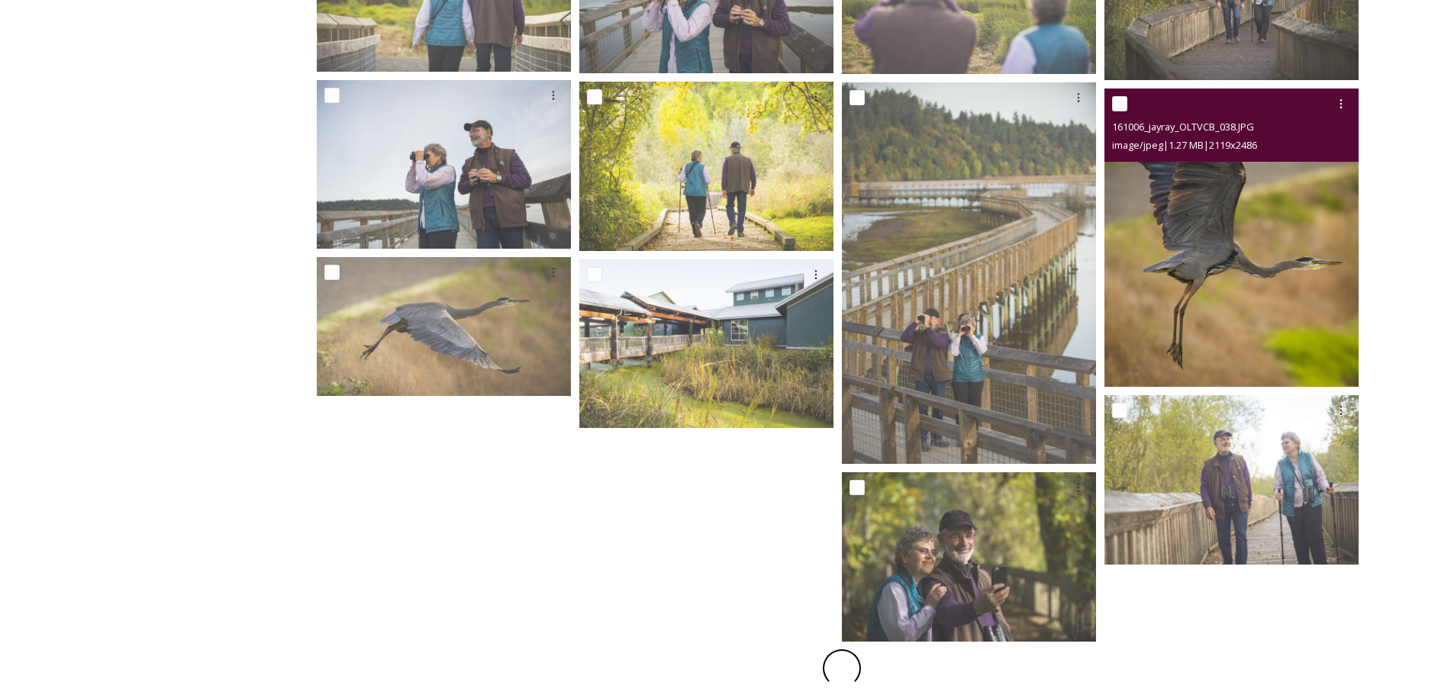
click at [1239, 259] on img at bounding box center [1232, 238] width 254 height 298
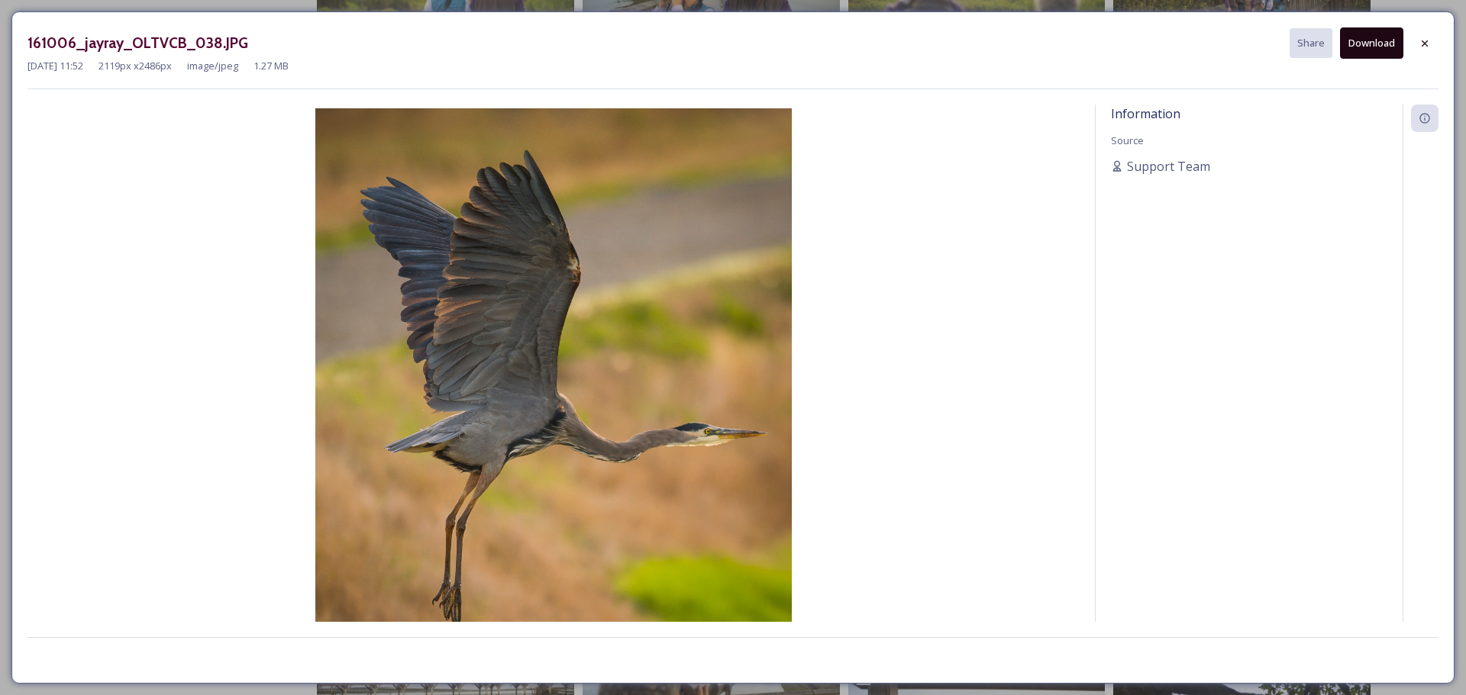
click at [1378, 46] on button "Download" at bounding box center [1371, 42] width 63 height 31
click at [1430, 44] on icon at bounding box center [1424, 43] width 12 height 12
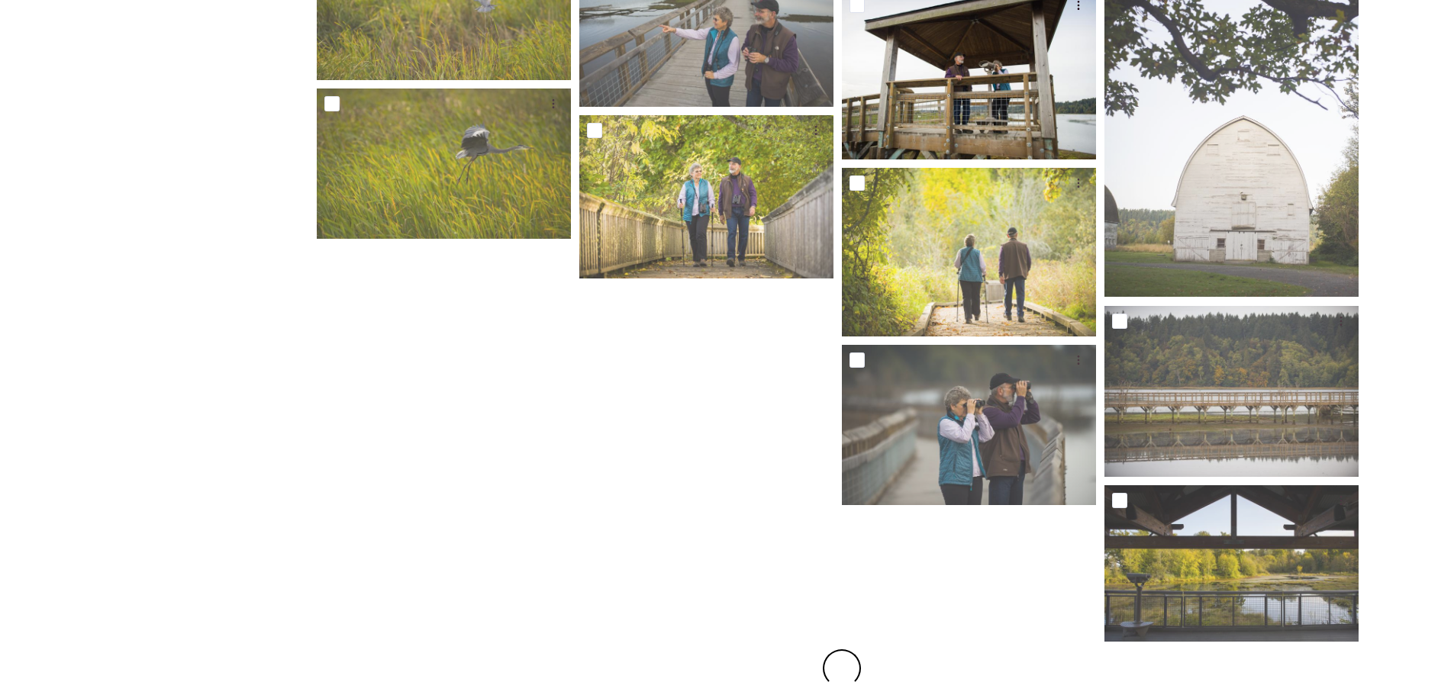
scroll to position [1754, 0]
